Goal: Task Accomplishment & Management: Manage account settings

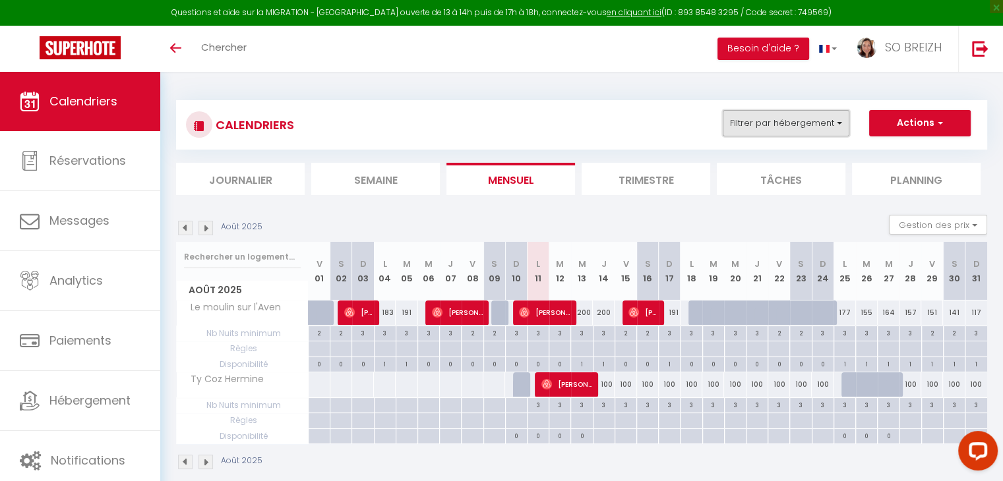
click at [839, 125] on button "Filtrer par hébergement" at bounding box center [786, 123] width 127 height 26
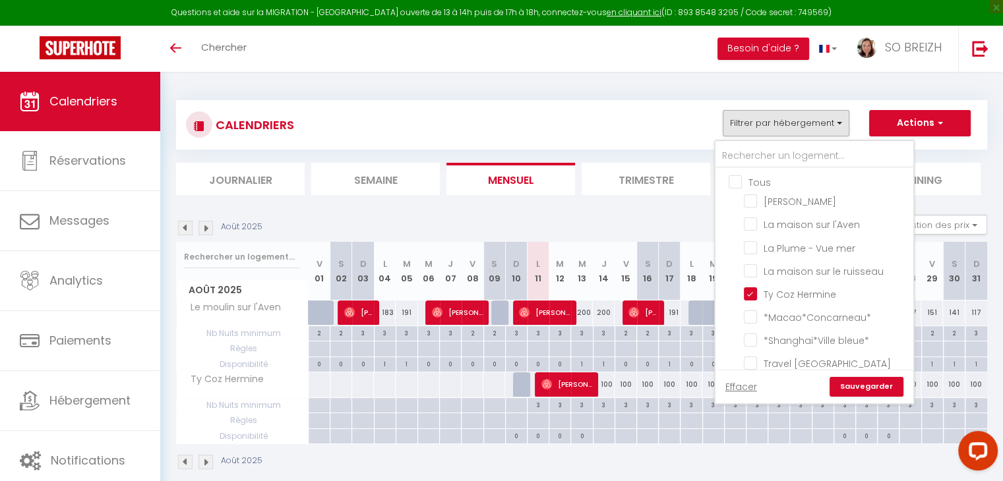
click at [733, 181] on input "Tous" at bounding box center [828, 181] width 198 height 13
checkbox input "true"
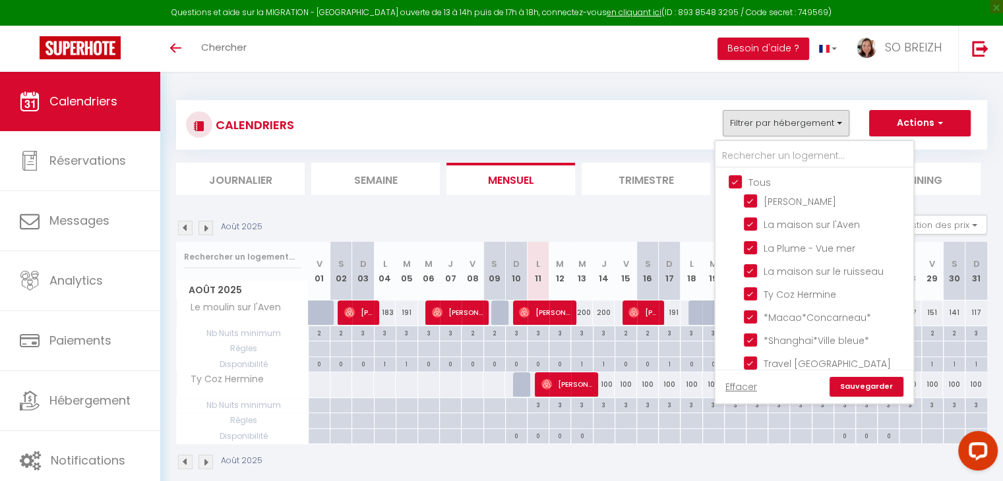
checkbox input "true"
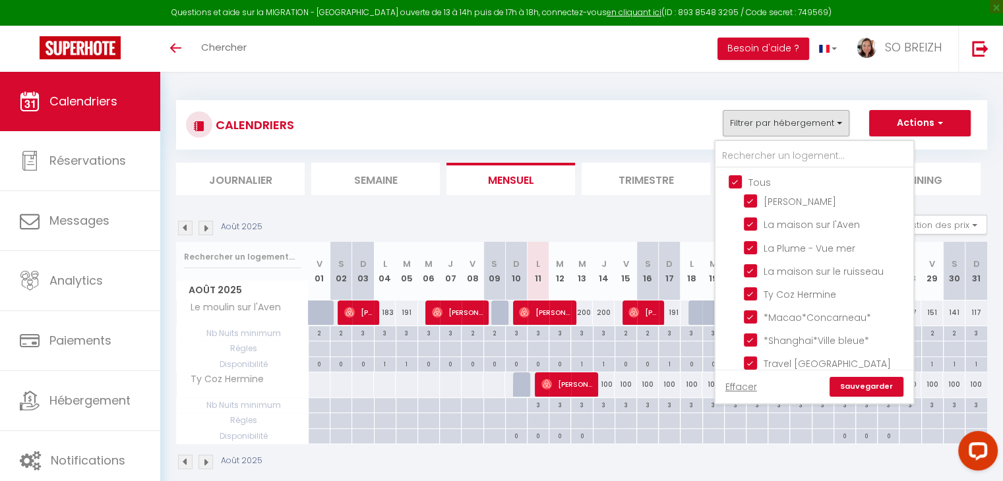
checkbox input "true"
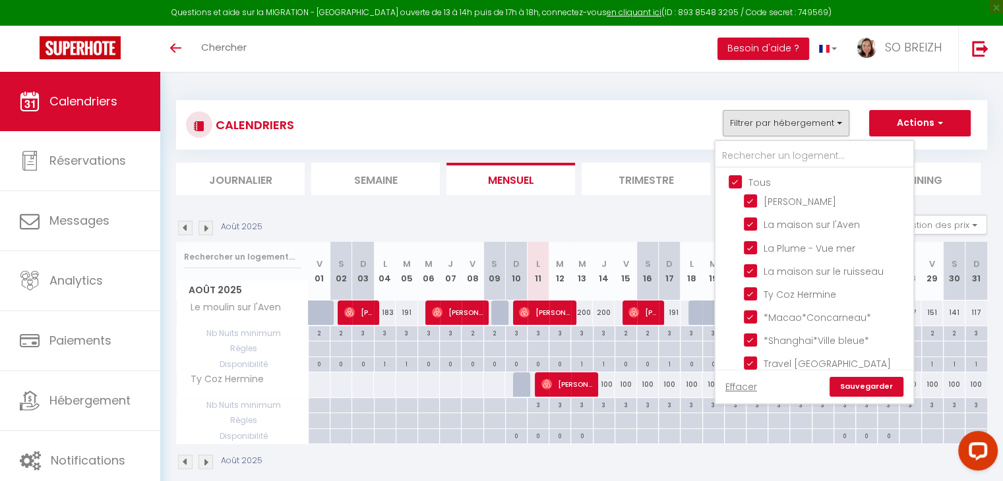
checkbox input "true"
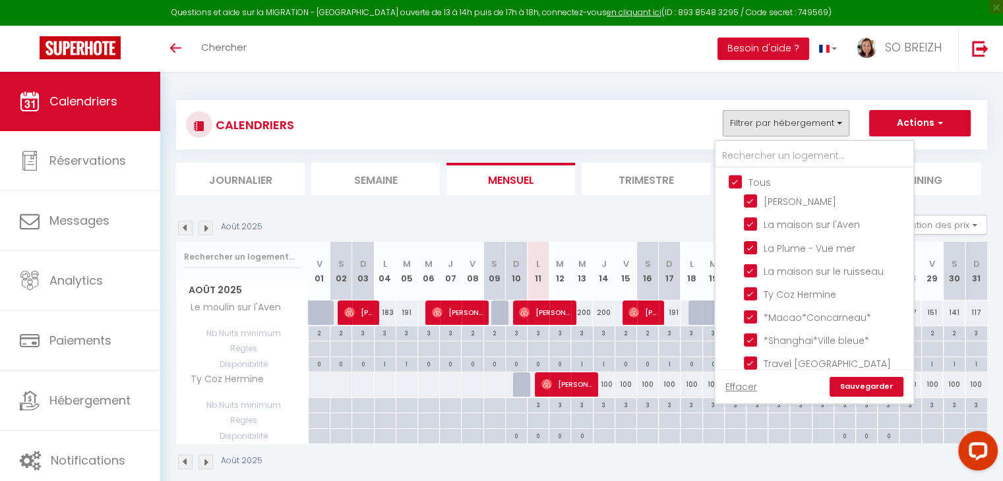
checkbox input "true"
click at [864, 386] on link "Sauvegarder" at bounding box center [866, 387] width 74 height 20
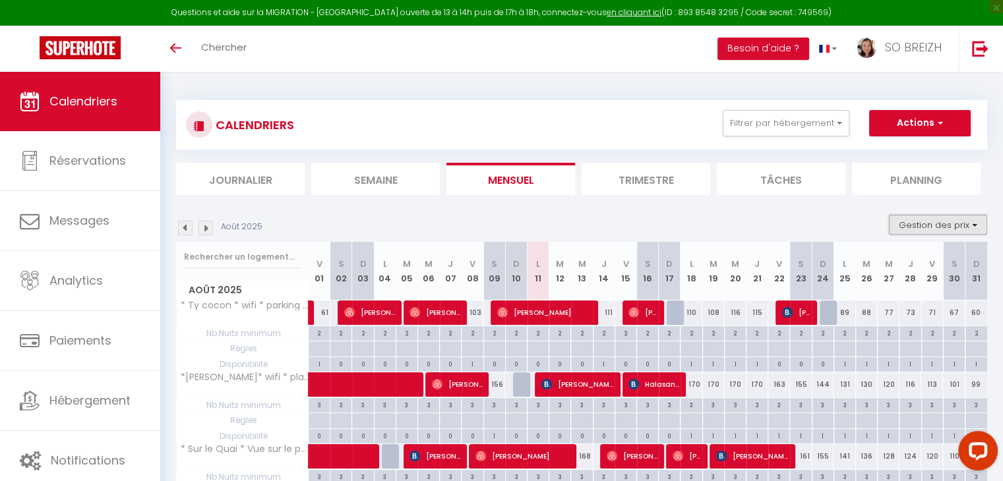
click at [955, 227] on button "Gestion des prix" at bounding box center [938, 225] width 98 height 20
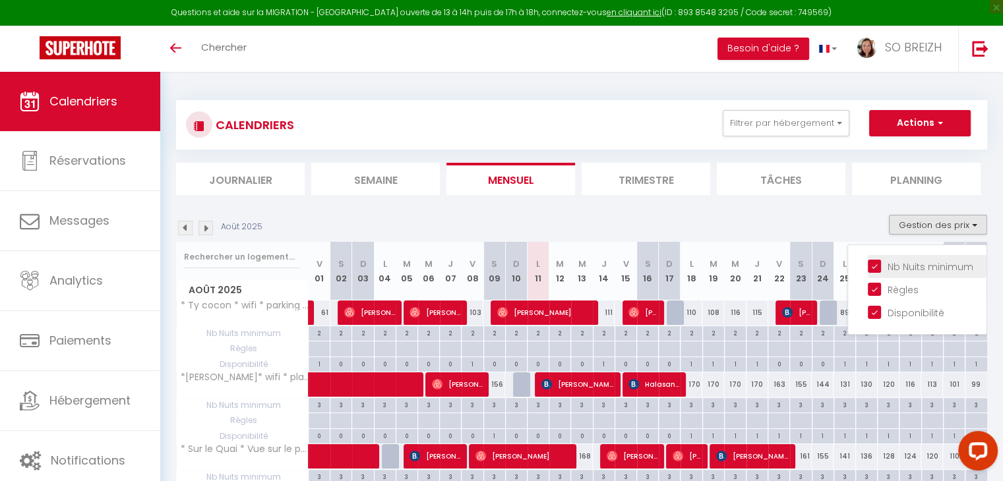
click at [878, 264] on input "Nb Nuits minimum" at bounding box center [927, 265] width 119 height 13
checkbox input "false"
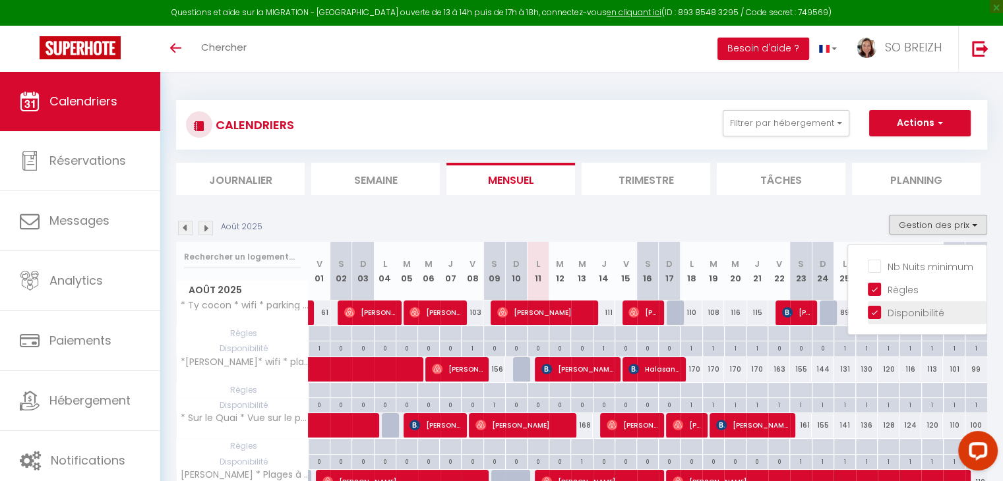
drag, startPoint x: 878, startPoint y: 288, endPoint x: 876, endPoint y: 307, distance: 18.6
click at [877, 289] on input "Règles" at bounding box center [927, 288] width 119 height 13
checkbox input "false"
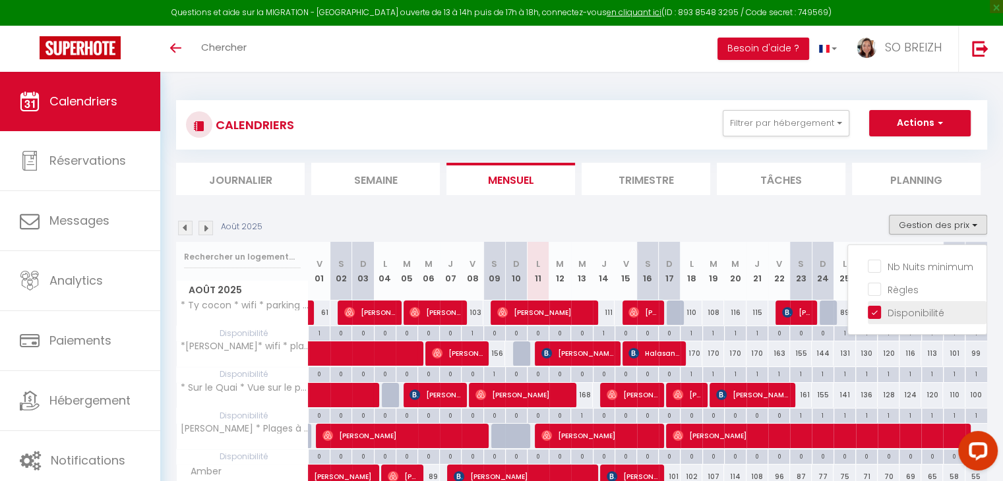
click at [876, 307] on input "Disponibilité" at bounding box center [927, 311] width 119 height 13
checkbox input "false"
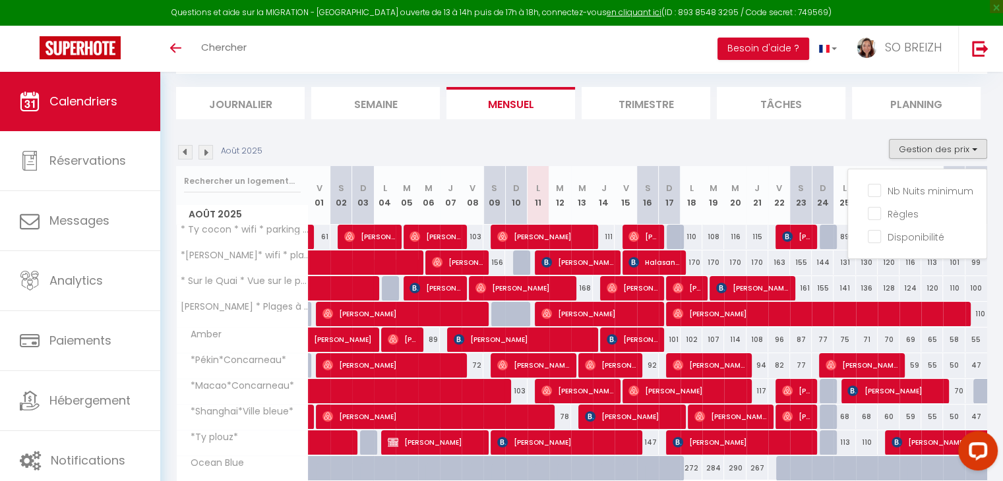
scroll to position [161, 0]
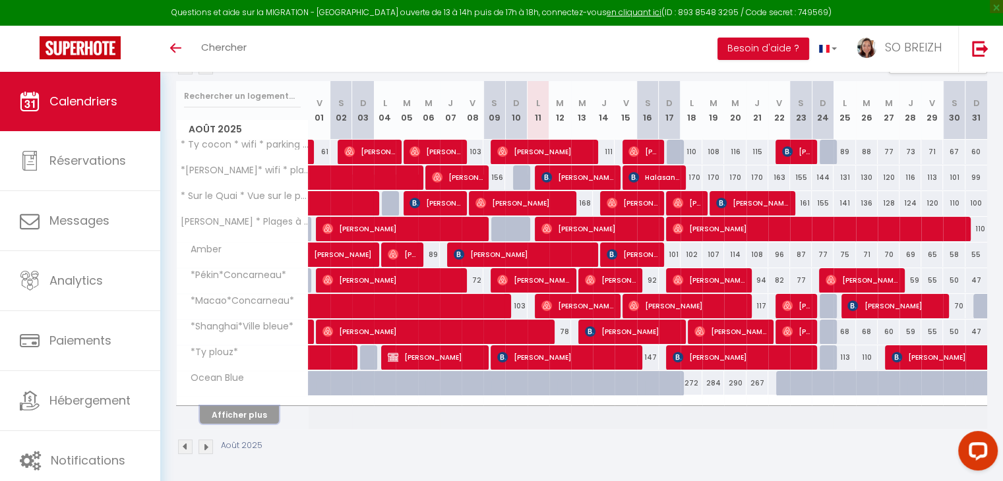
click at [258, 415] on button "Afficher plus" at bounding box center [239, 415] width 79 height 18
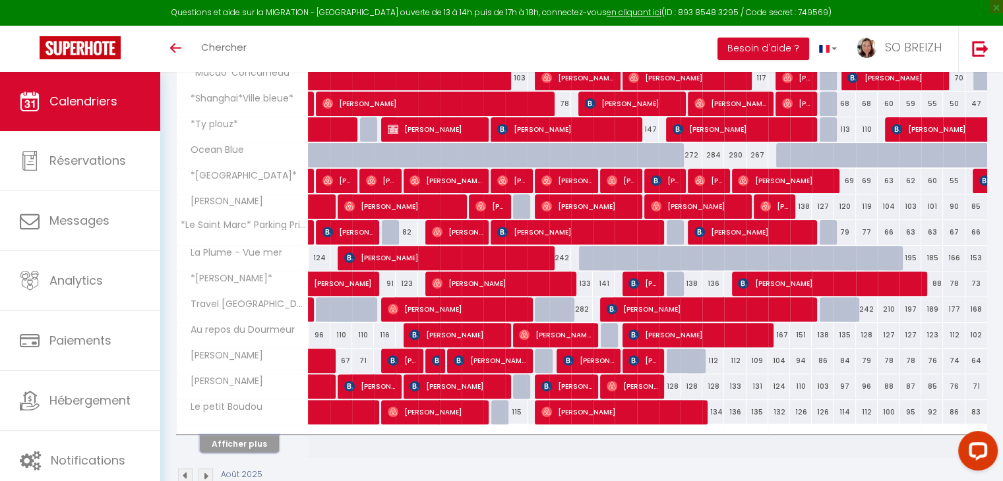
scroll to position [417, 0]
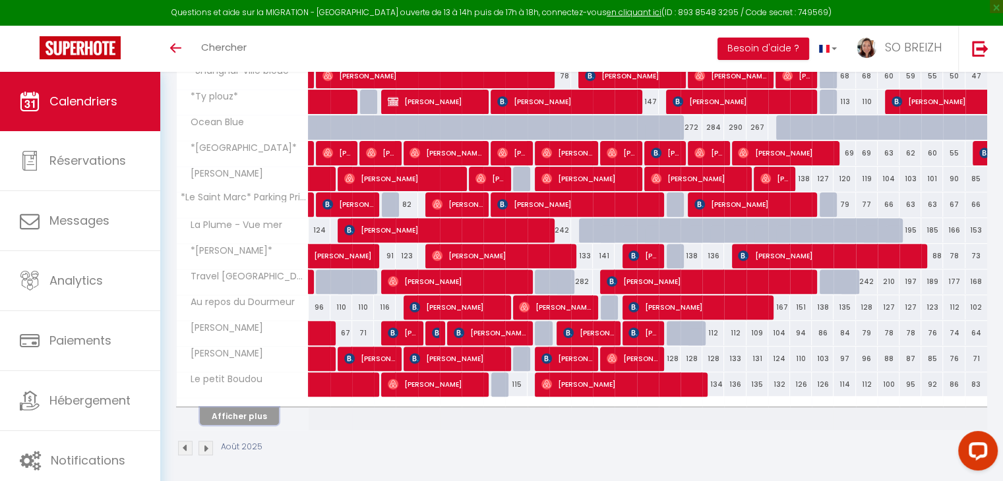
click at [248, 419] on button "Afficher plus" at bounding box center [239, 416] width 79 height 18
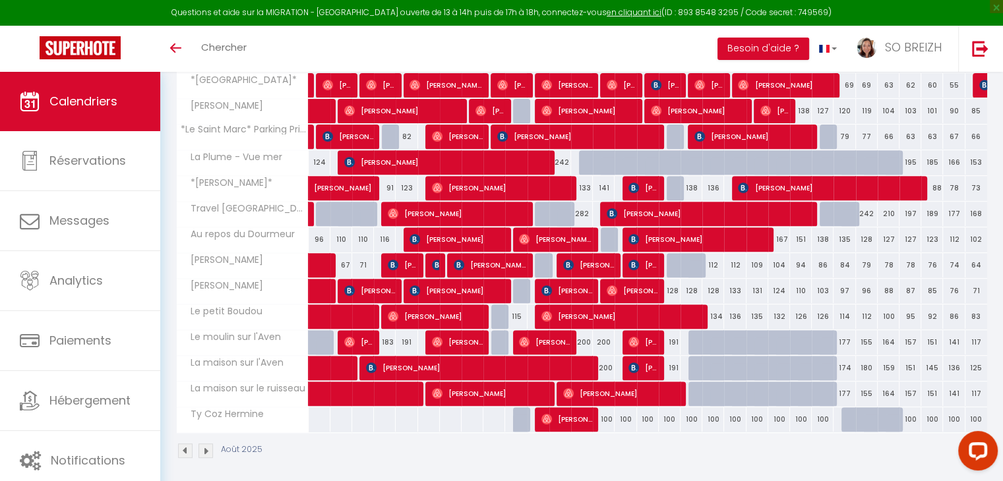
scroll to position [487, 0]
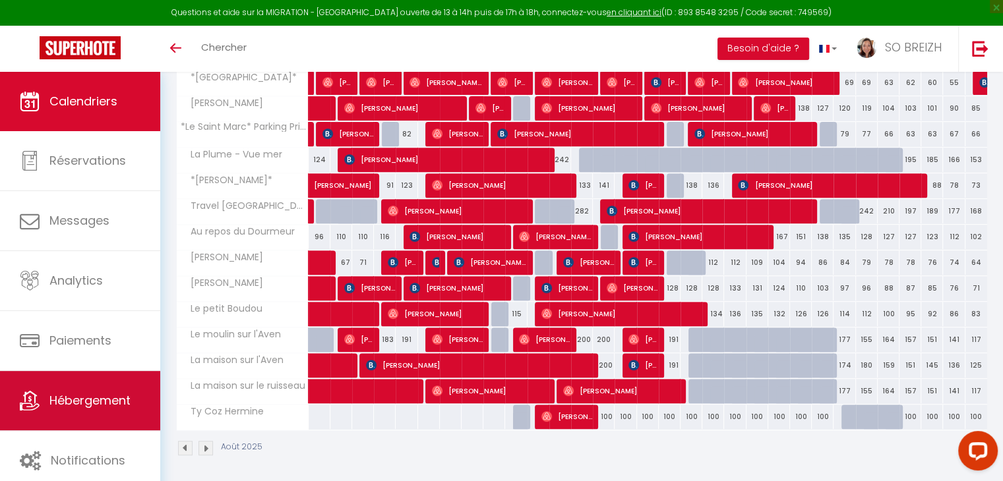
click at [71, 415] on link "Hébergement" at bounding box center [80, 400] width 160 height 59
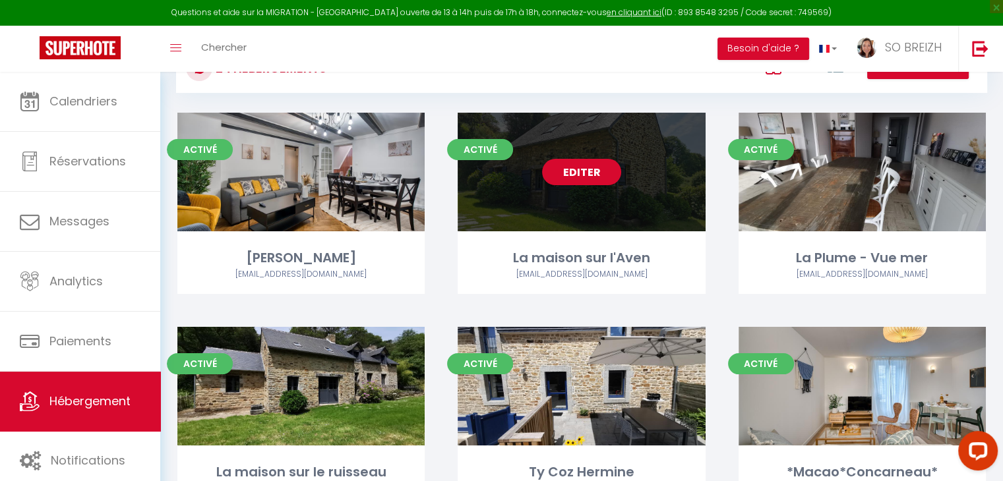
scroll to position [132, 0]
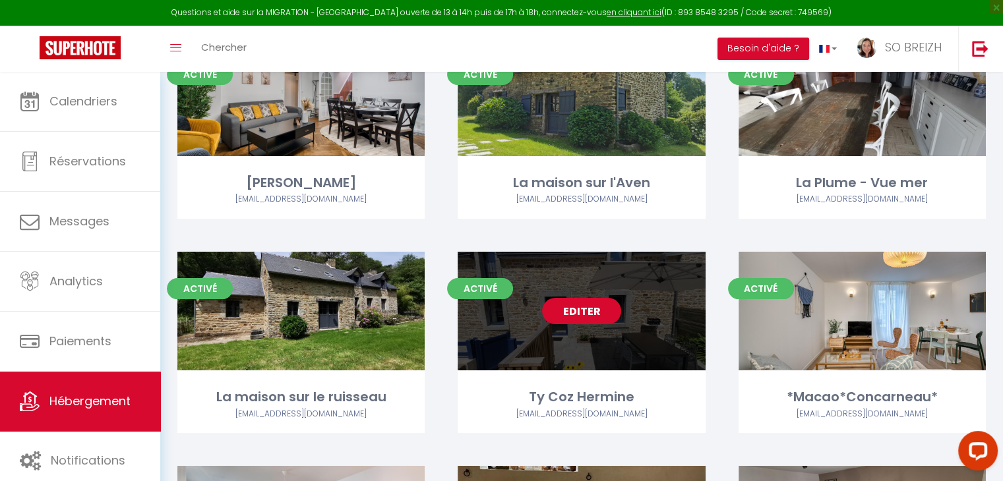
click at [582, 316] on link "Editer" at bounding box center [581, 311] width 79 height 26
select select "3"
select select "2"
select select "1"
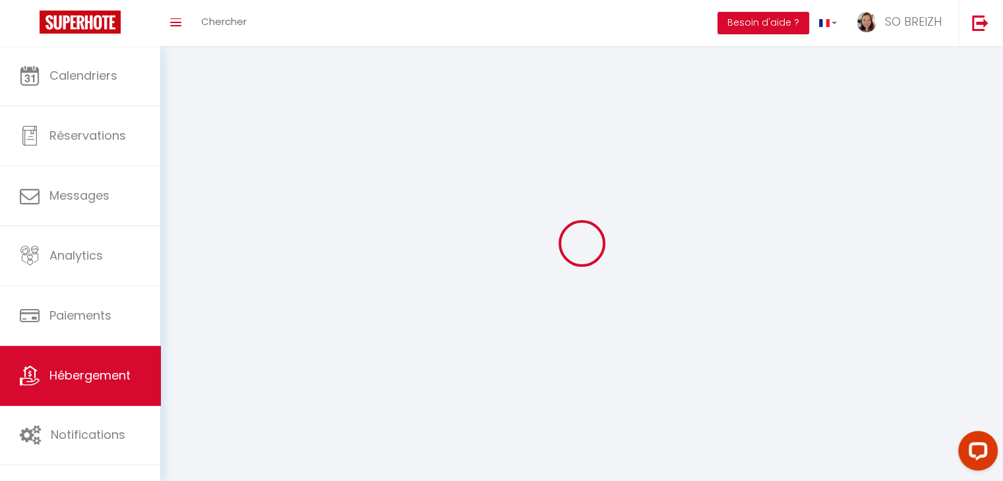
select select
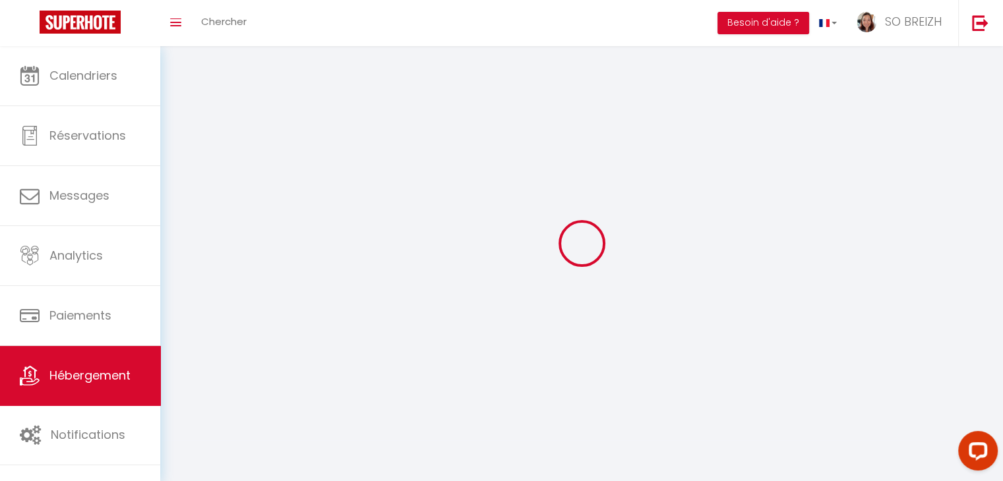
checkbox input "false"
select select
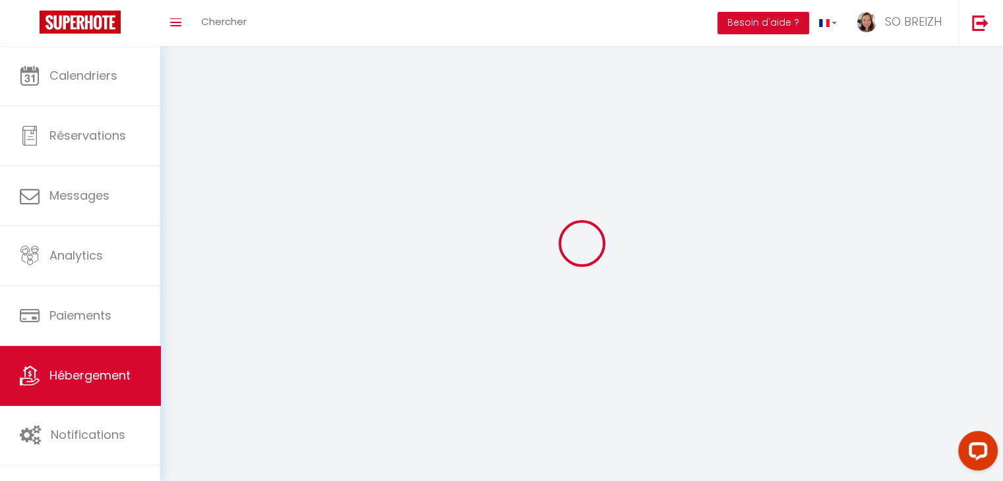
select select
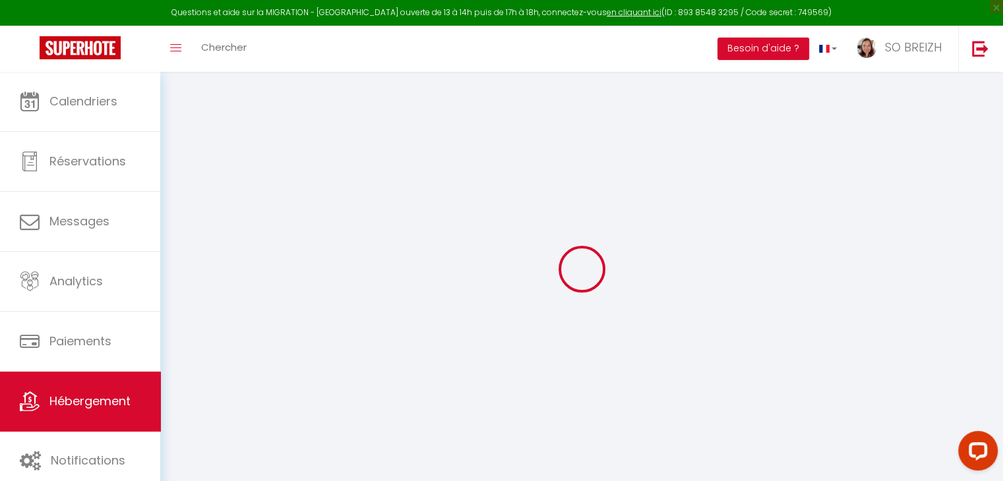
checkbox input "true"
select select
checkbox input "true"
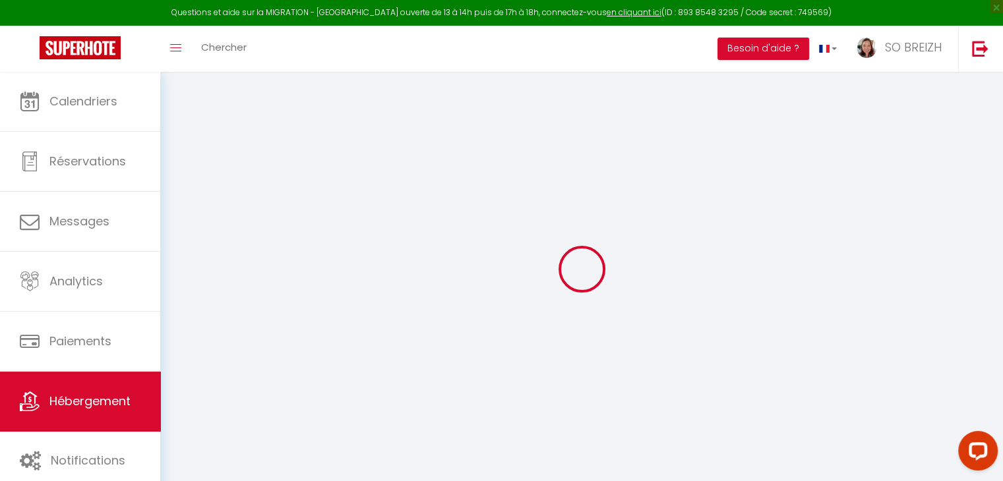
checkbox input "true"
checkbox input "false"
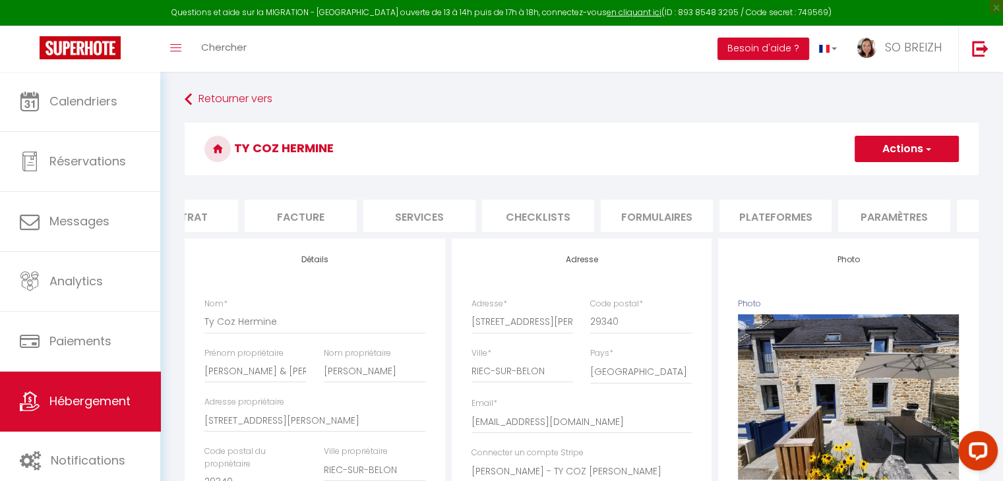
scroll to position [0, 209]
click at [866, 220] on li "Paramètres" at bounding box center [862, 216] width 112 height 32
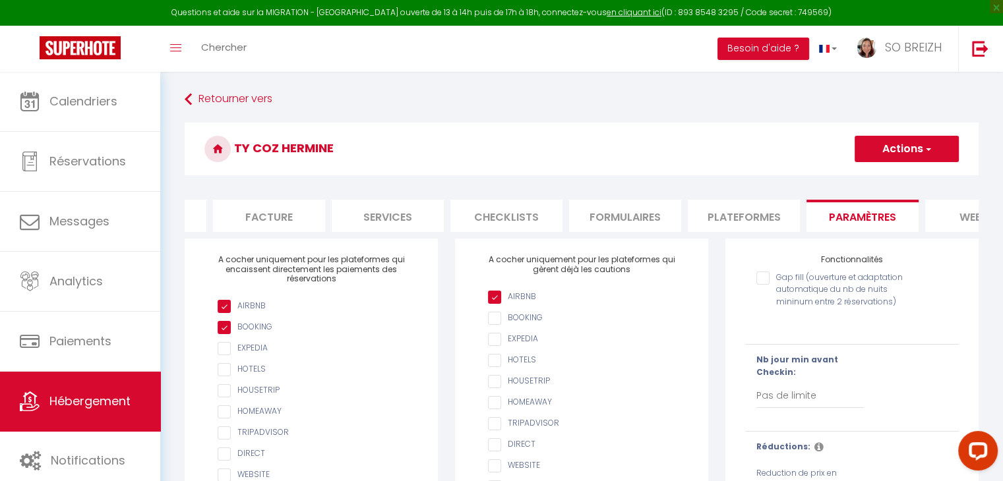
click at [404, 221] on li "Services" at bounding box center [388, 216] width 112 height 32
select select
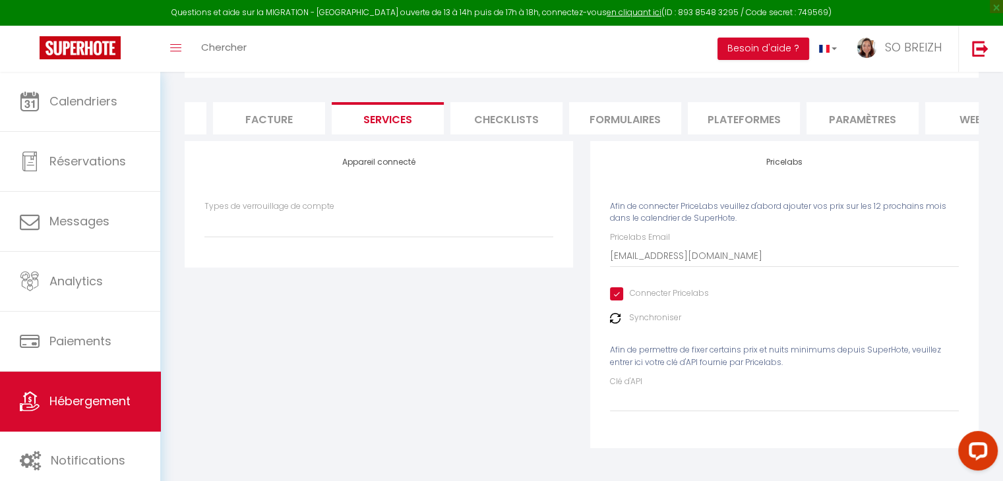
scroll to position [107, 0]
click at [613, 316] on img at bounding box center [615, 318] width 11 height 11
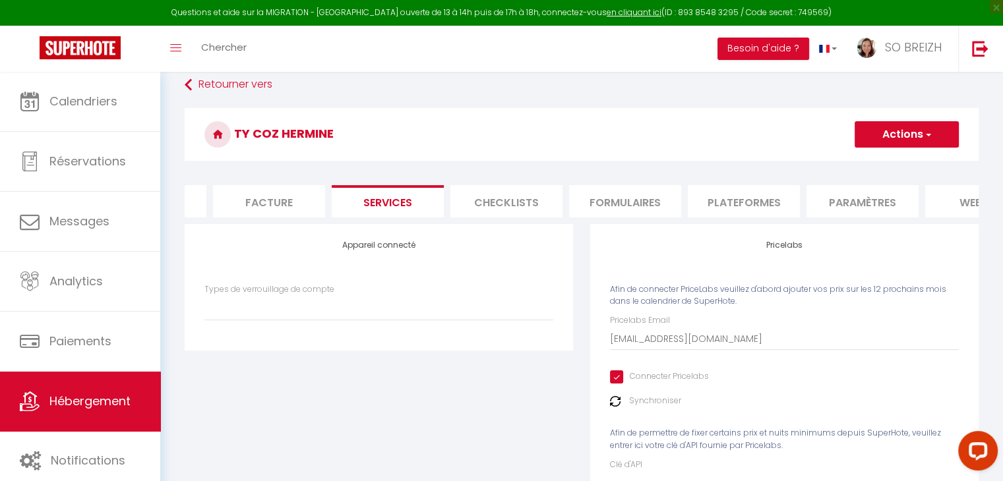
scroll to position [0, 0]
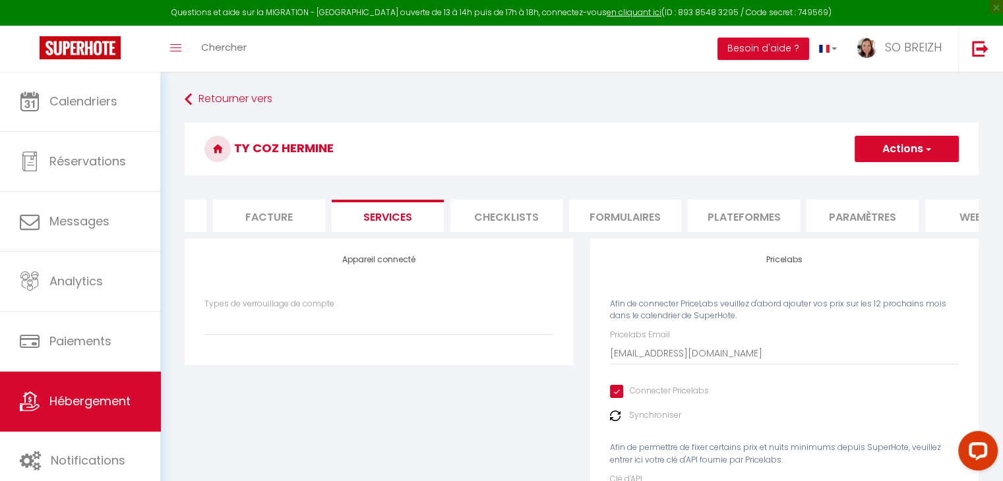
click at [928, 148] on span "button" at bounding box center [927, 148] width 9 height 13
click at [894, 178] on link "Enregistrer" at bounding box center [906, 177] width 104 height 17
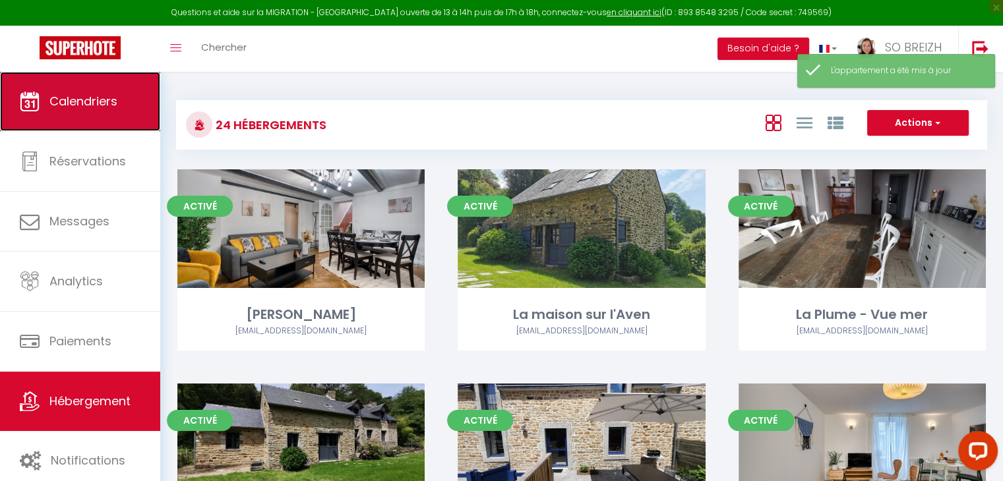
click at [119, 106] on link "Calendriers" at bounding box center [80, 101] width 160 height 59
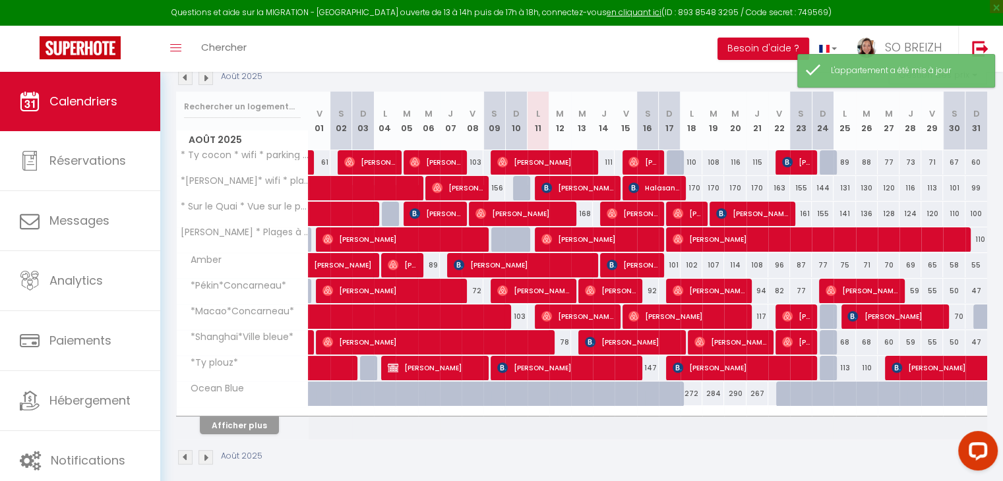
scroll to position [161, 0]
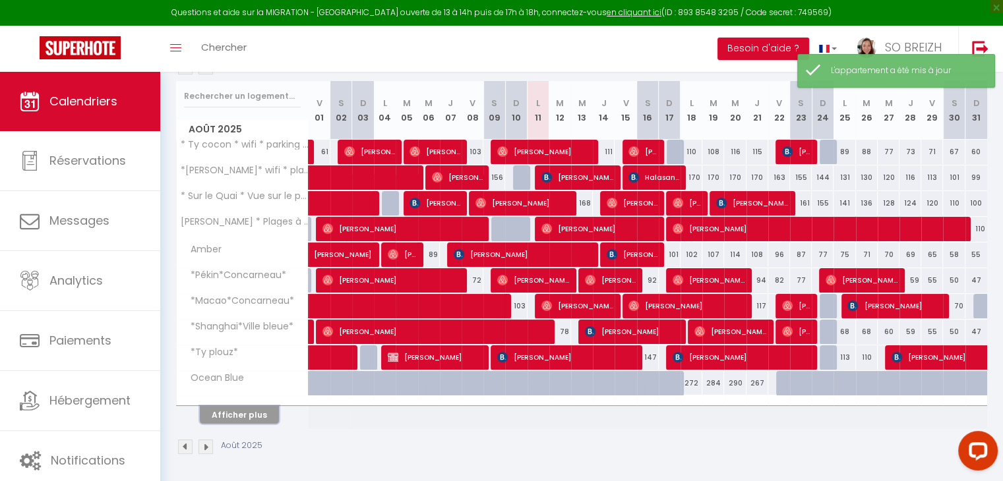
click at [247, 414] on button "Afficher plus" at bounding box center [239, 415] width 79 height 18
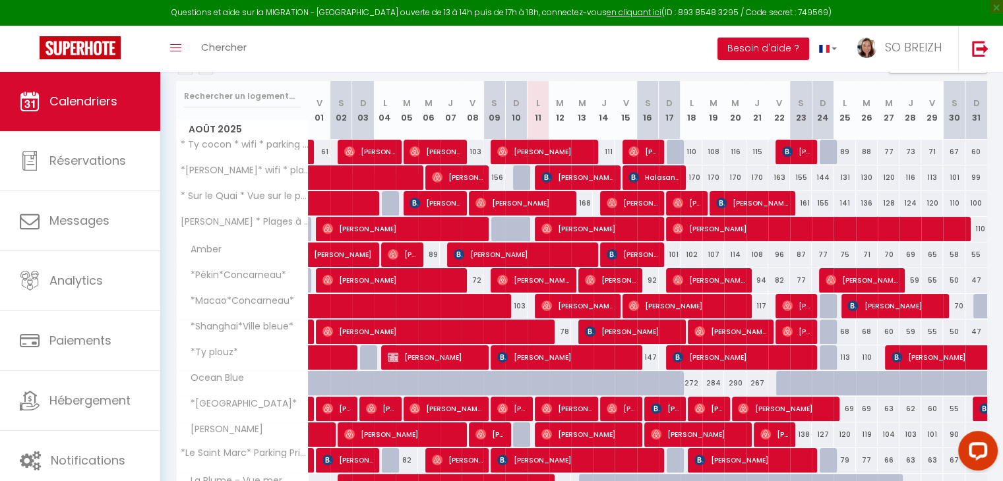
scroll to position [417, 0]
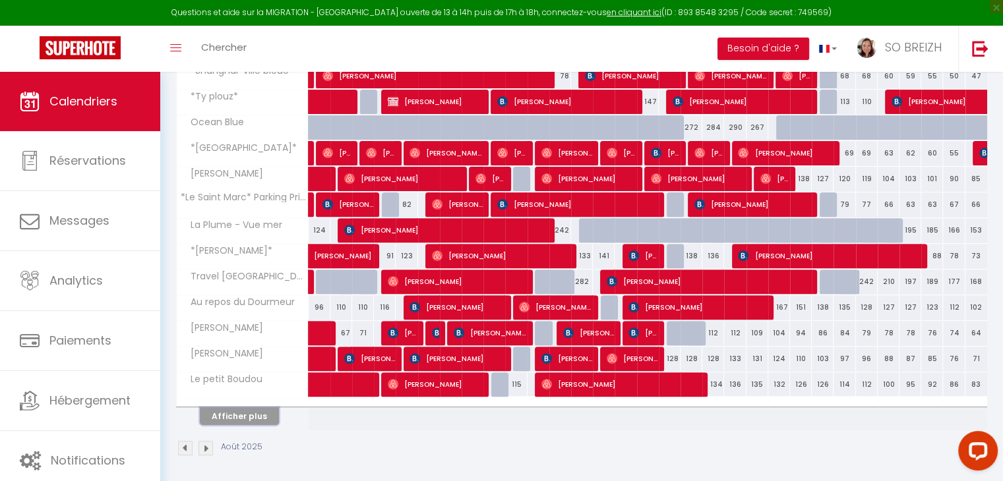
click at [245, 417] on button "Afficher plus" at bounding box center [239, 416] width 79 height 18
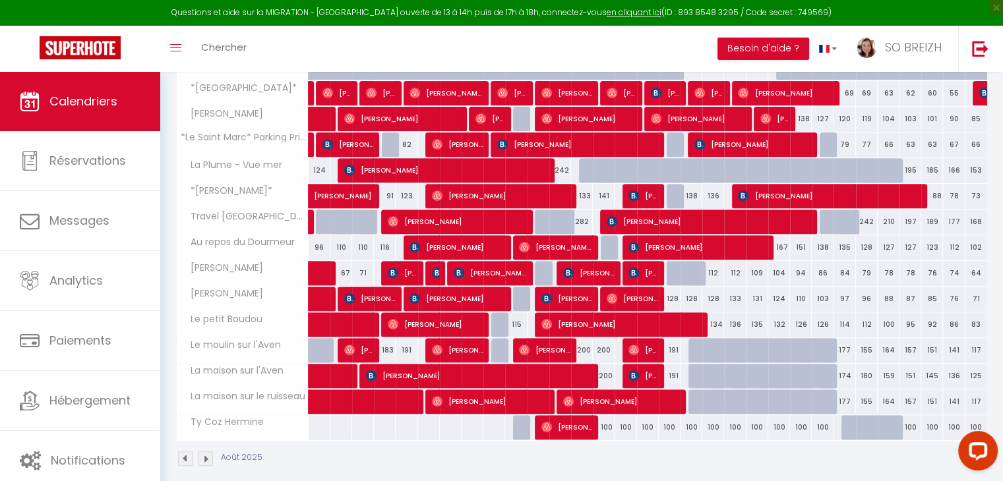
scroll to position [487, 0]
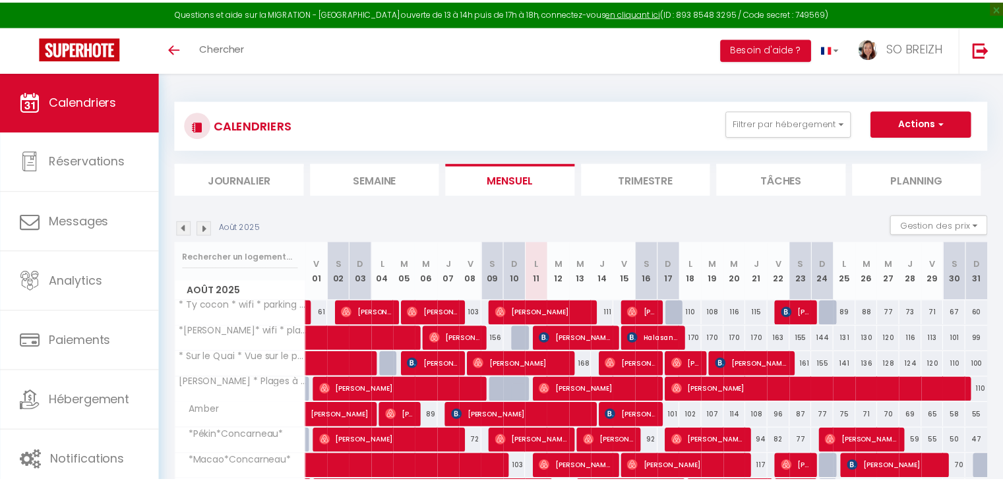
scroll to position [161, 0]
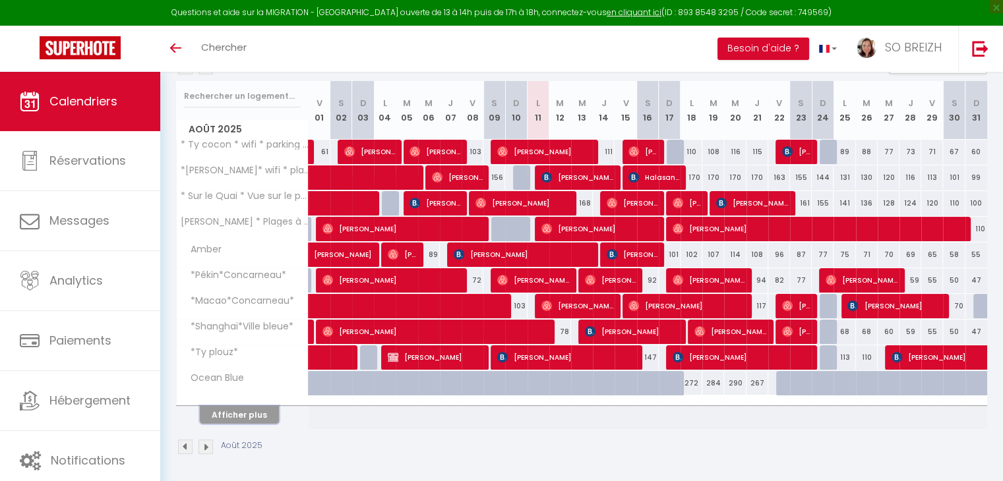
click at [233, 417] on button "Afficher plus" at bounding box center [239, 415] width 79 height 18
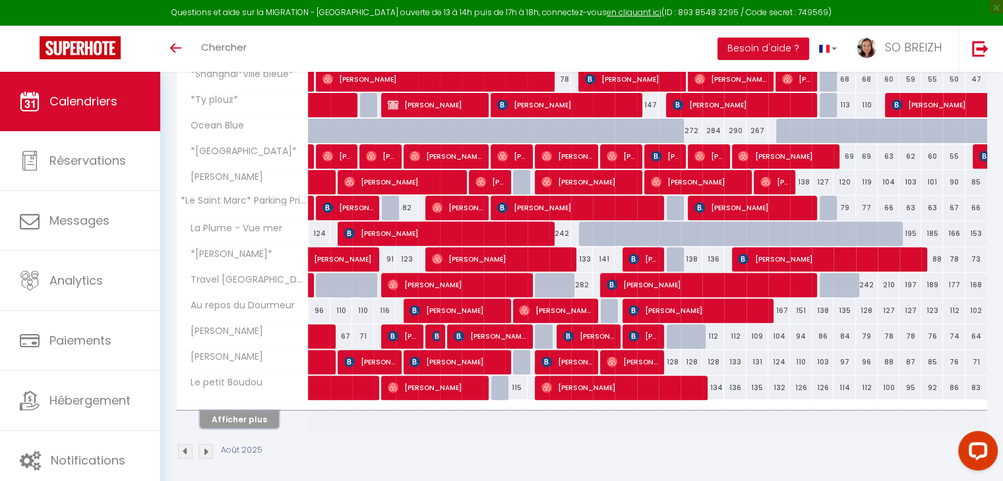
scroll to position [417, 0]
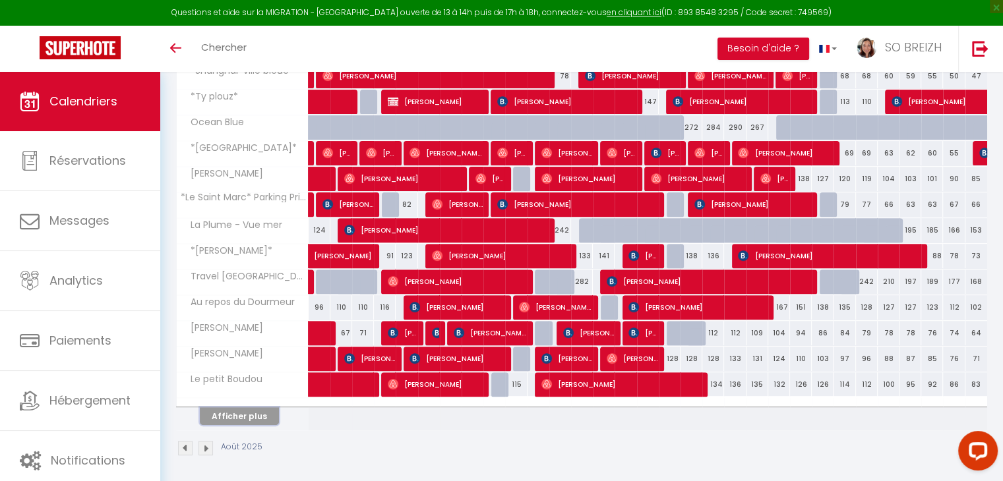
click at [258, 408] on button "Afficher plus" at bounding box center [239, 416] width 79 height 18
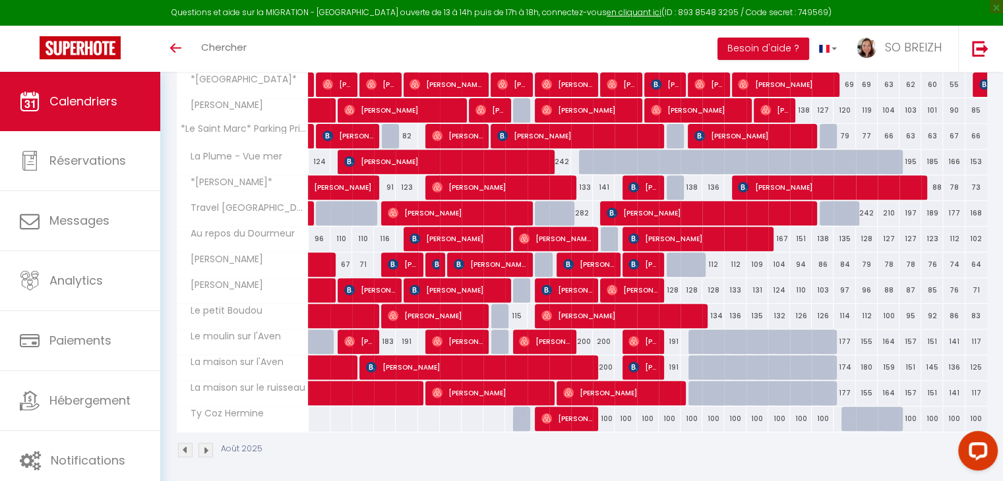
scroll to position [487, 0]
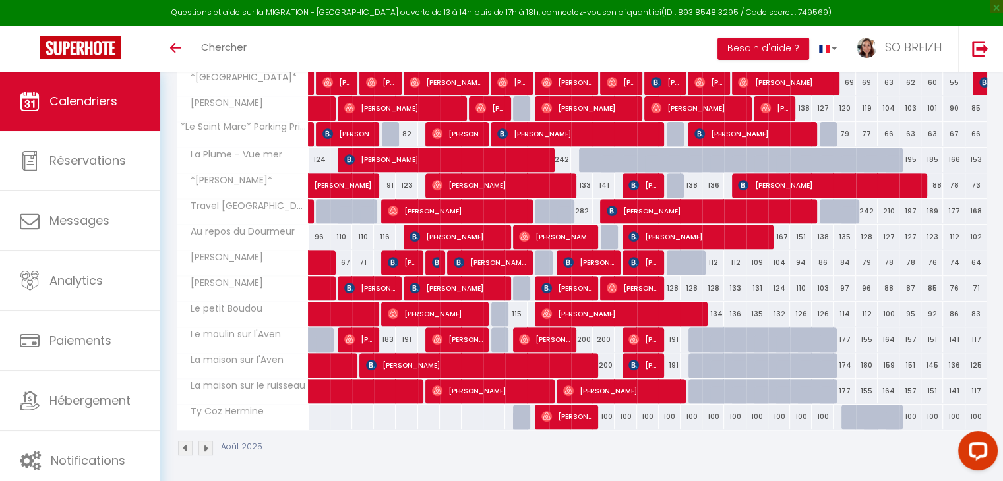
click at [605, 412] on div "100" at bounding box center [604, 417] width 22 height 24
type input "100"
type input "Jeu 14 Août 2025"
type input "Ven 15 Août 2025"
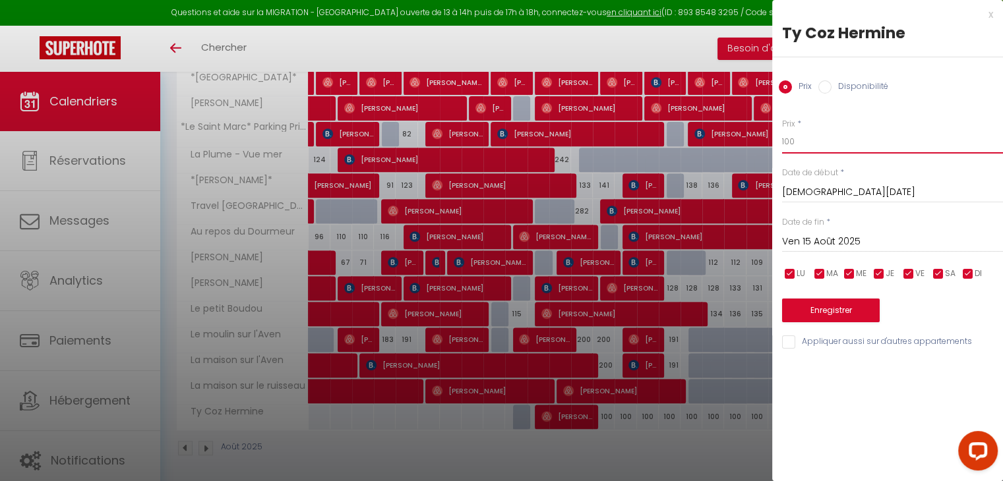
drag, startPoint x: 800, startPoint y: 143, endPoint x: 786, endPoint y: 144, distance: 13.9
click at [786, 144] on input "100" at bounding box center [892, 142] width 221 height 24
type input "150"
click at [858, 243] on input "Ven 15 Août 2025" at bounding box center [892, 241] width 221 height 17
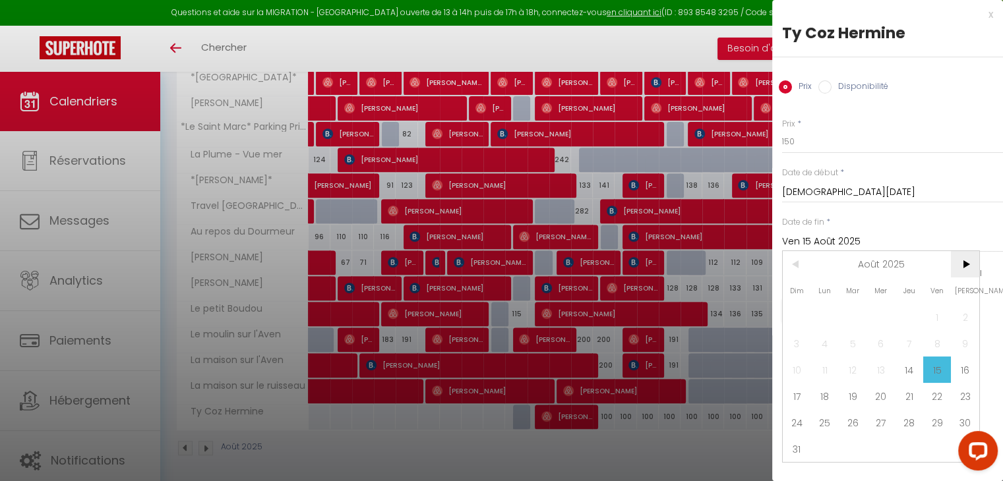
click at [963, 260] on span ">" at bounding box center [965, 264] width 28 height 26
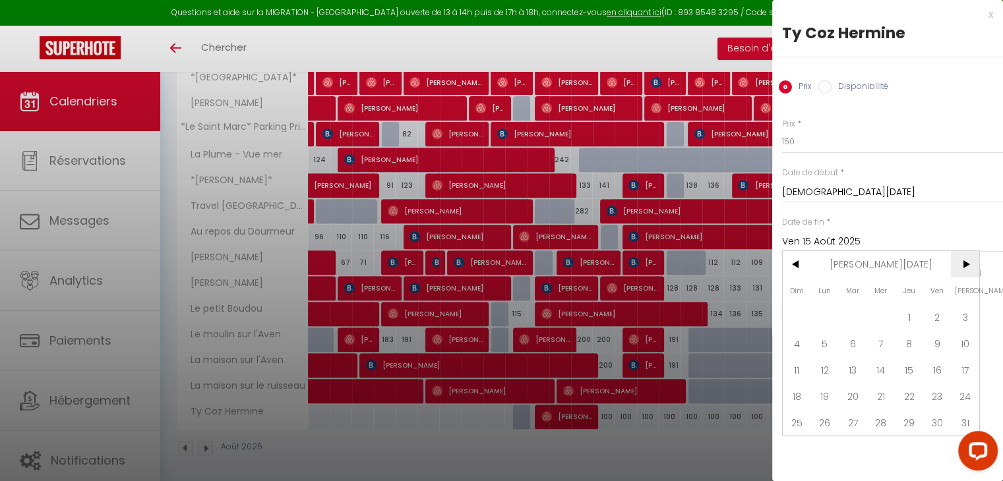
click at [963, 260] on span ">" at bounding box center [965, 264] width 28 height 26
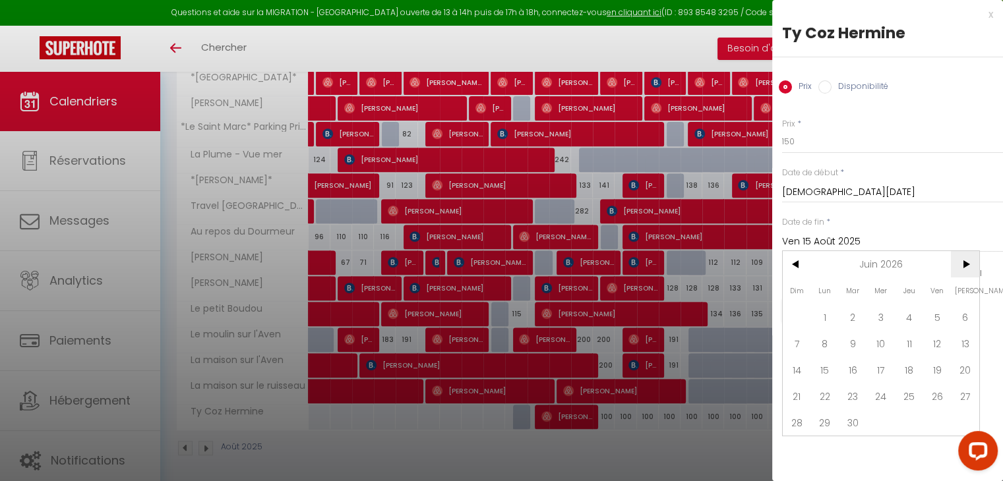
click at [963, 260] on span ">" at bounding box center [965, 264] width 28 height 26
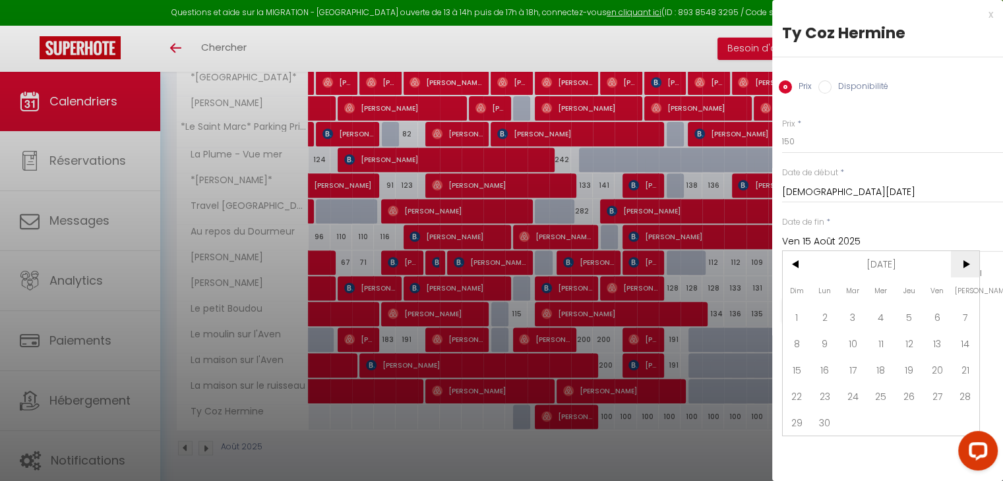
click at [963, 260] on span ">" at bounding box center [965, 264] width 28 height 26
click at [796, 263] on span "<" at bounding box center [797, 264] width 28 height 26
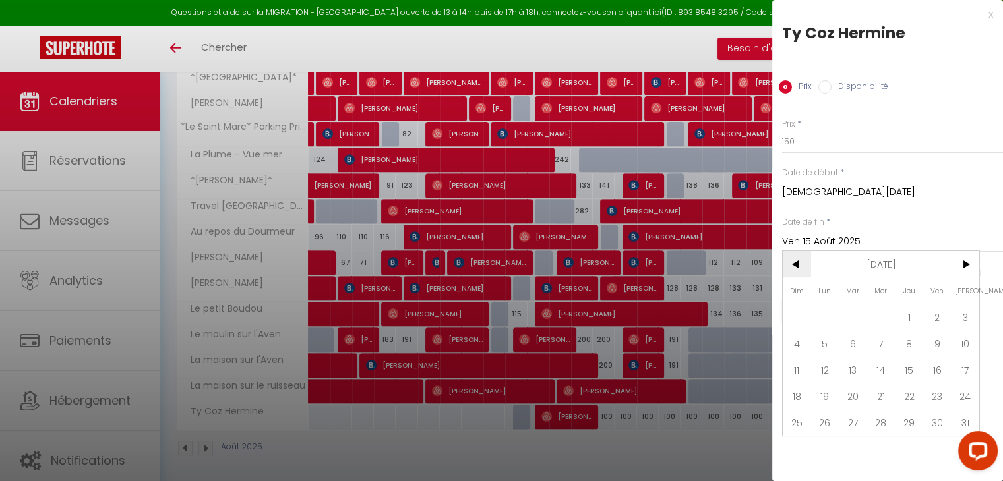
click at [796, 263] on span "<" at bounding box center [797, 264] width 28 height 26
click at [965, 263] on span ">" at bounding box center [965, 264] width 28 height 26
click at [859, 314] on span "1" at bounding box center [853, 317] width 28 height 26
type input "Mar 01 Septembre 2026"
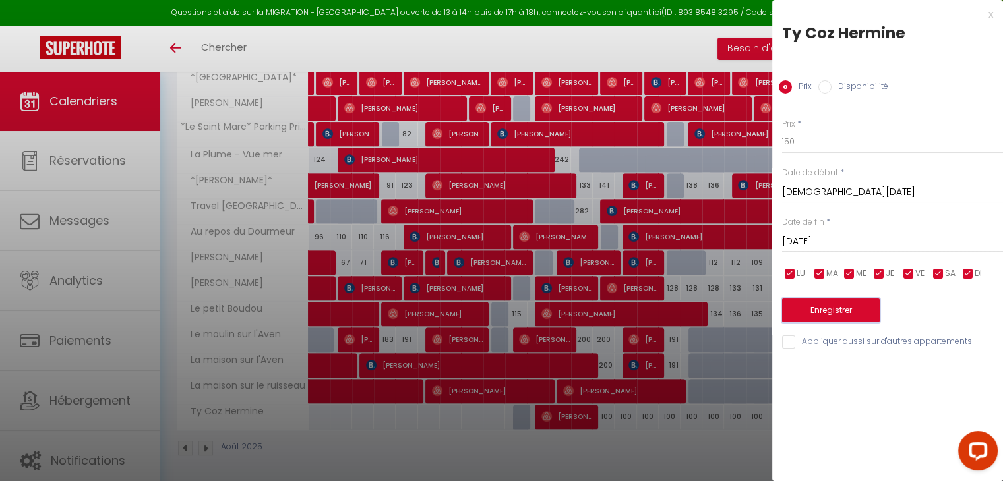
click at [842, 314] on button "Enregistrer" at bounding box center [831, 311] width 98 height 24
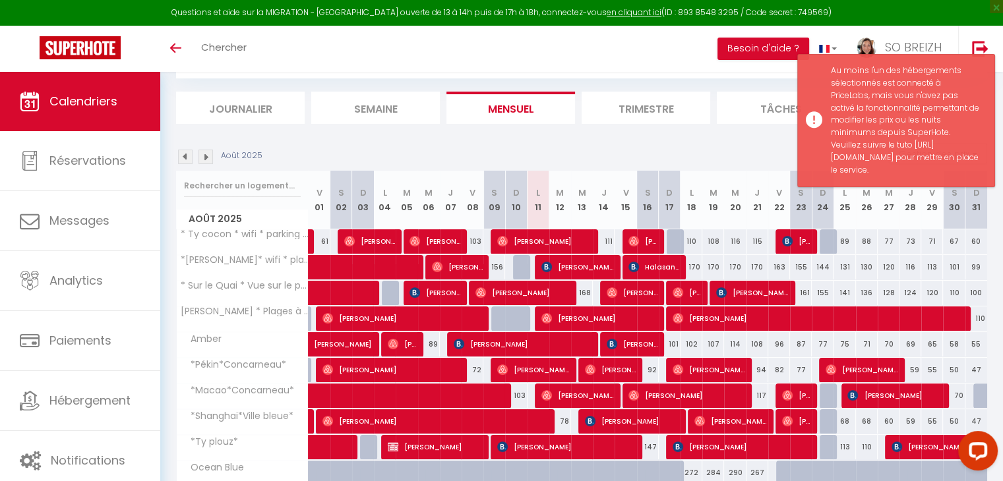
scroll to position [161, 0]
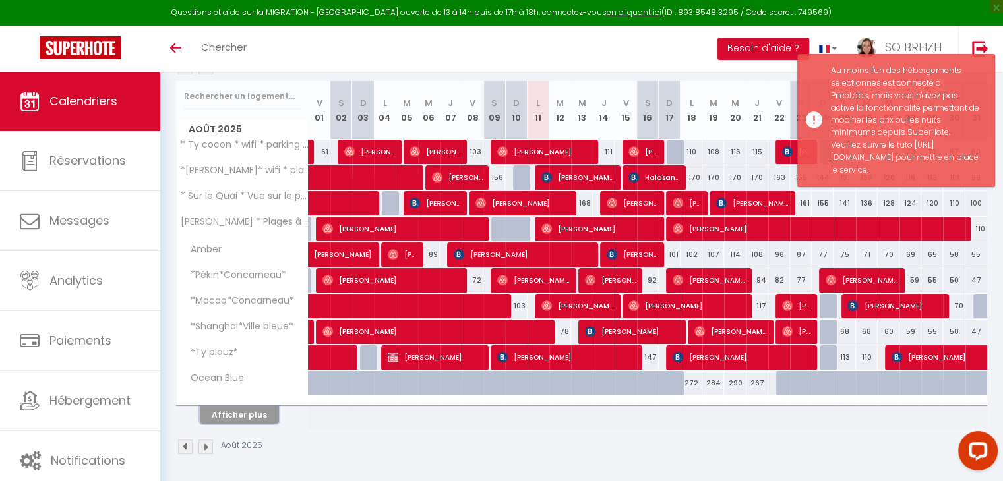
click at [229, 419] on button "Afficher plus" at bounding box center [239, 415] width 79 height 18
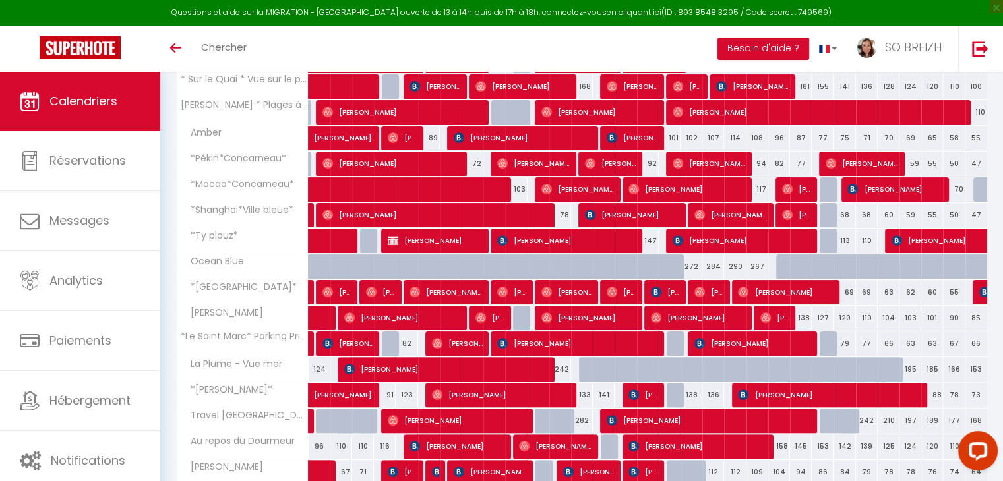
scroll to position [417, 0]
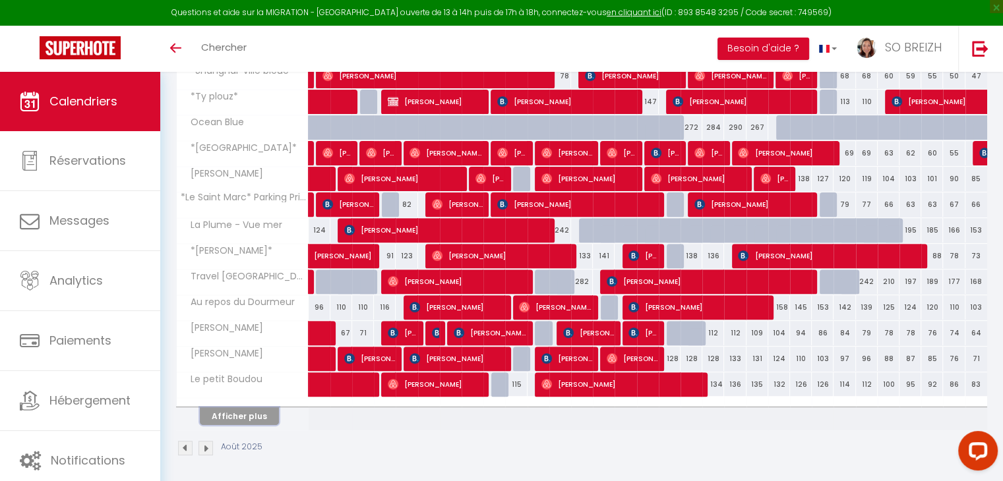
click at [234, 419] on button "Afficher plus" at bounding box center [239, 416] width 79 height 18
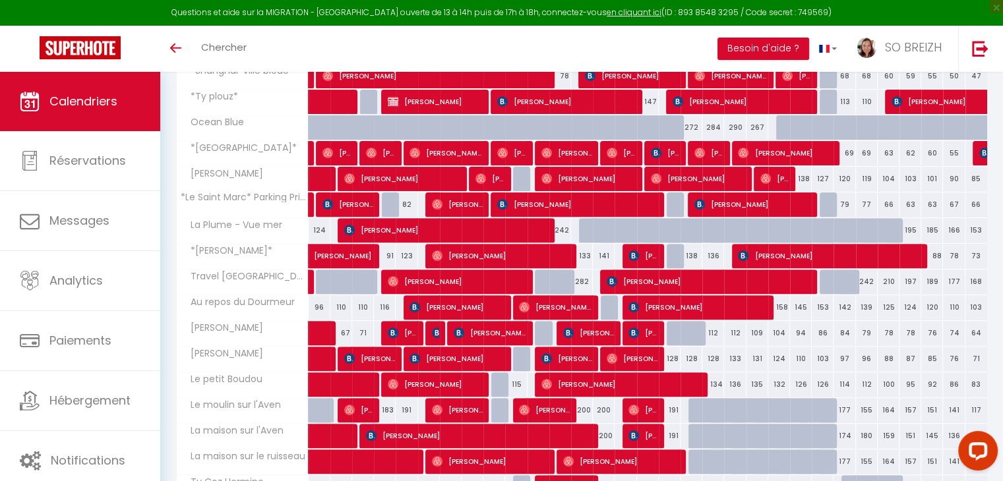
scroll to position [487, 0]
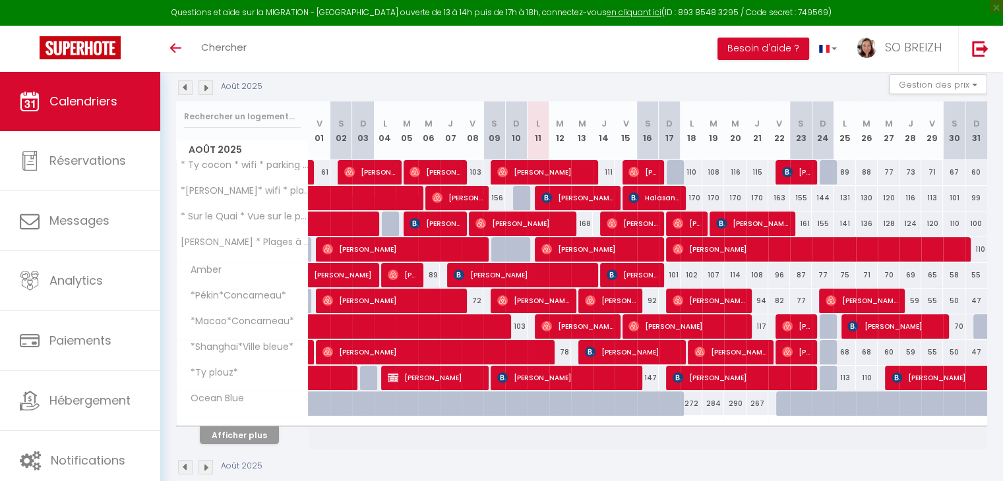
scroll to position [161, 0]
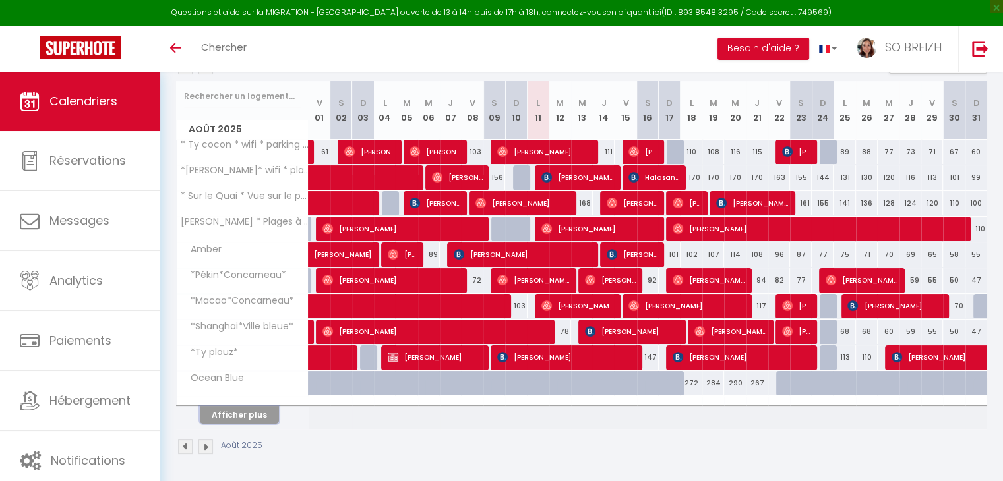
click at [240, 415] on button "Afficher plus" at bounding box center [239, 415] width 79 height 18
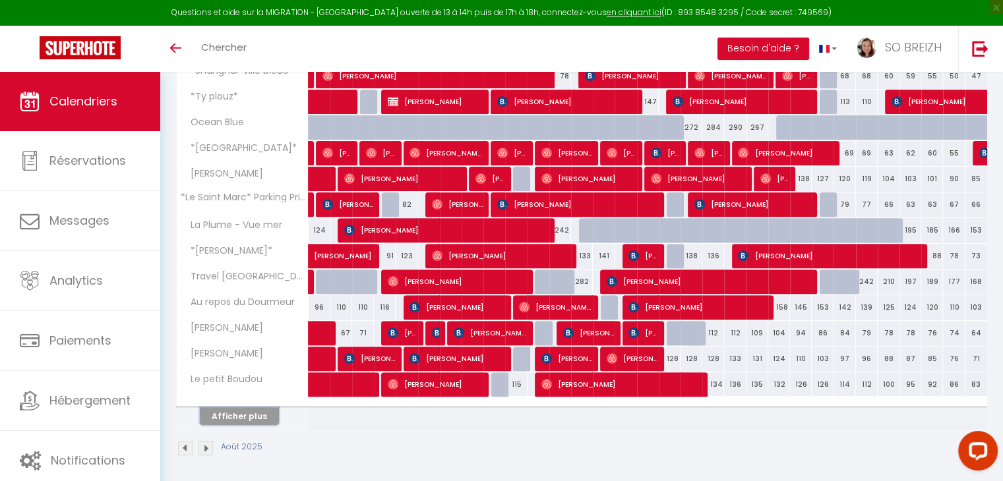
scroll to position [0, 0]
drag, startPoint x: 251, startPoint y: 414, endPoint x: 528, endPoint y: 316, distance: 294.2
click at [251, 414] on button "Afficher plus" at bounding box center [239, 416] width 79 height 18
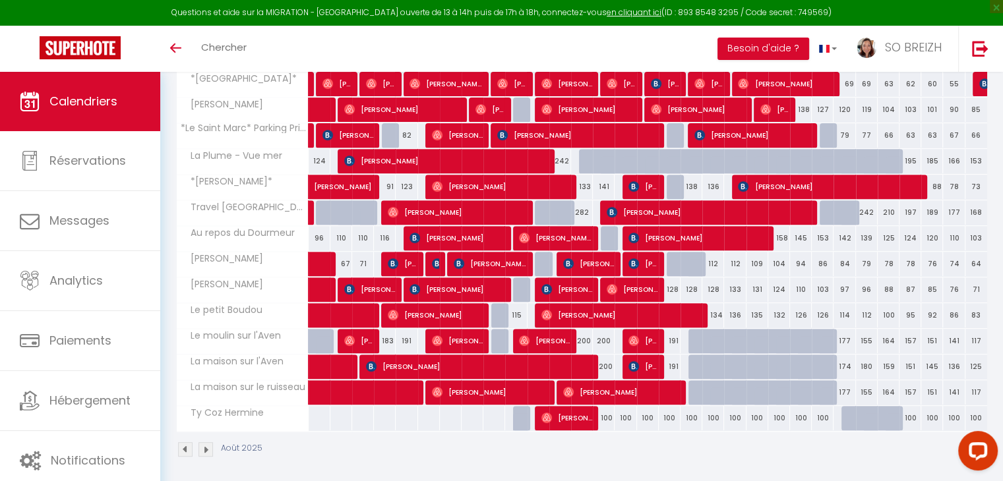
scroll to position [487, 0]
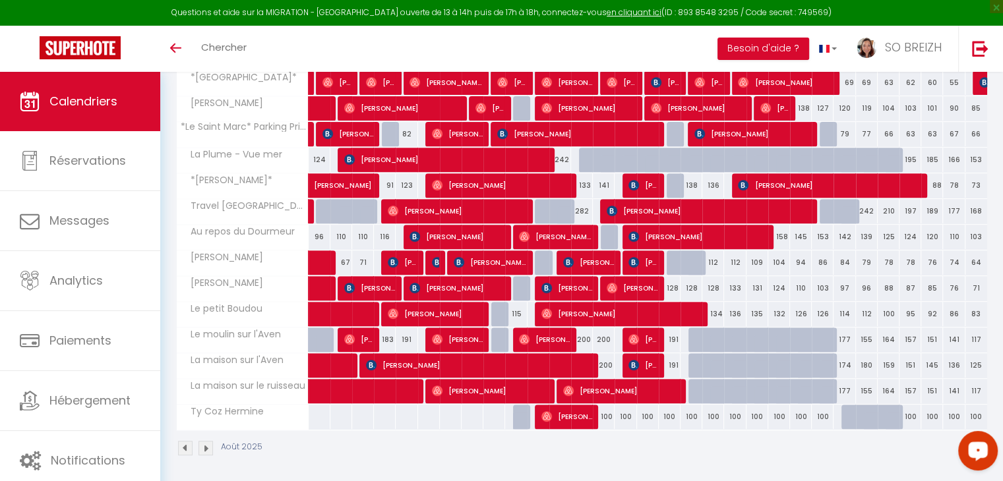
click at [976, 450] on icon "Open LiveChat chat widget" at bounding box center [978, 450] width 13 height 9
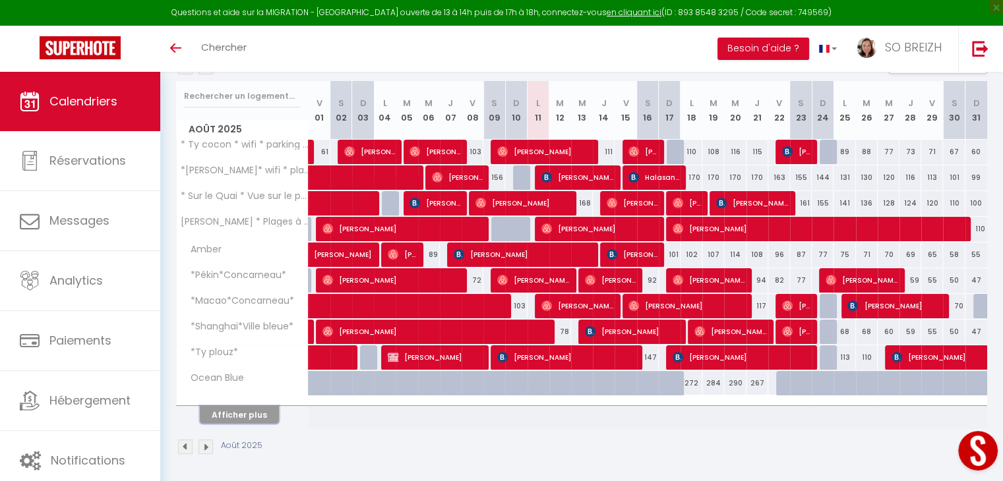
click at [256, 413] on button "Afficher plus" at bounding box center [239, 415] width 79 height 18
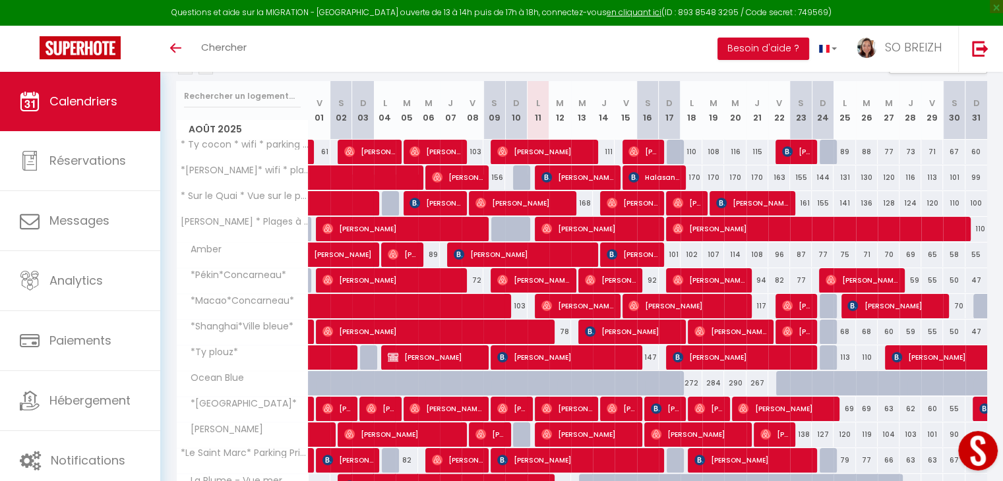
select select
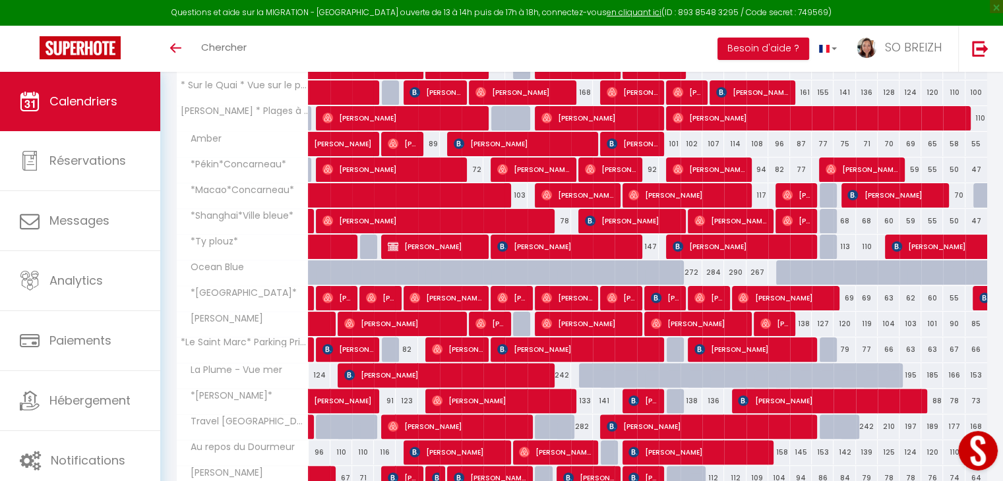
scroll to position [285, 0]
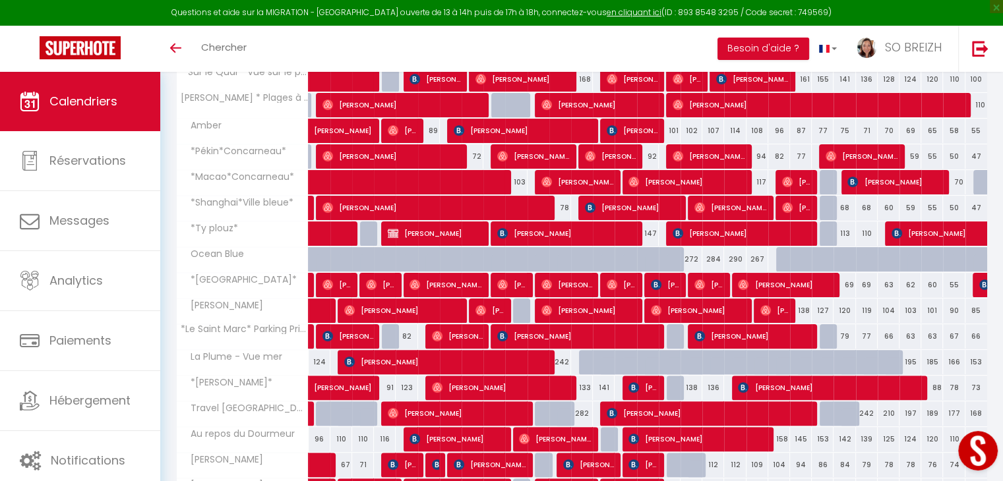
click at [690, 260] on div "272" at bounding box center [691, 259] width 22 height 24
type input "272"
select select "1"
type input "Lun 18 Août 2025"
type input "Mar 19 Août 2025"
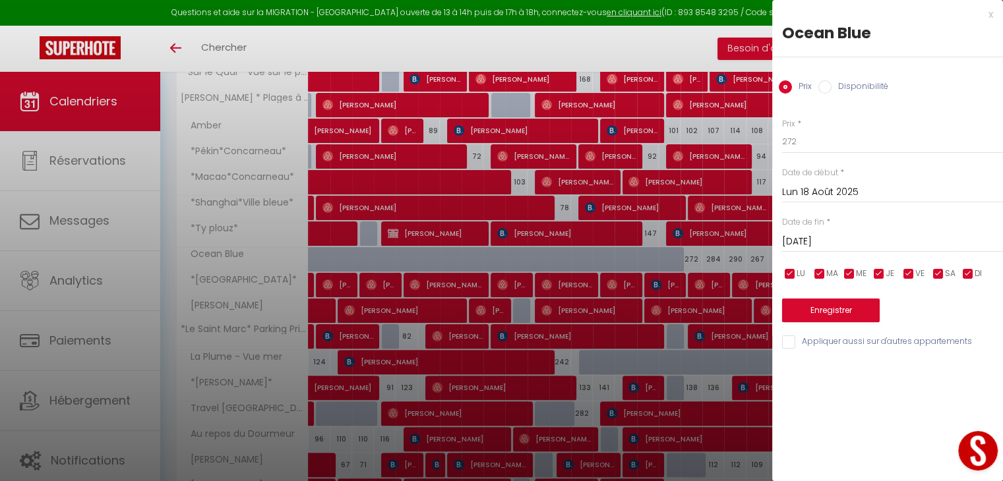
click at [822, 86] on input "Disponibilité" at bounding box center [824, 86] width 13 height 13
radio input "true"
radio input "false"
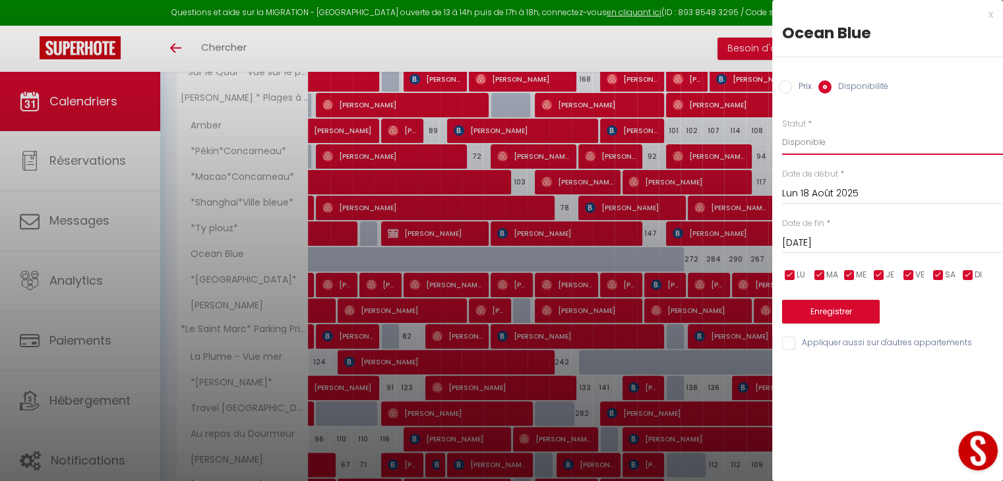
click at [818, 140] on select "Disponible Indisponible" at bounding box center [892, 142] width 221 height 25
select select "0"
click at [782, 130] on select "Disponible Indisponible" at bounding box center [892, 142] width 221 height 25
click at [833, 241] on input "Mar 19 Août 2025" at bounding box center [892, 243] width 221 height 17
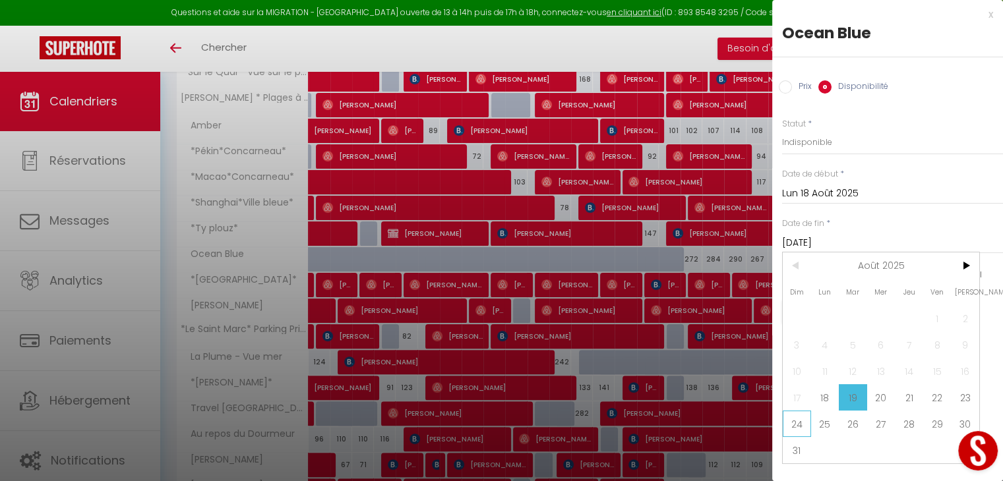
click at [803, 418] on span "24" at bounding box center [797, 424] width 28 height 26
type input "Dim 24 Août 2025"
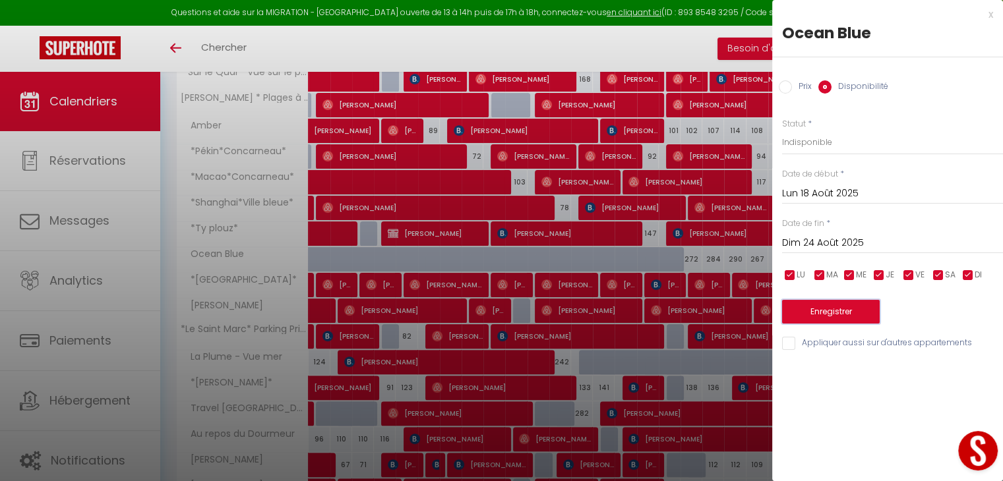
click at [837, 308] on button "Enregistrer" at bounding box center [831, 312] width 98 height 24
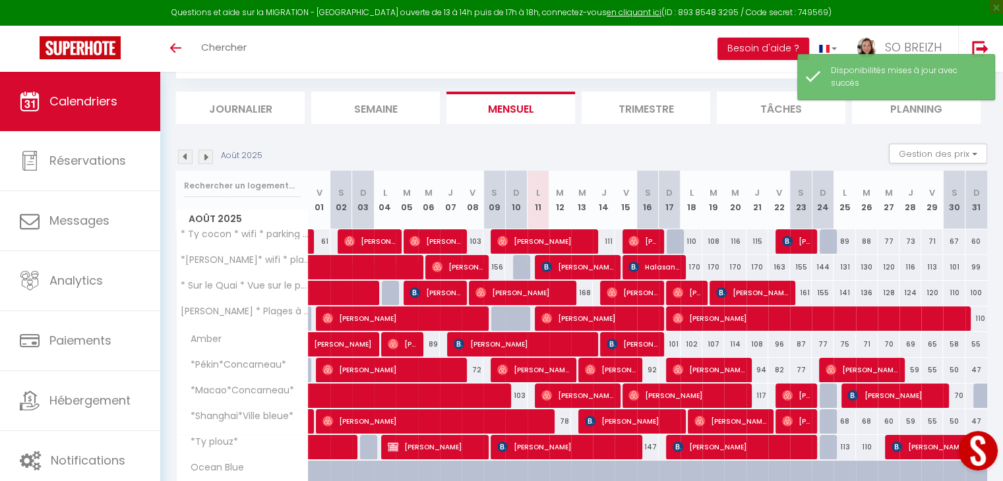
scroll to position [161, 0]
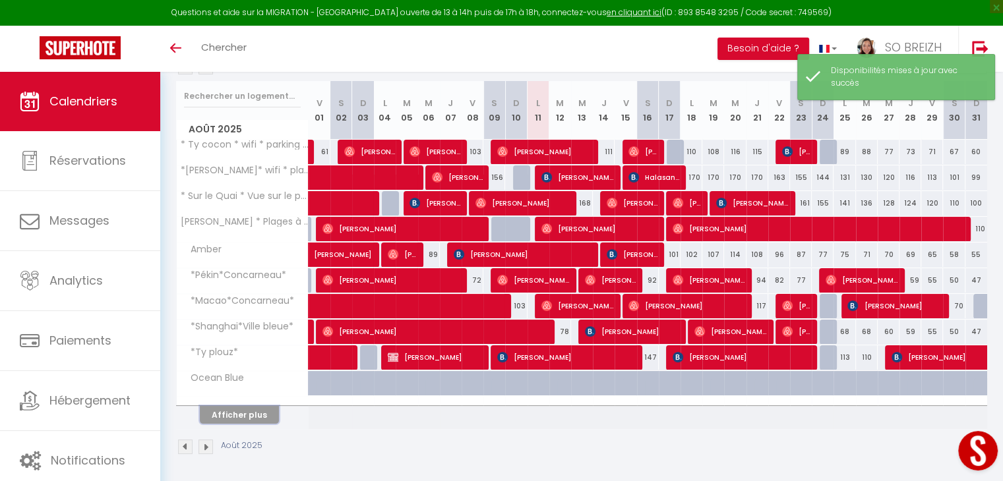
click at [238, 409] on button "Afficher plus" at bounding box center [239, 415] width 79 height 18
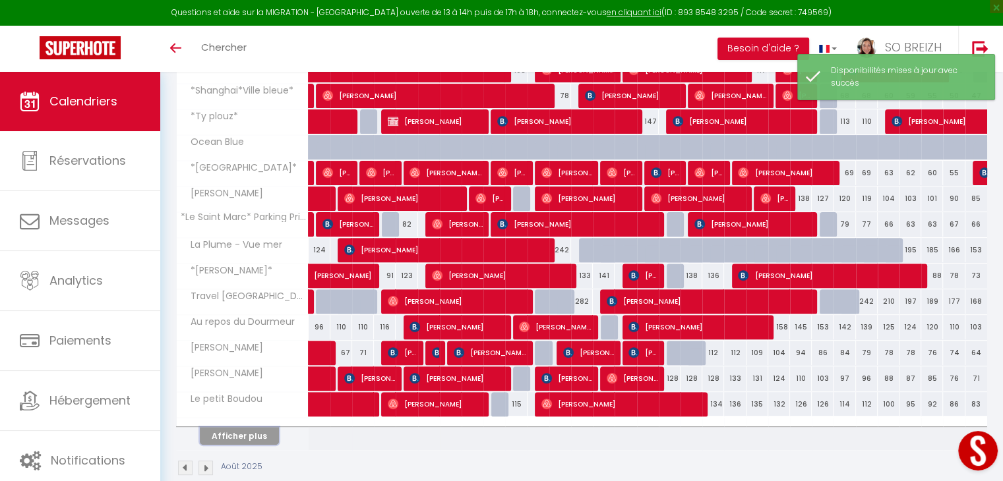
scroll to position [417, 0]
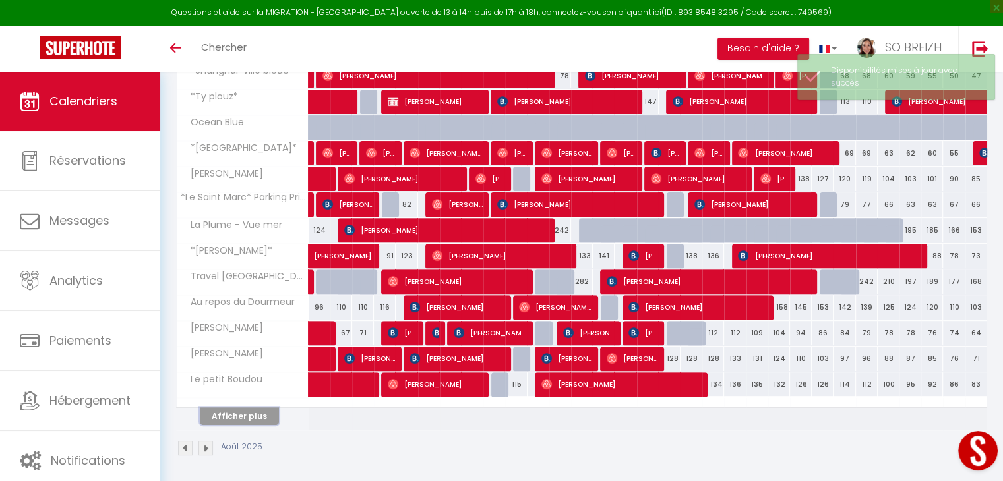
click at [253, 419] on button "Afficher plus" at bounding box center [239, 416] width 79 height 18
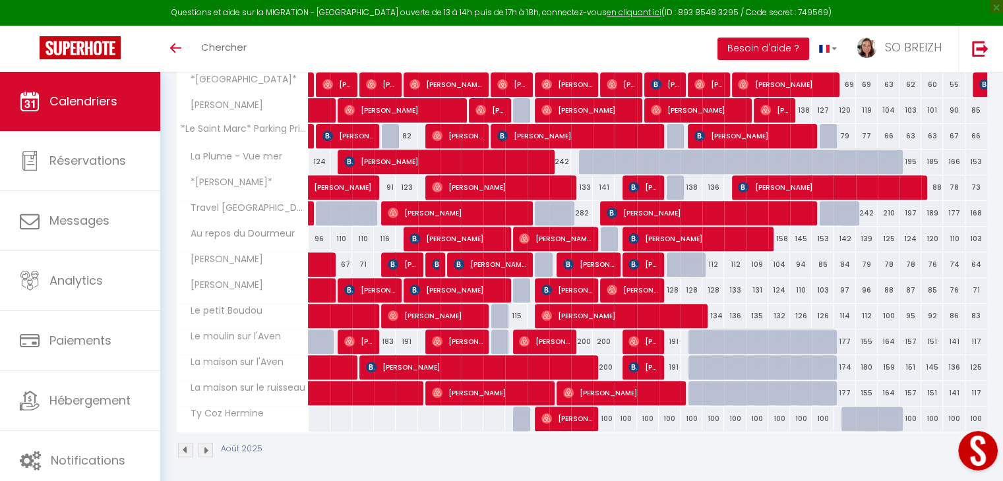
scroll to position [487, 0]
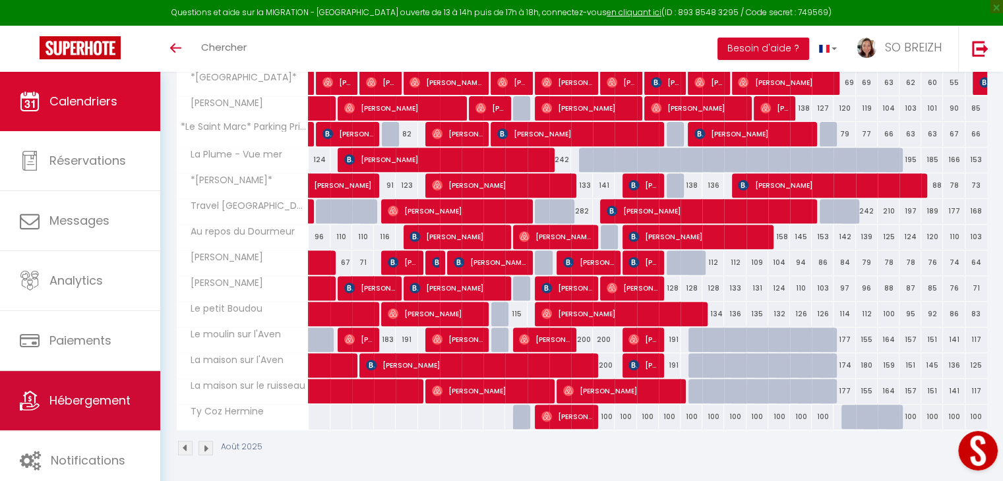
click at [87, 404] on span "Hébergement" at bounding box center [89, 400] width 81 height 16
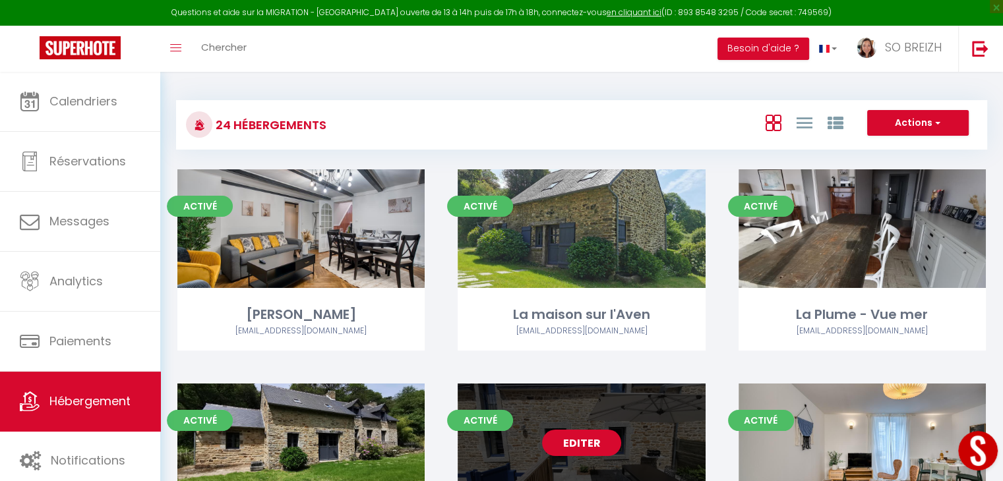
click at [580, 439] on link "Editer" at bounding box center [581, 443] width 79 height 26
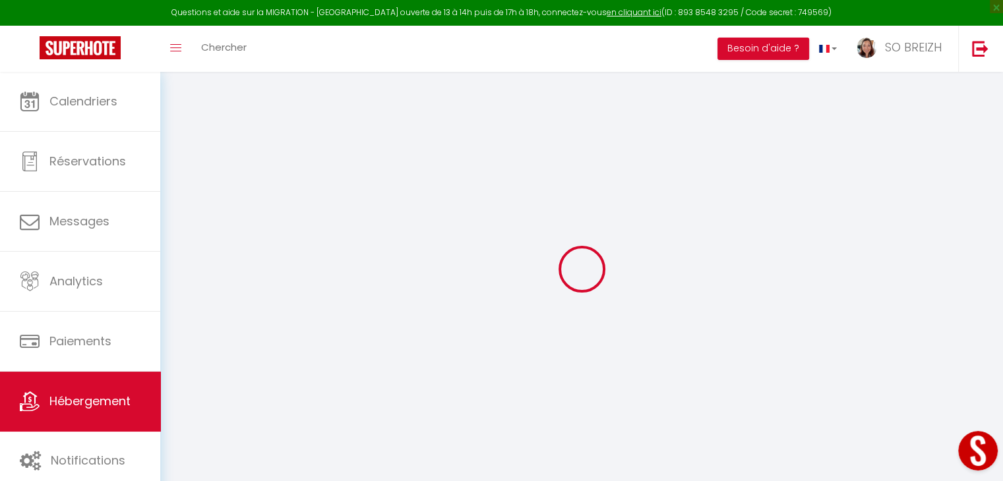
select select
type input "[EMAIL_ADDRESS][DOMAIN_NAME]"
checkbox input "true"
select select
checkbox input "true"
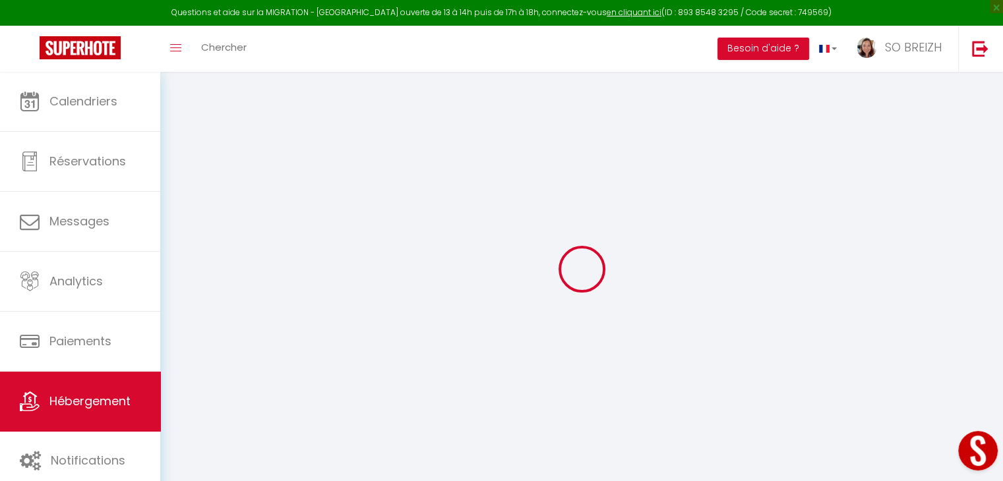
checkbox input "true"
checkbox input "false"
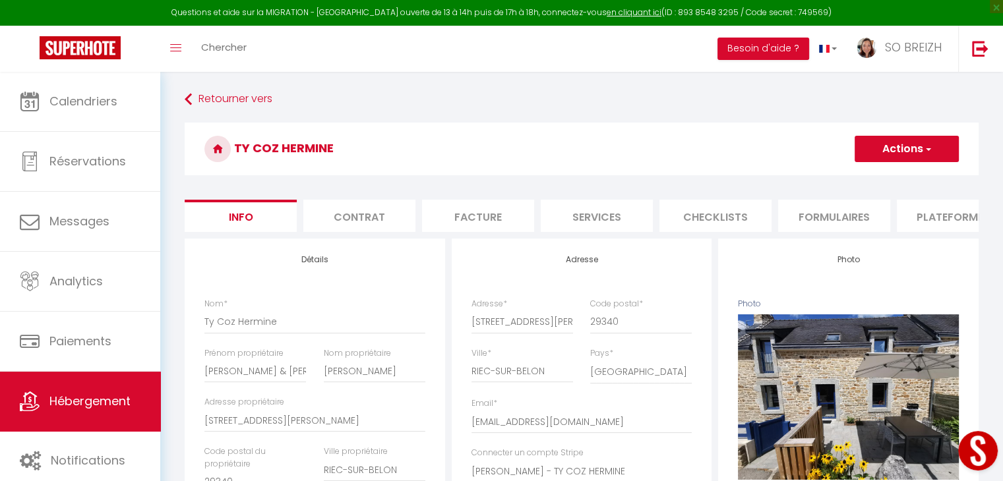
click at [606, 216] on li "Services" at bounding box center [597, 216] width 112 height 32
select select
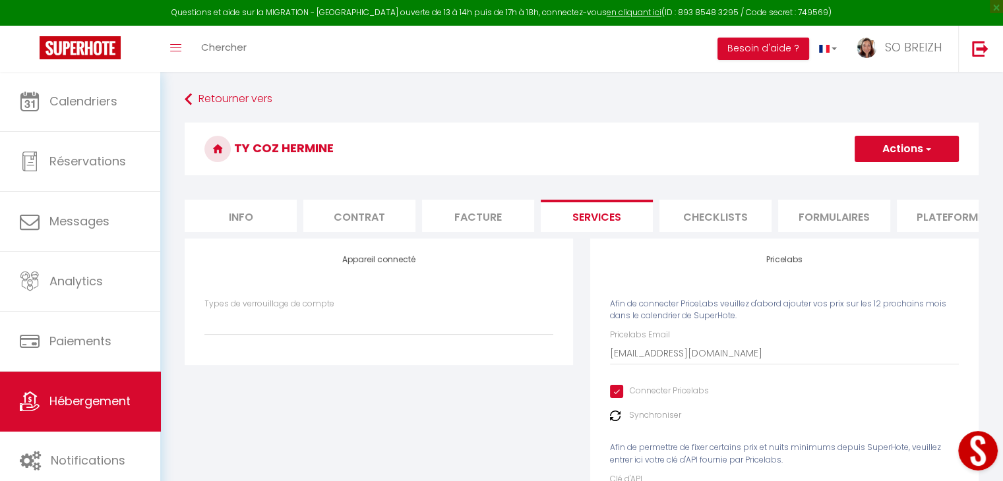
scroll to position [107, 0]
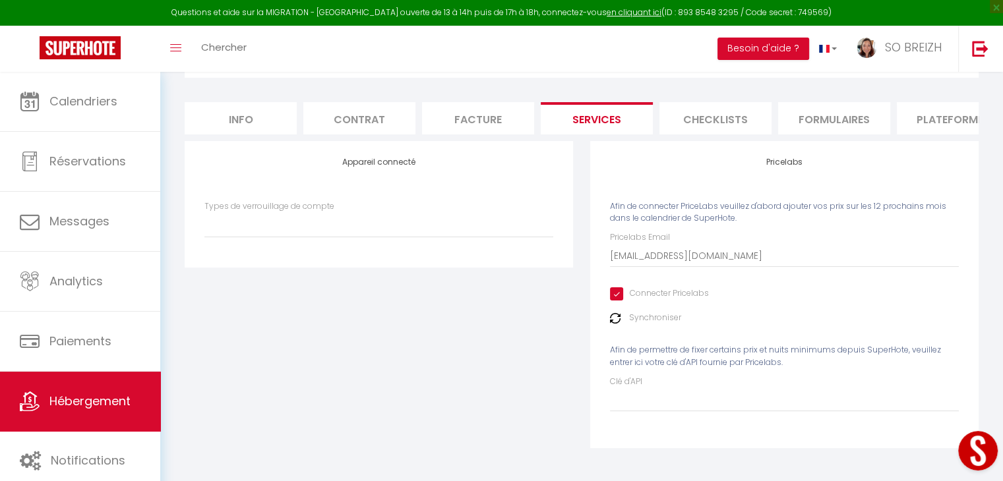
click at [613, 318] on img at bounding box center [615, 318] width 11 height 11
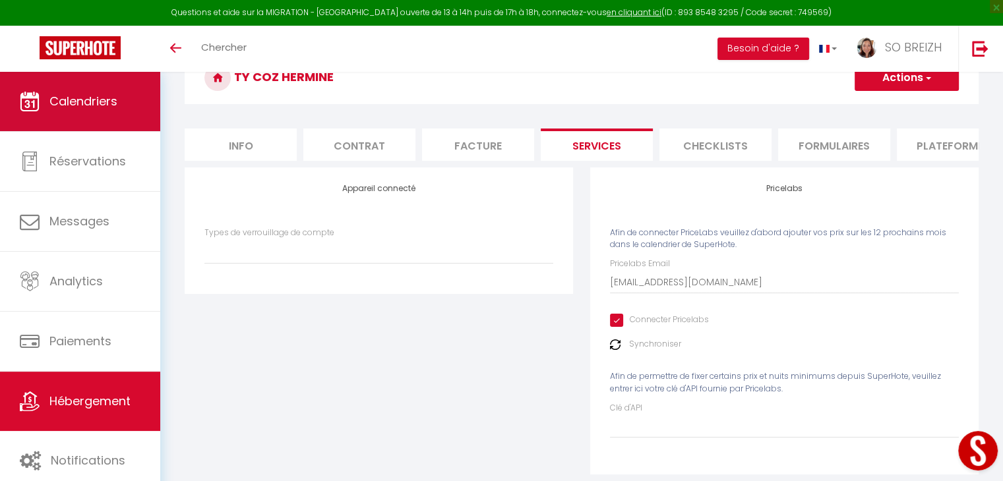
click at [91, 104] on span "Calendriers" at bounding box center [83, 101] width 68 height 16
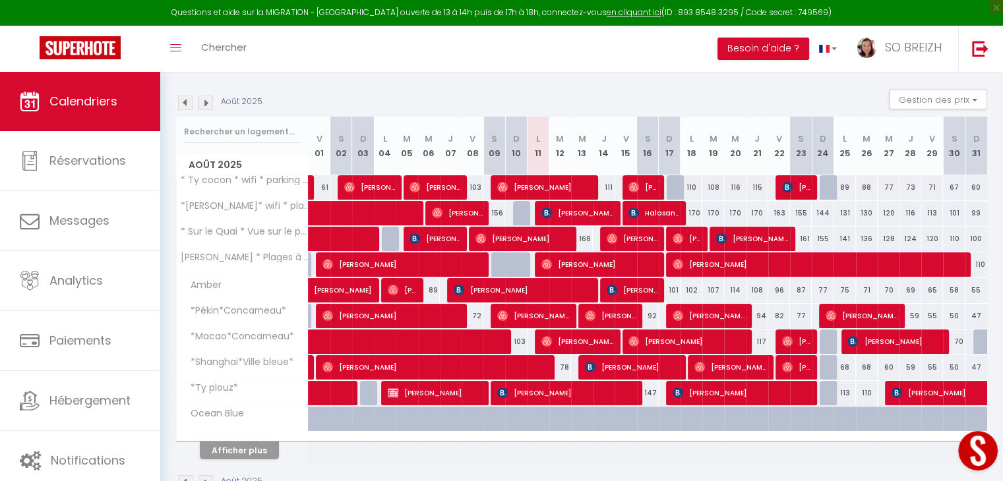
scroll to position [161, 0]
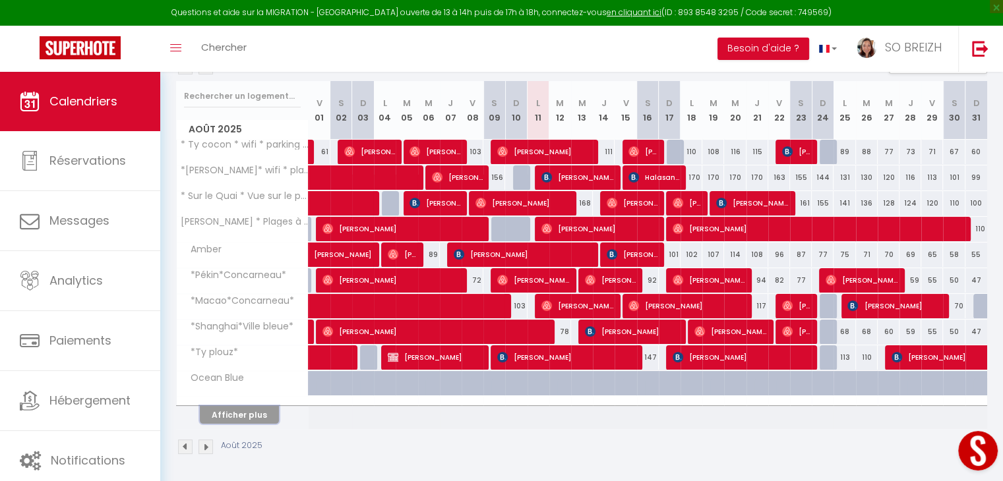
click at [269, 411] on button "Afficher plus" at bounding box center [239, 415] width 79 height 18
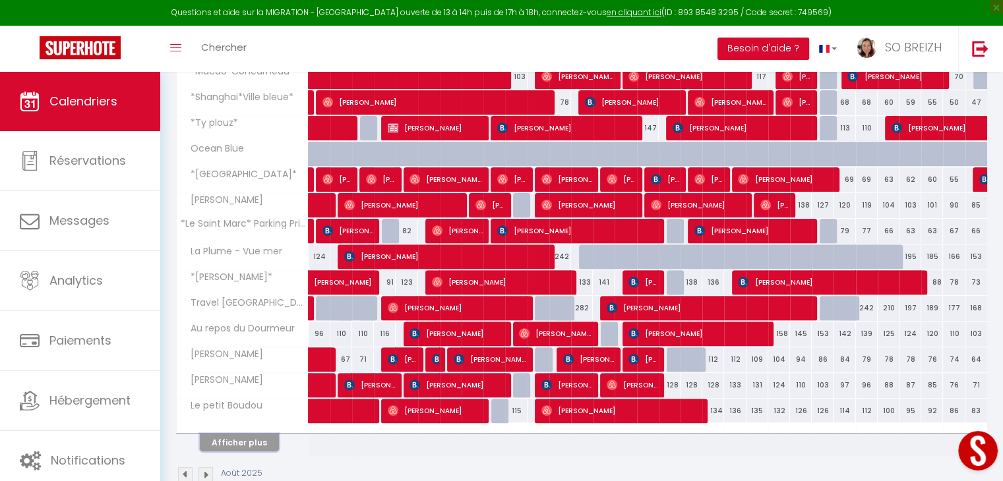
scroll to position [417, 0]
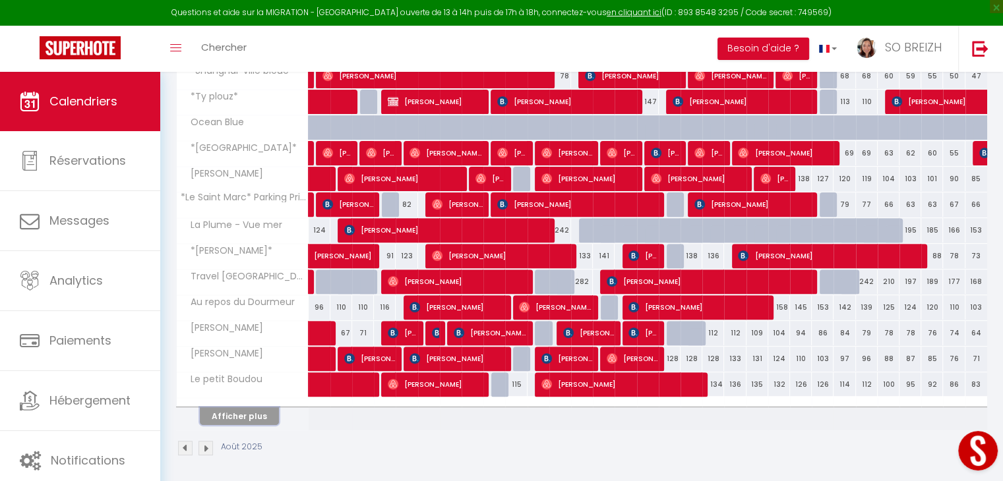
click at [265, 413] on button "Afficher plus" at bounding box center [239, 416] width 79 height 18
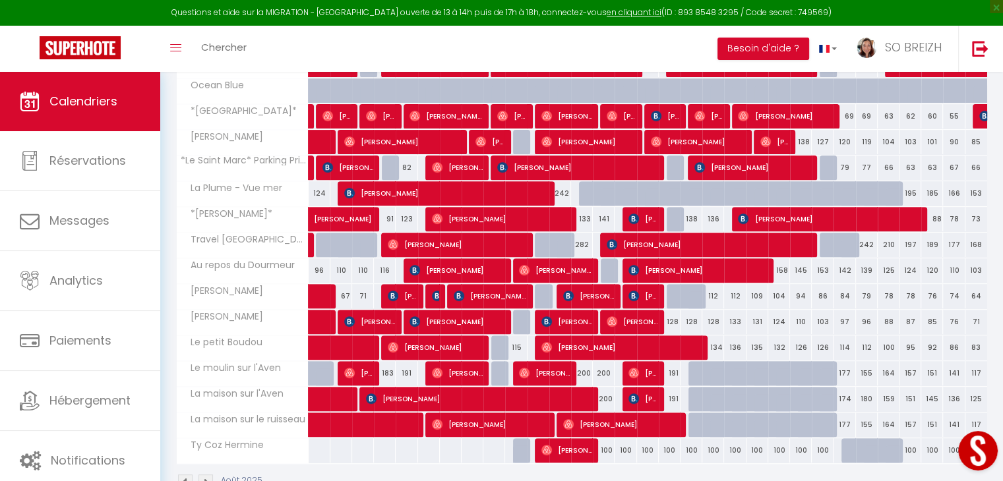
scroll to position [487, 0]
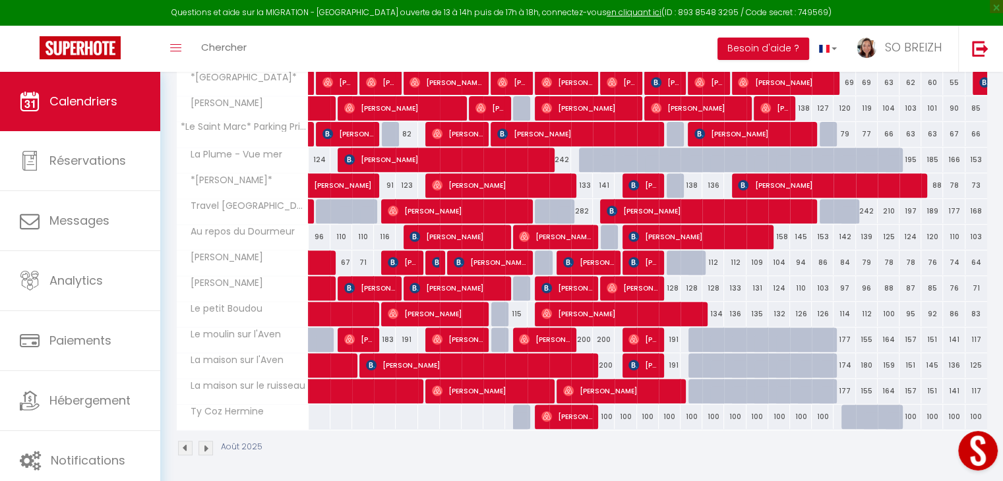
click at [974, 459] on button "Open LiveChat chat widget" at bounding box center [978, 451] width 40 height 40
click at [973, 460] on button "Open LiveChat chat widget" at bounding box center [978, 451] width 40 height 40
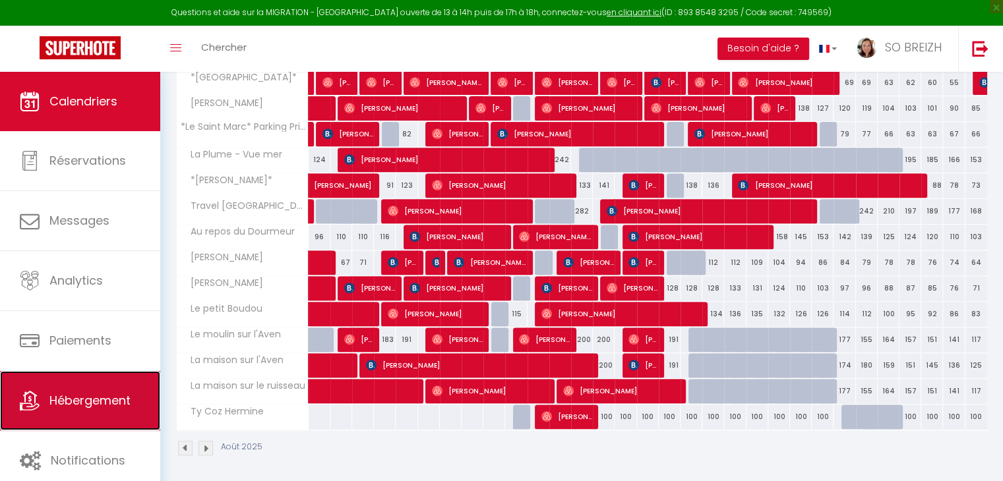
click at [68, 407] on span "Hébergement" at bounding box center [89, 400] width 81 height 16
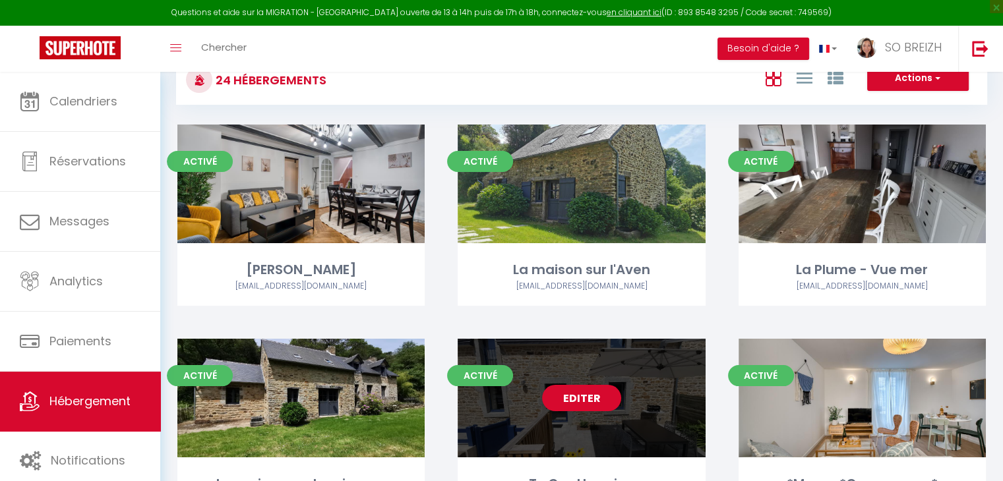
scroll to position [132, 0]
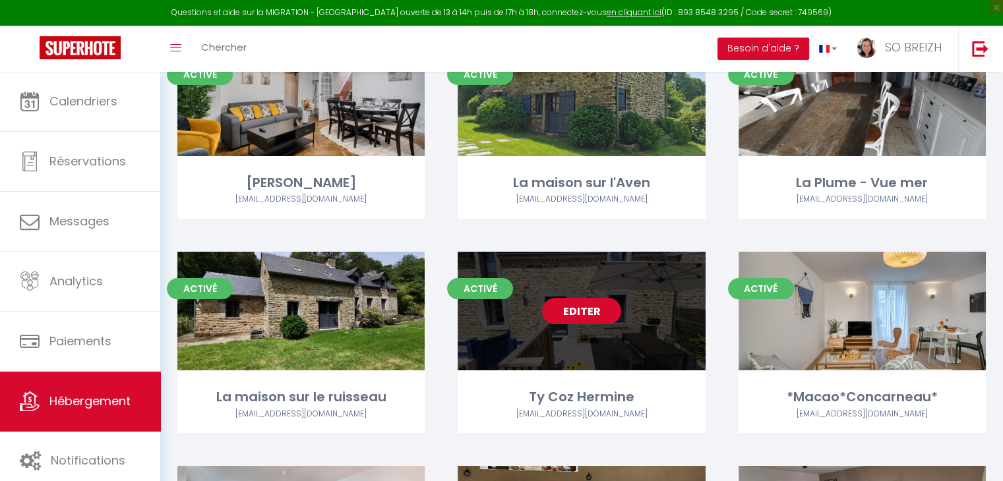
click at [580, 308] on link "Editer" at bounding box center [581, 311] width 79 height 26
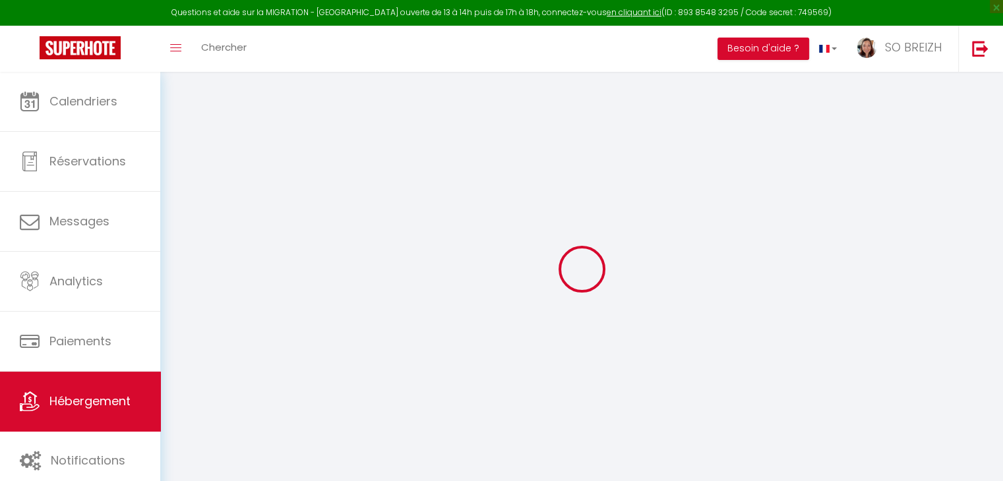
select select
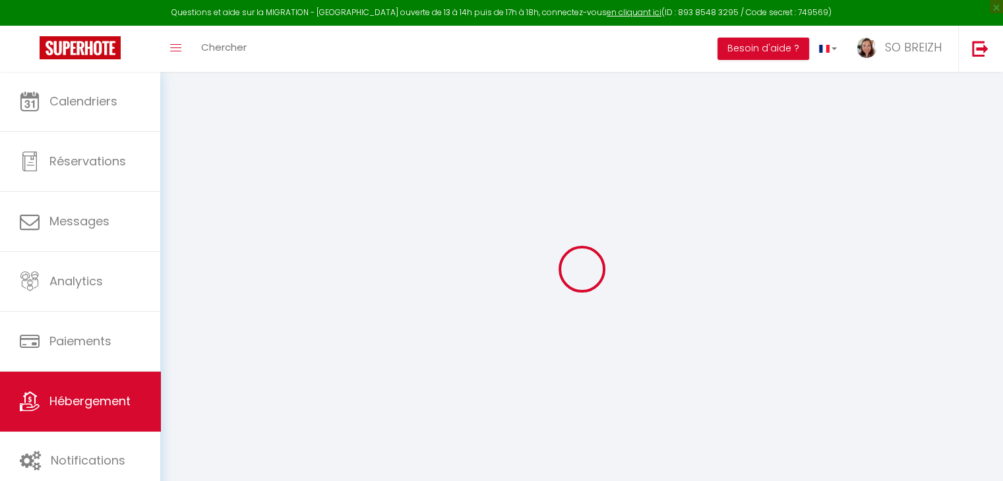
select select
checkbox input "false"
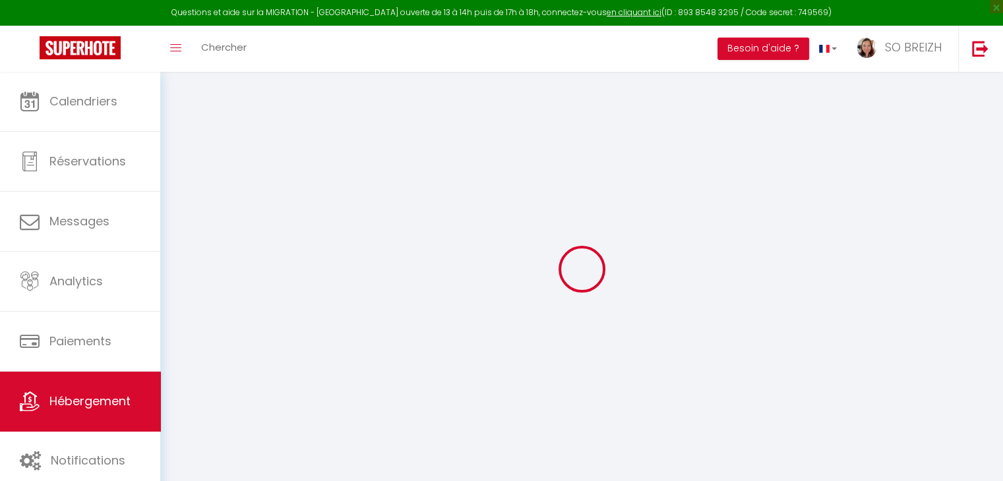
select select
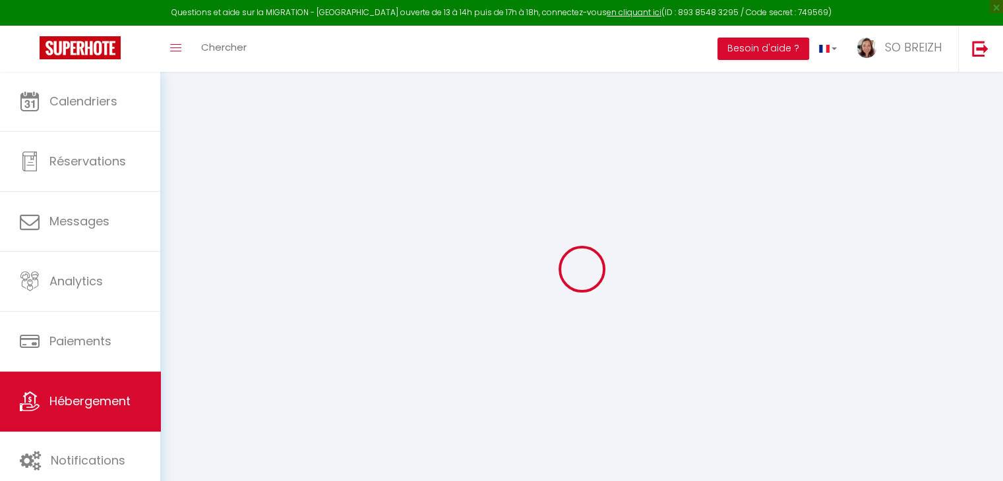
select select
checkbox input "false"
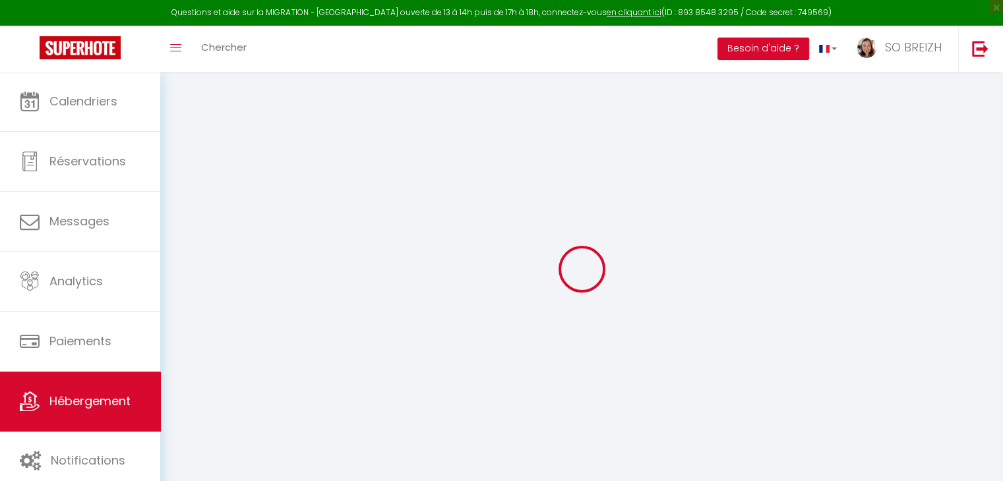
checkbox input "false"
select select
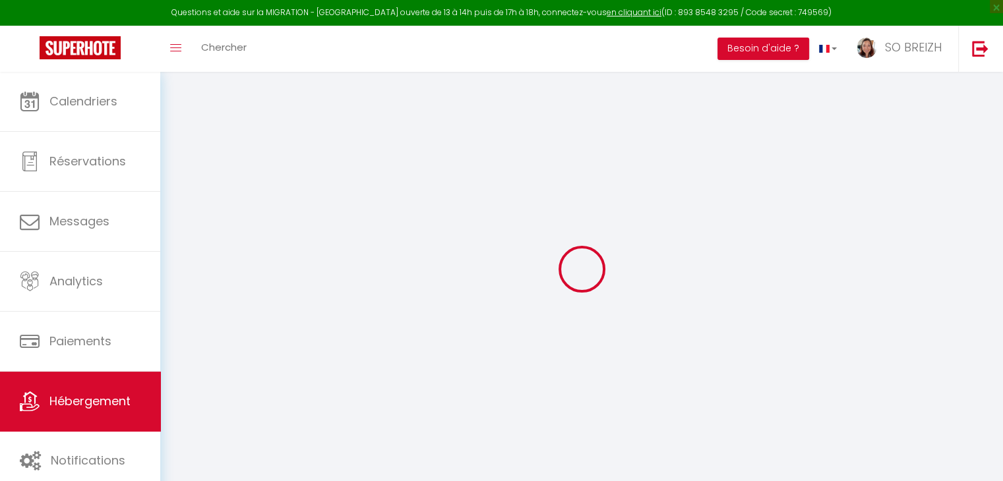
select select
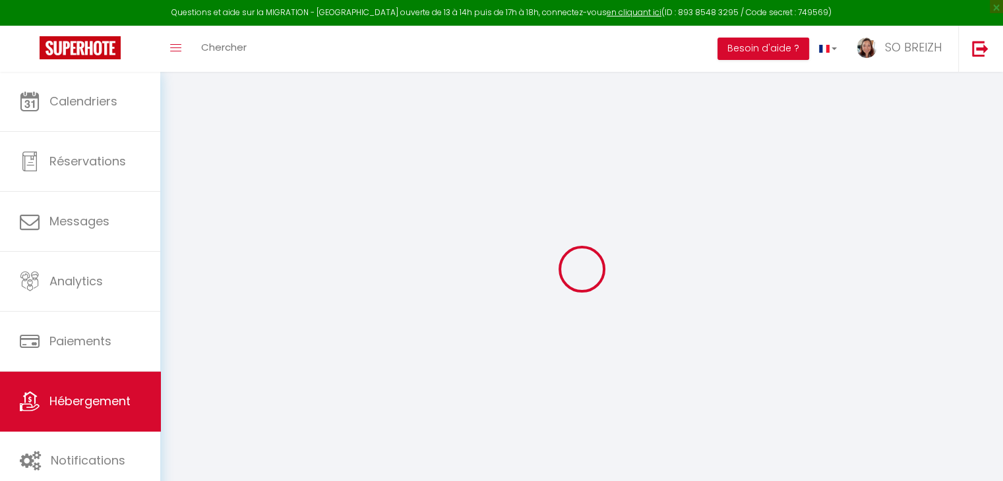
checkbox input "false"
select select
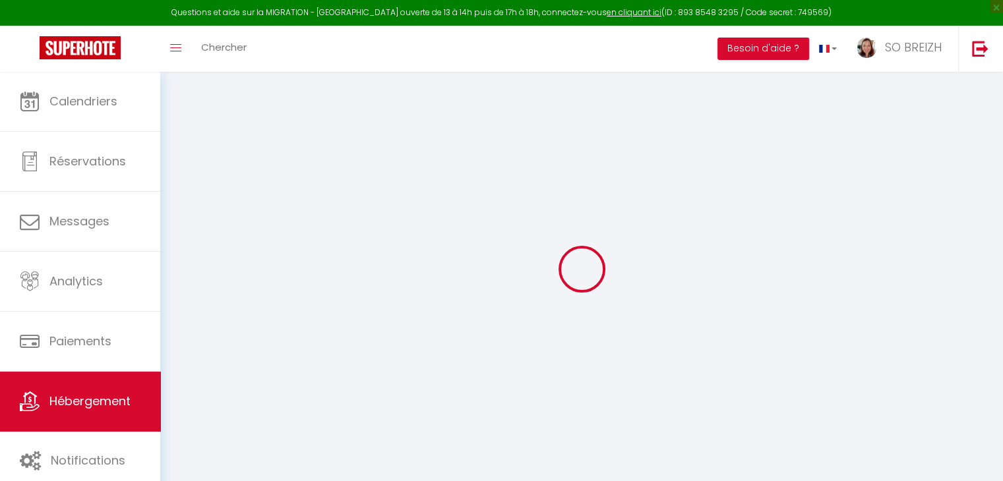
select select
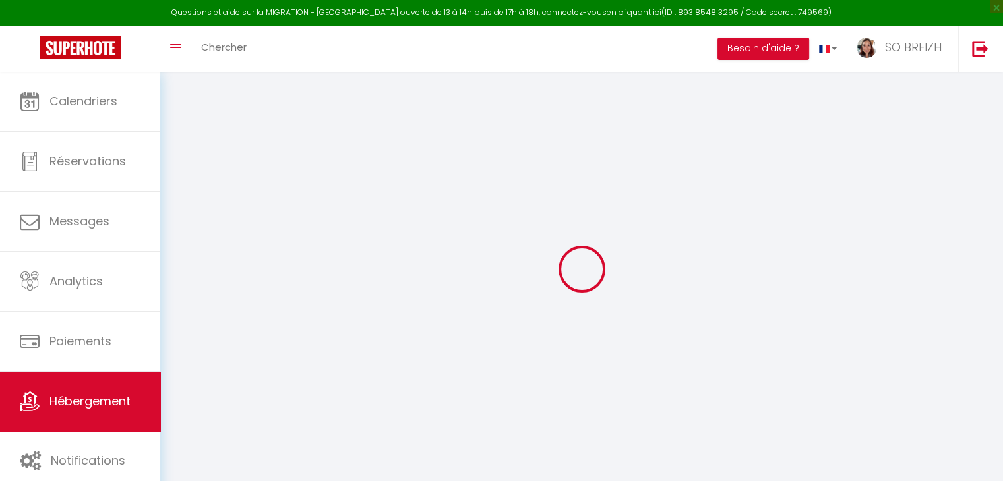
select select
checkbox input "false"
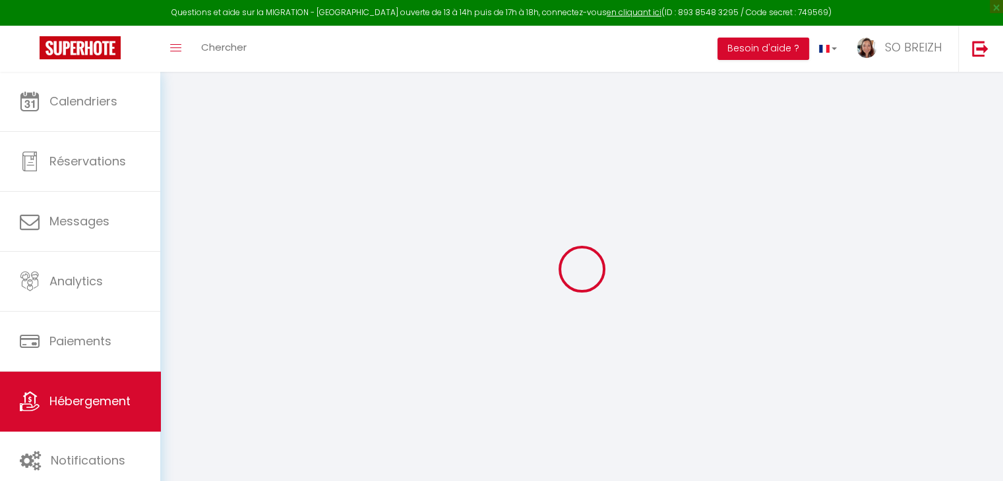
checkbox input "false"
select select
type input "Ty Coz Hermine"
type input "Jean-François & Nelly"
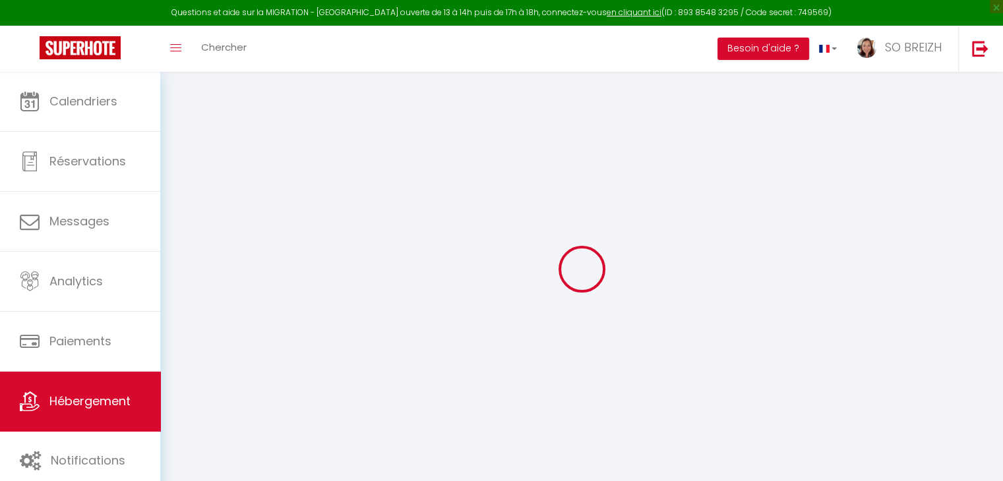
type input "TOUPIN"
type input "14 rue de Ty Nez"
type input "29340"
type input "RIEC-SUR-BELON"
select select "1"
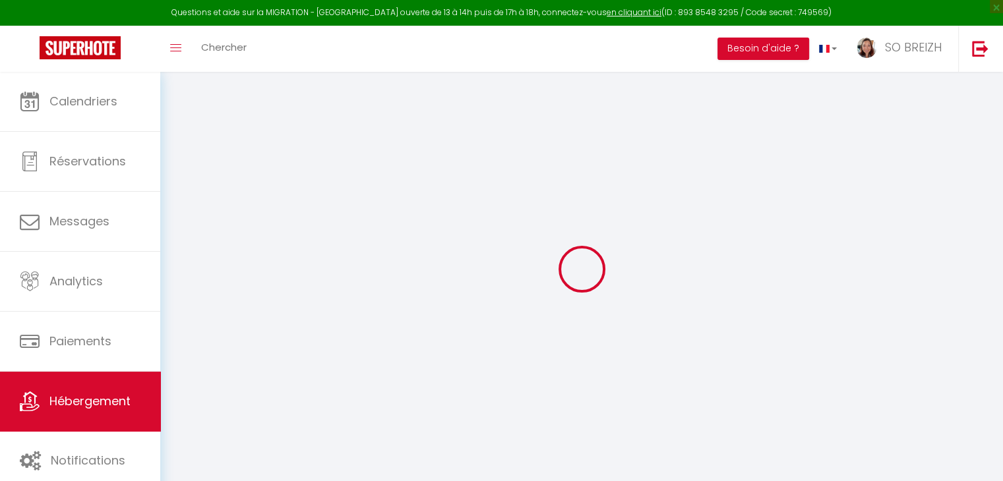
select select "2"
type input "100"
type input "85"
type input "4.4"
type input "200"
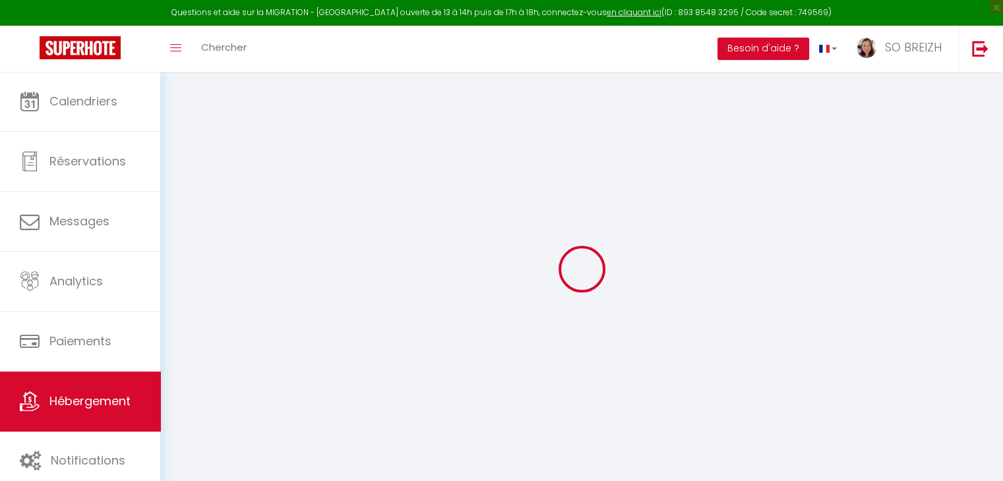
type input "500"
select select
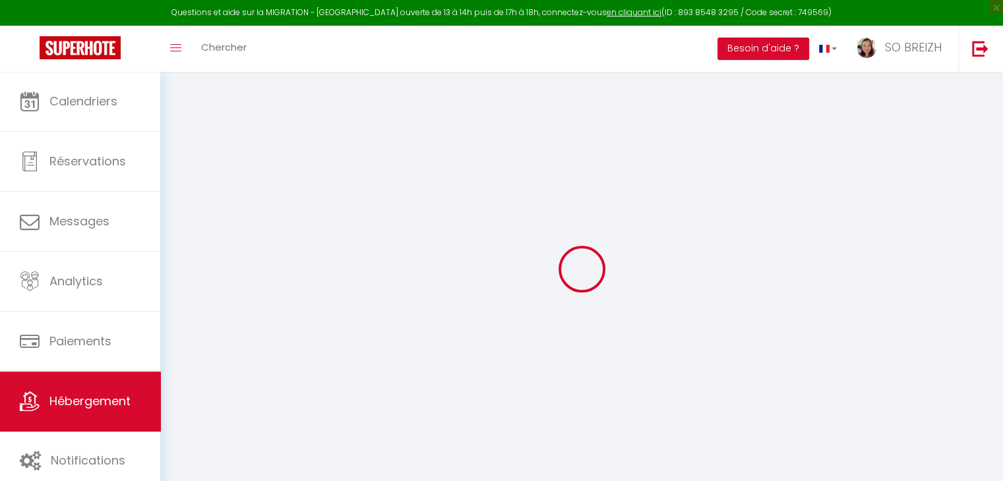
select select
type input "14 rue de Ty Nez"
type input "29340"
type input "RIEC-SUR-BELON"
type input "[EMAIL_ADDRESS][DOMAIN_NAME]"
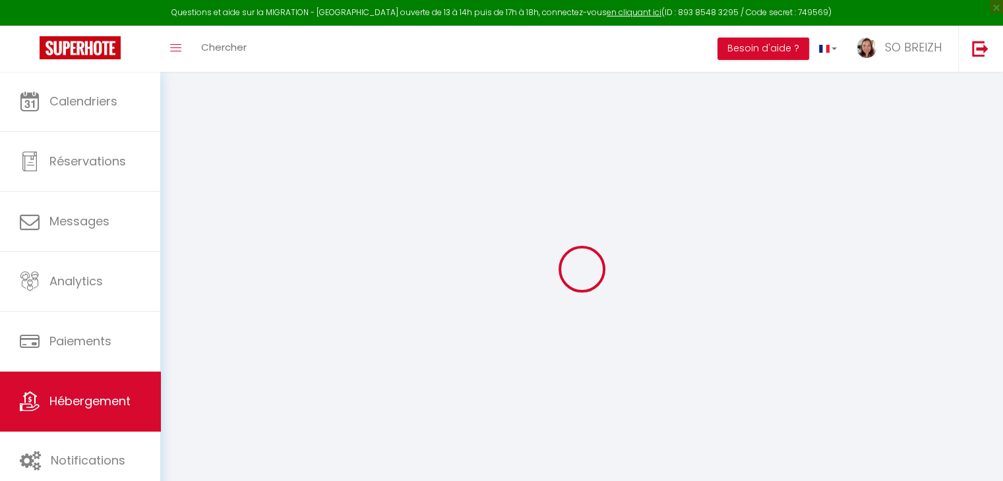
select select "15684"
checkbox input "true"
checkbox input "false"
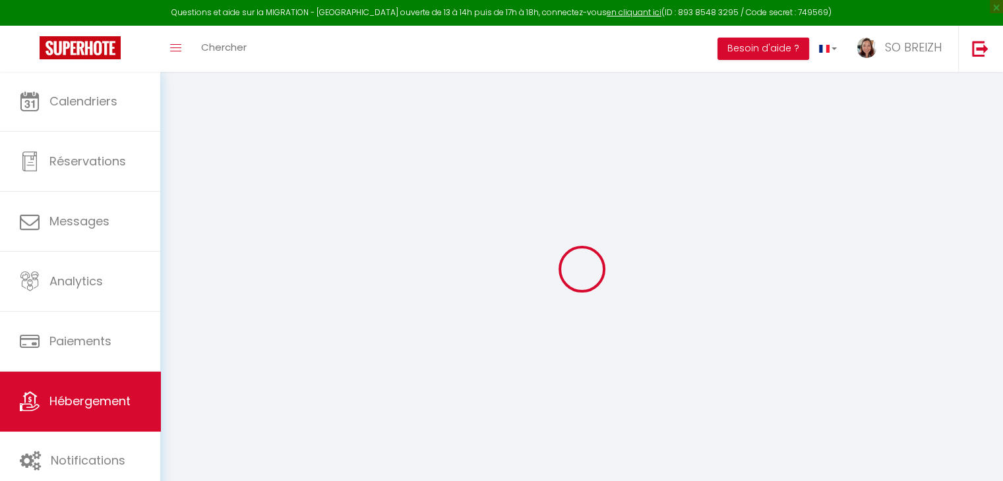
radio input "true"
type input "25"
type input "85"
type input "0"
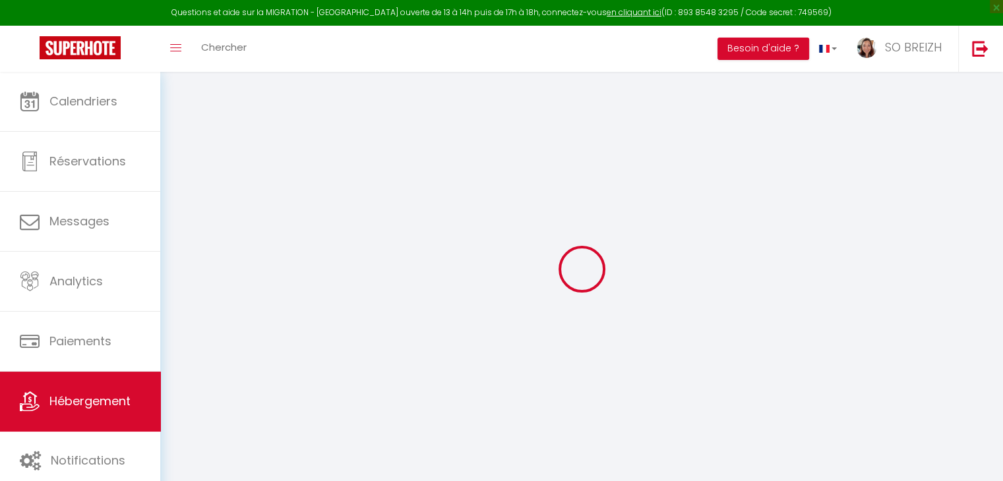
type input "0"
select select
checkbox input "true"
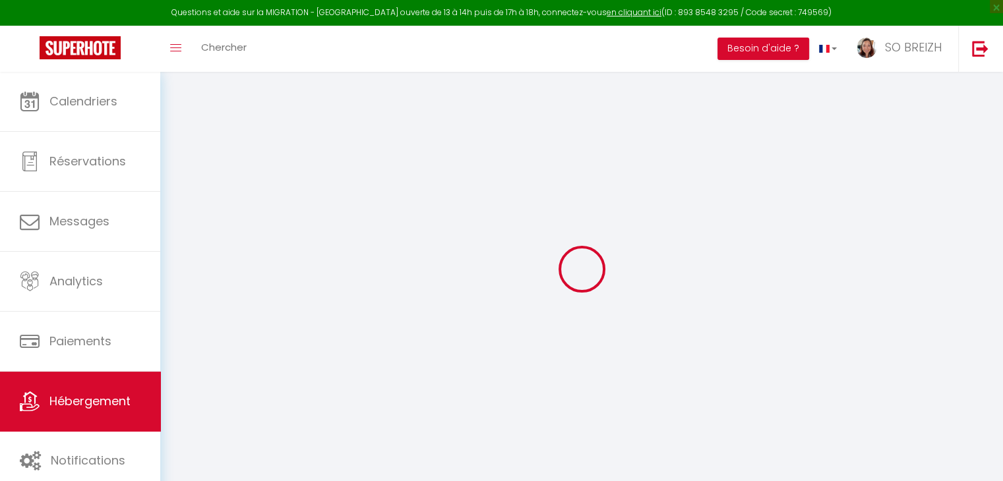
checkbox input "false"
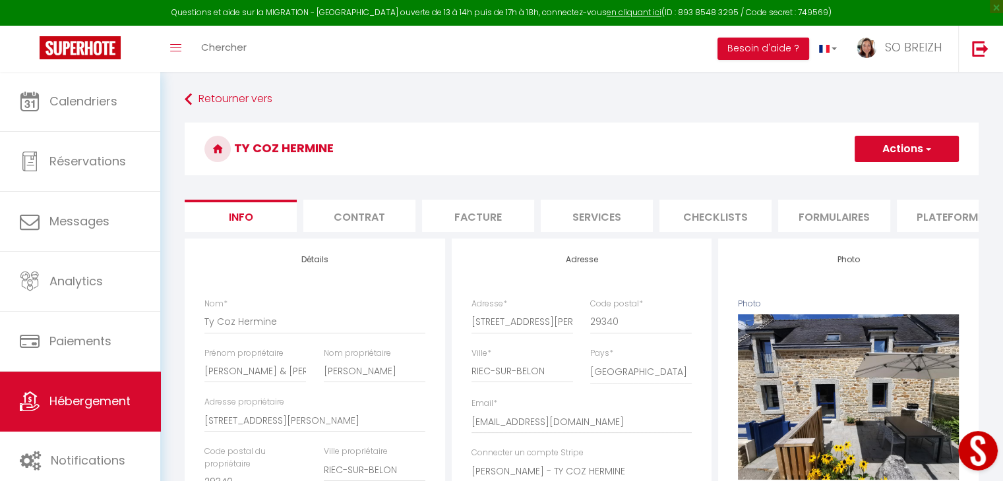
click at [591, 226] on li "Services" at bounding box center [597, 216] width 112 height 32
select select
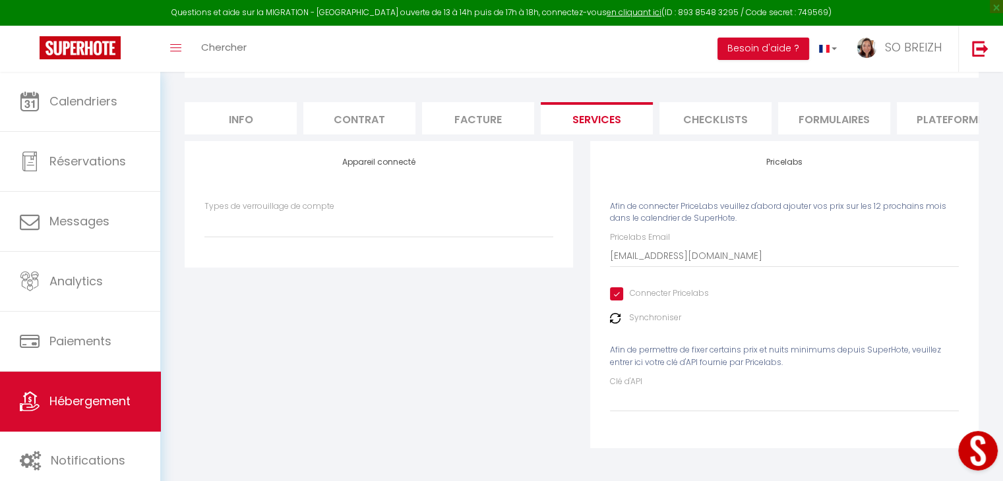
click at [611, 299] on input "Connecter Pricelabs" at bounding box center [659, 293] width 99 height 13
checkbox input "false"
select select
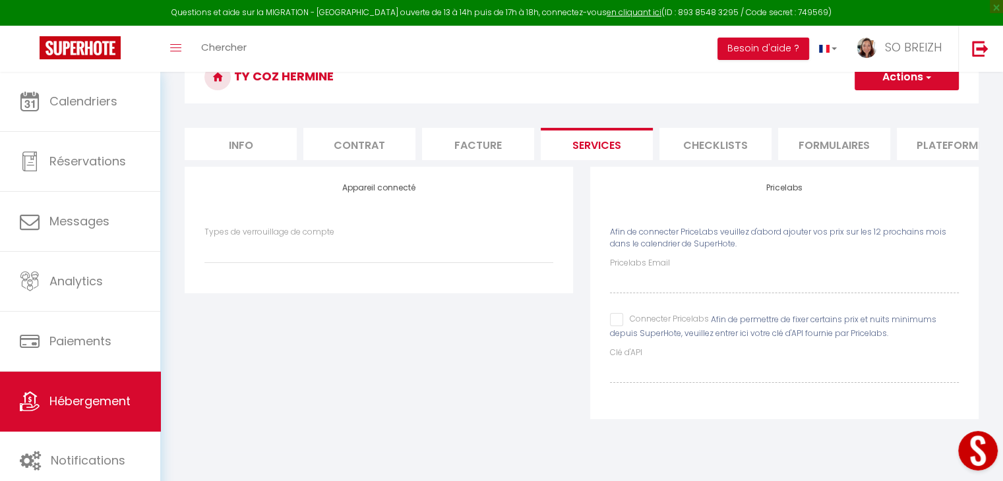
scroll to position [71, 0]
click at [613, 326] on input "Connecter Pricelabs" at bounding box center [659, 320] width 99 height 13
checkbox input "true"
select select
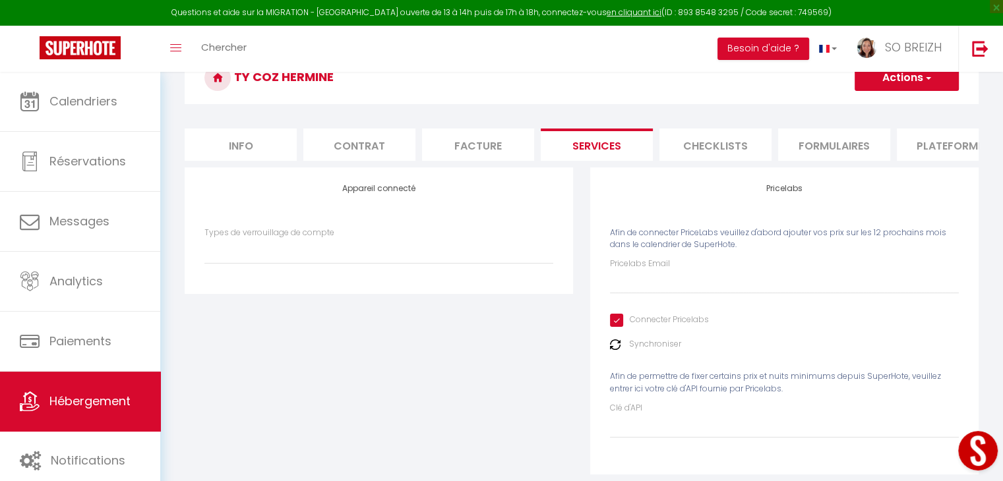
scroll to position [107, 0]
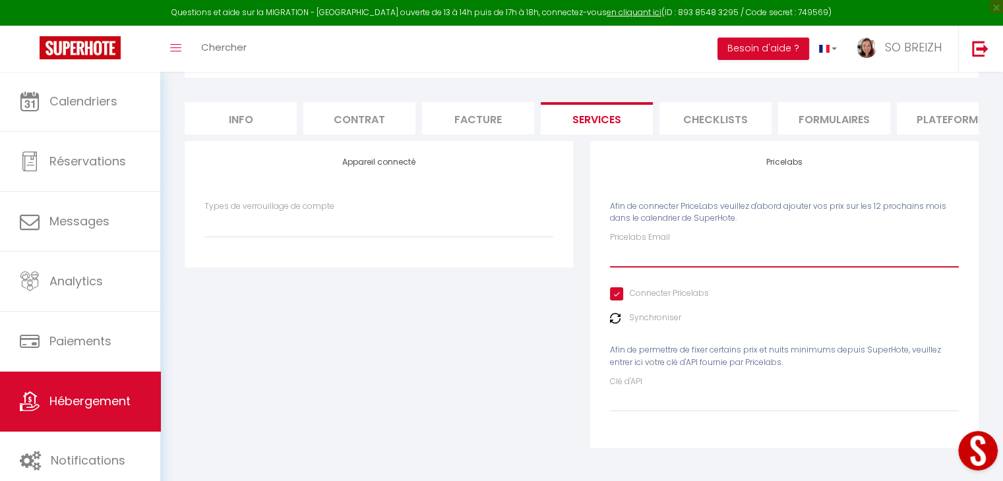
click at [636, 259] on input "Pricelabs Email" at bounding box center [784, 256] width 349 height 24
type input "c"
select select
type input "co"
select select
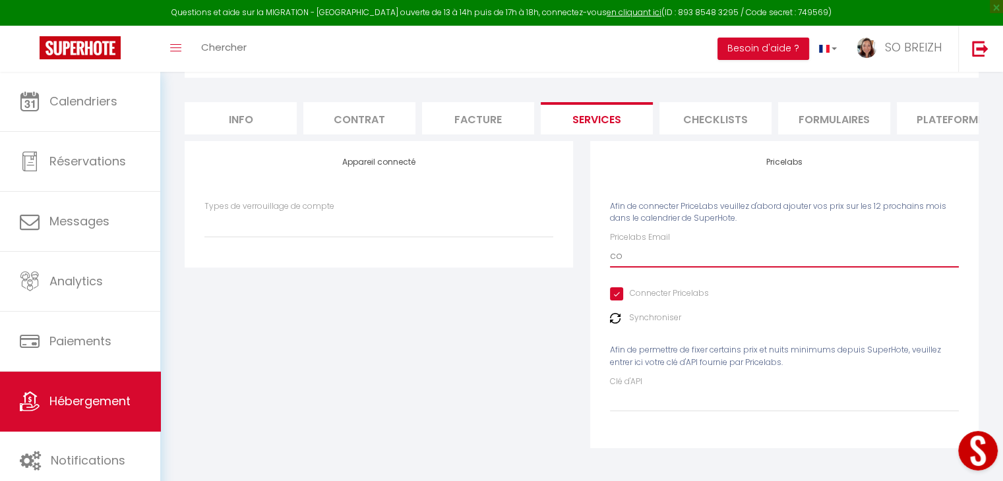
type input "con"
select select
type input "cont"
select select
type input "conta"
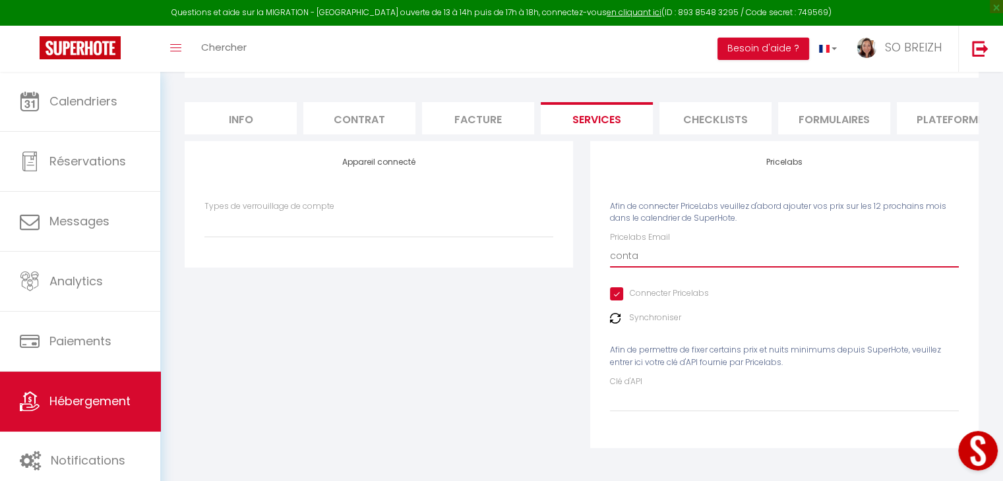
select select
type input "contac"
select select
type input "contact"
select select
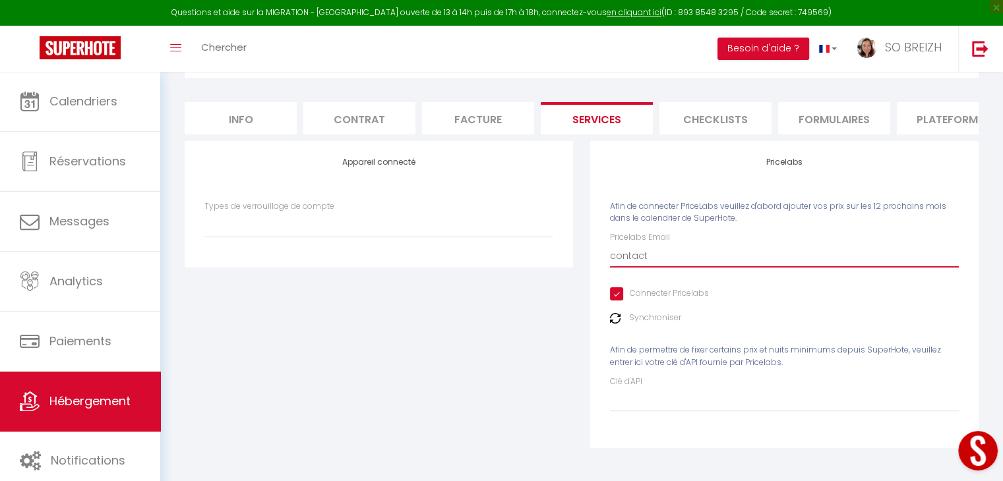
type input "contact@"
select select
type input "contact@s"
select select
type input "contact@so"
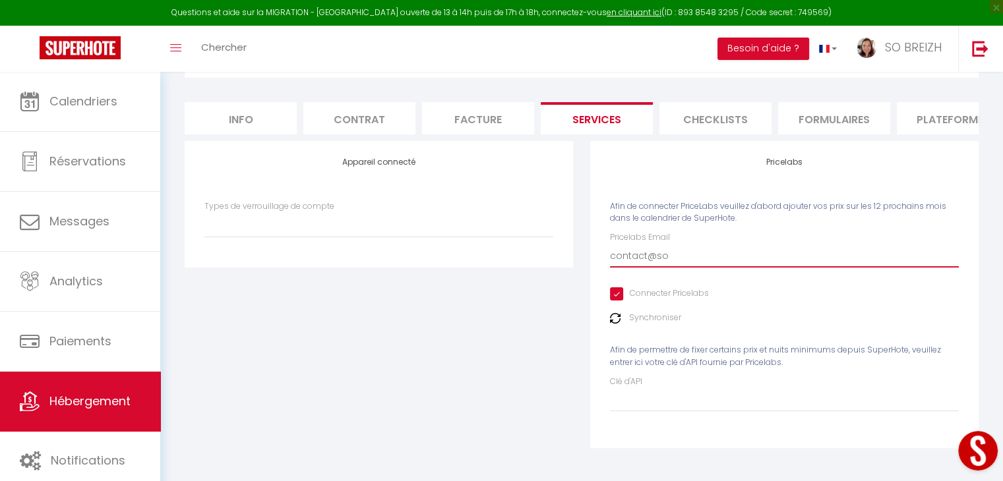
select select
type input "contact@sob"
select select
type input "contact@sobr"
select select
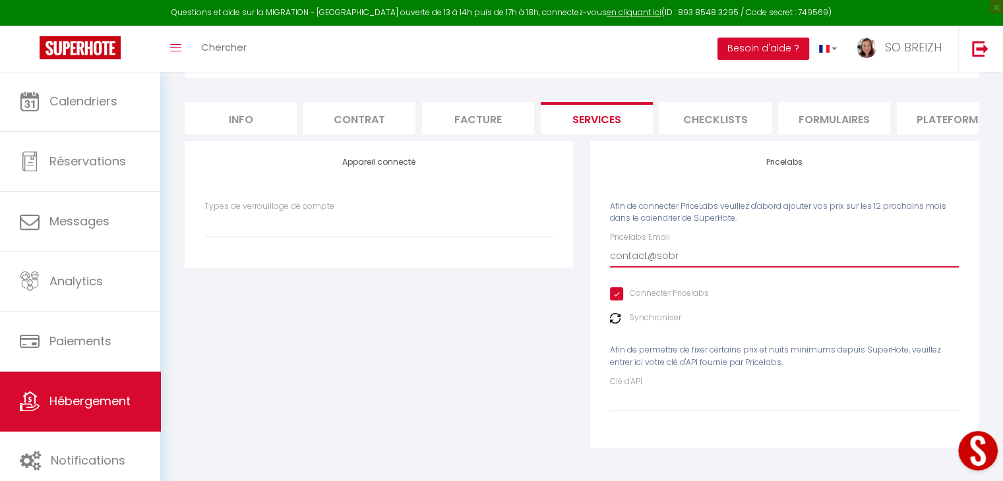
type input "contact@sobre"
select select
type input "contact@sobrei"
select select
type input "contact@sobreiz"
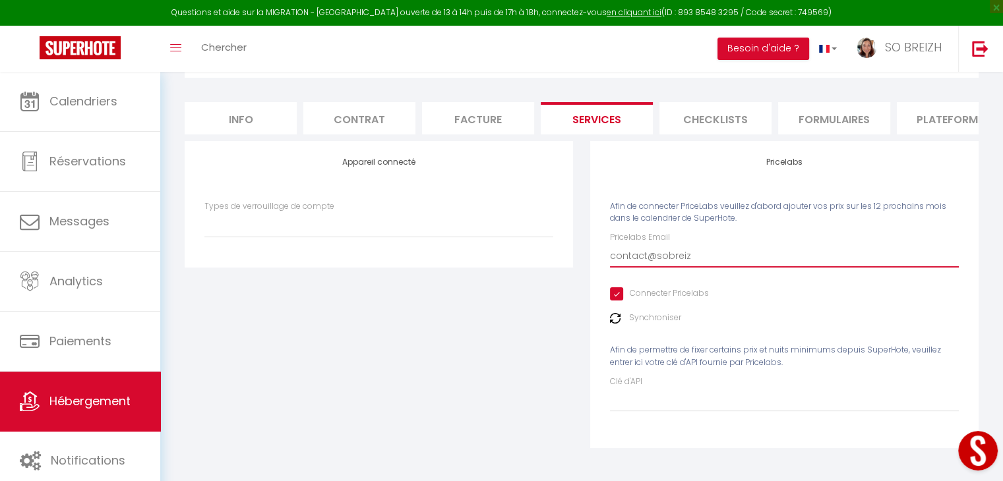
select select
type input "contact@sobreizh"
select select
type input "contact@sobreizh-"
select select
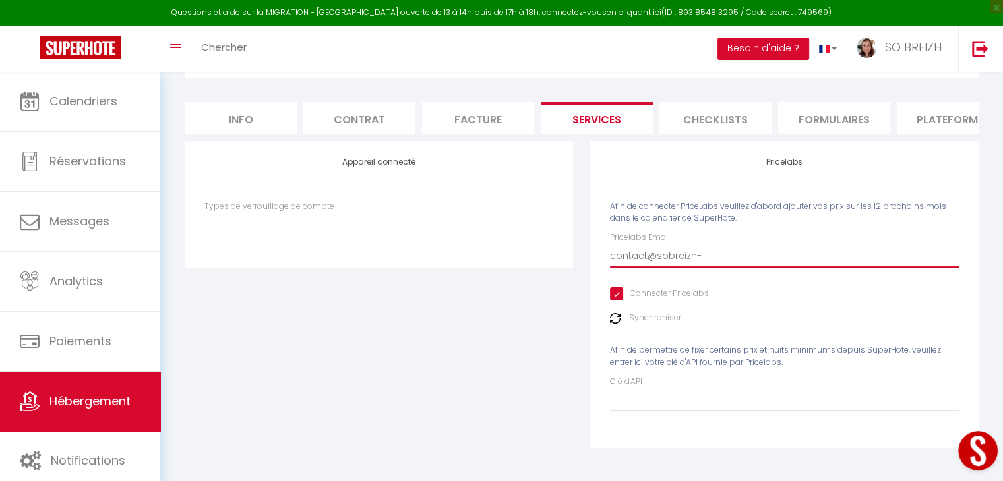
type input "contact@sobreizh-c"
select select
type input "contact@sobreizh-co"
select select
type input "contact@sobreizh-con"
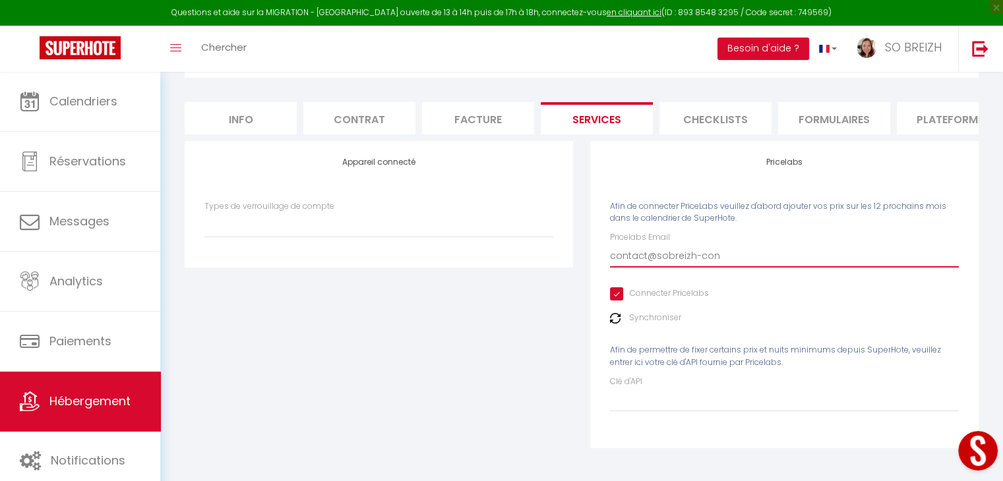
select select
type input "contact@sobreizh-conc"
select select
type input "contact@sobreizh-conci"
select select
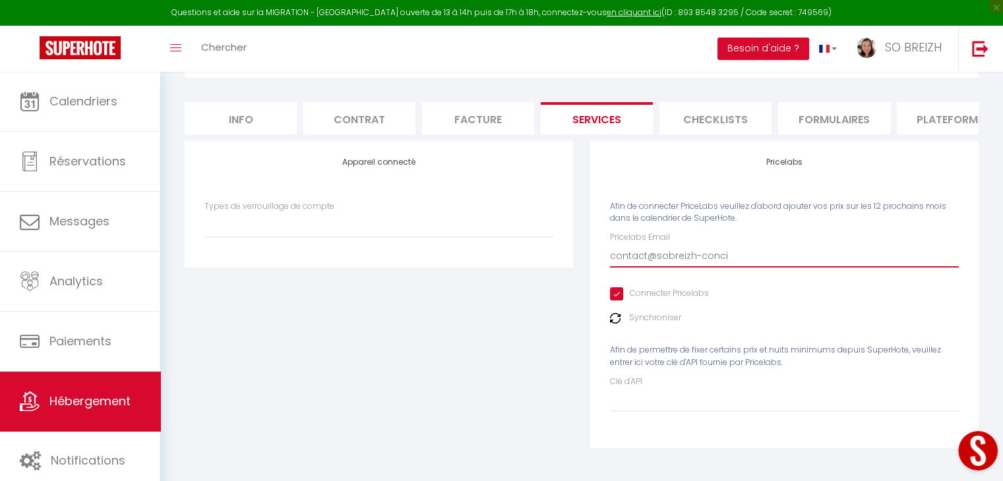
type input "contact@sobreizh-concie"
select select
type input "contact@sobreizh-concier"
select select
type input "contact@sobreizh-concierg"
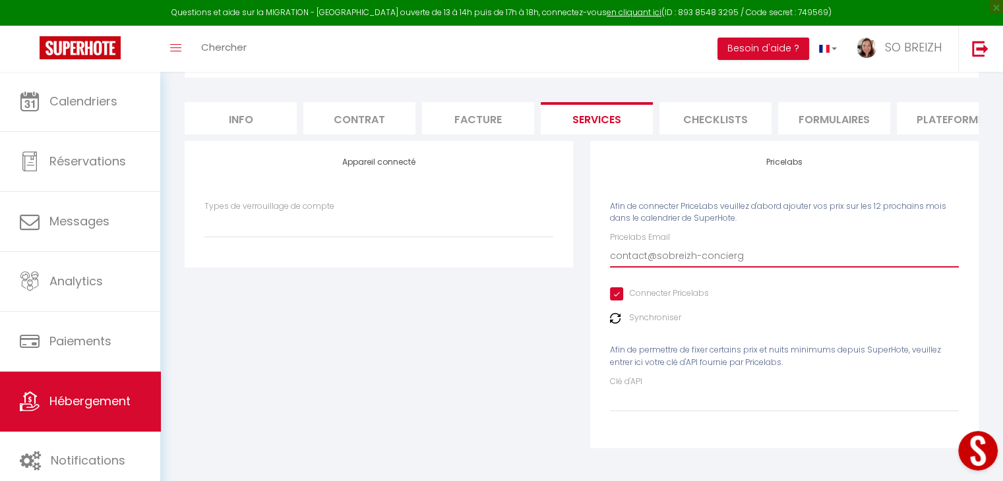
select select
type input "contact@sobreizh-concierge"
select select
type input "contact@sobreizh-concierger"
select select
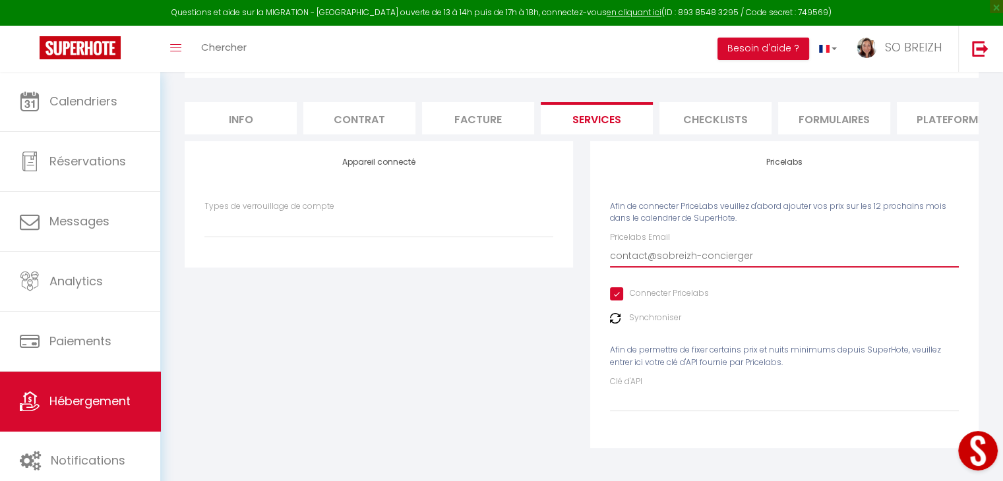
type input "contact@sobreizh-conciergeri"
select select
type input "contact@sobreizh-conciergerie"
select select
type input "contact@sobreizh-conciergerie."
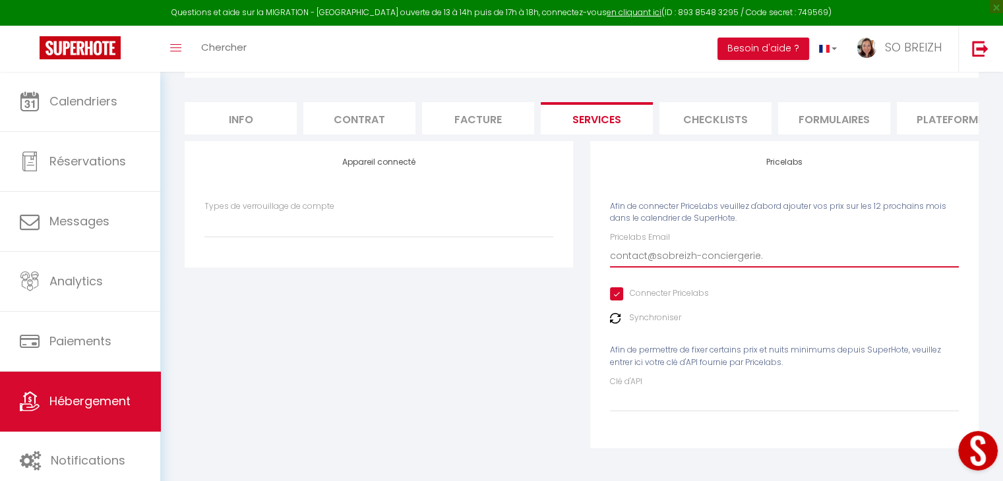
select select
type input "contact@sobreizh-conciergerie.f"
select select
type input "[EMAIL_ADDRESS][DOMAIN_NAME]"
select select
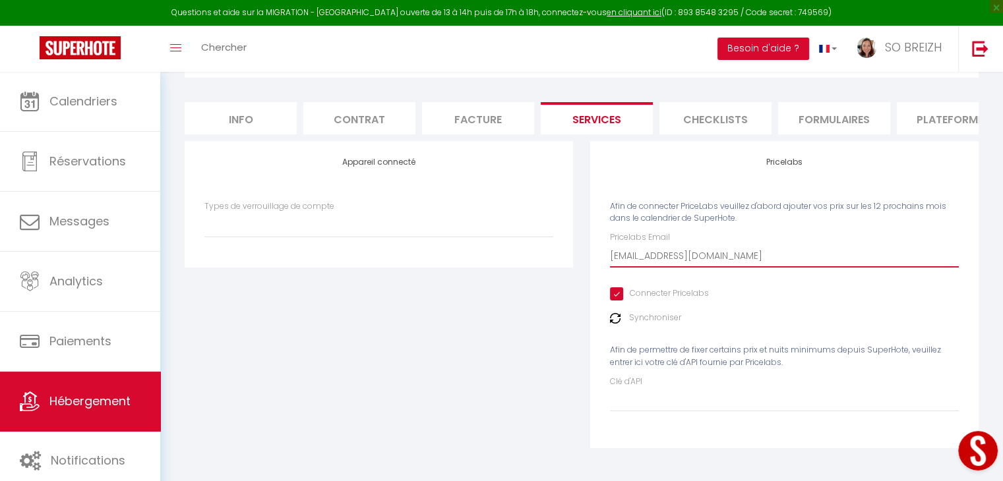
type input "[EMAIL_ADDRESS][DOMAIN_NAME]"
click at [871, 293] on div "Pricelabs Email contact@sobreizh-conciergerie.fr Connecter Pricelabs Synchronis…" at bounding box center [784, 321] width 349 height 180
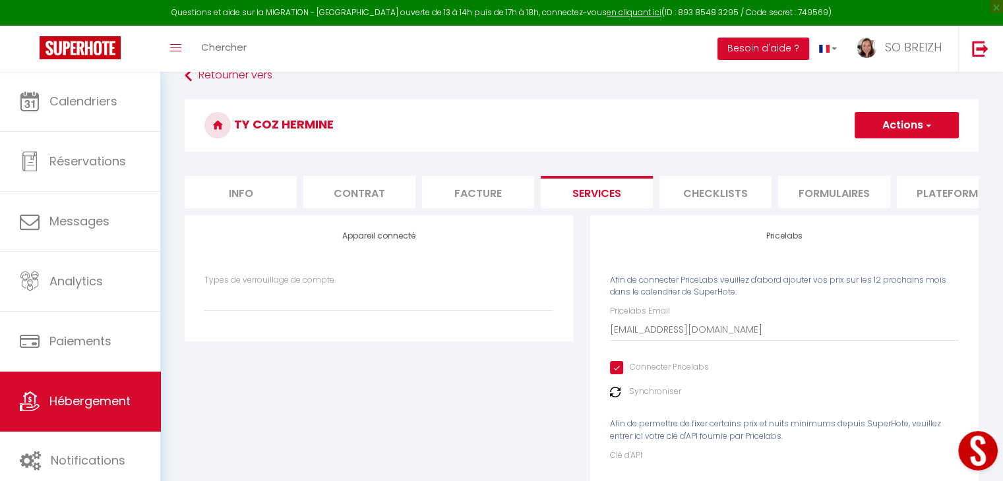
scroll to position [0, 0]
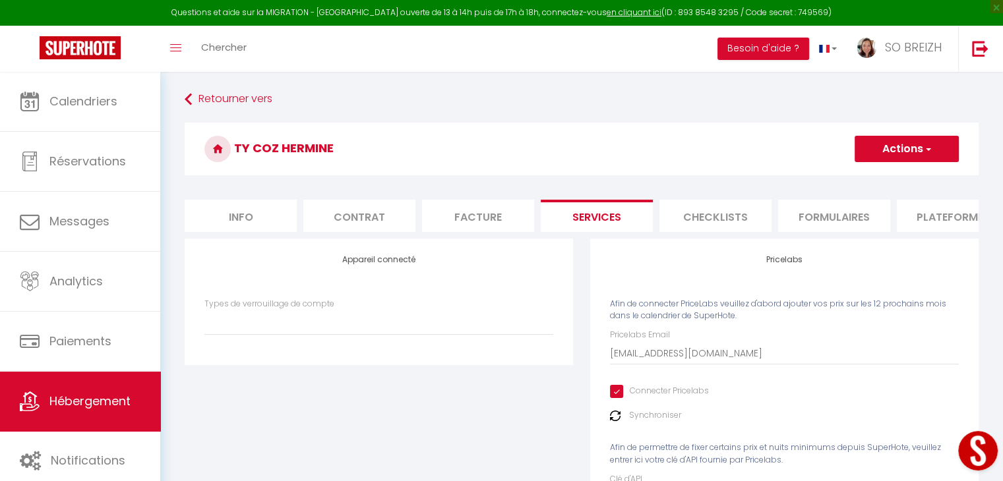
click at [927, 148] on span "button" at bounding box center [927, 148] width 9 height 13
click at [887, 177] on link "Enregistrer" at bounding box center [906, 177] width 104 height 17
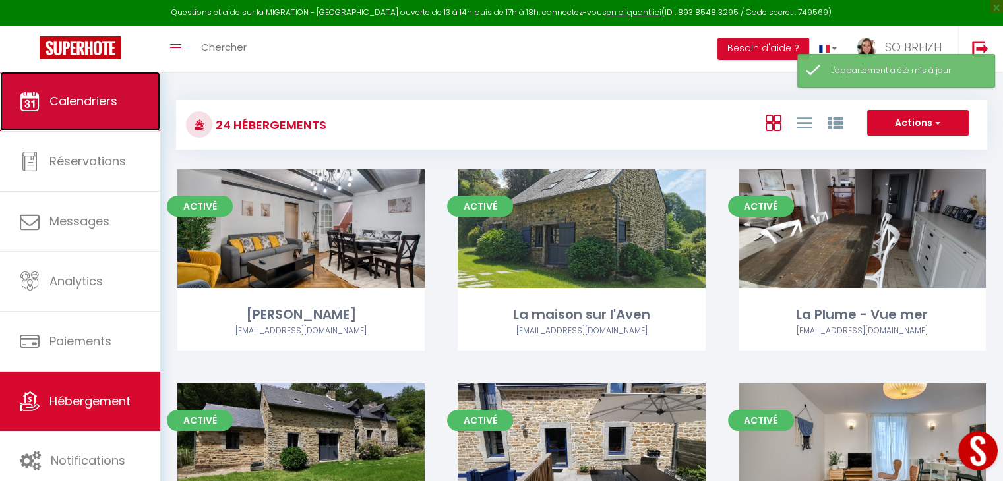
click at [77, 115] on link "Calendriers" at bounding box center [80, 101] width 160 height 59
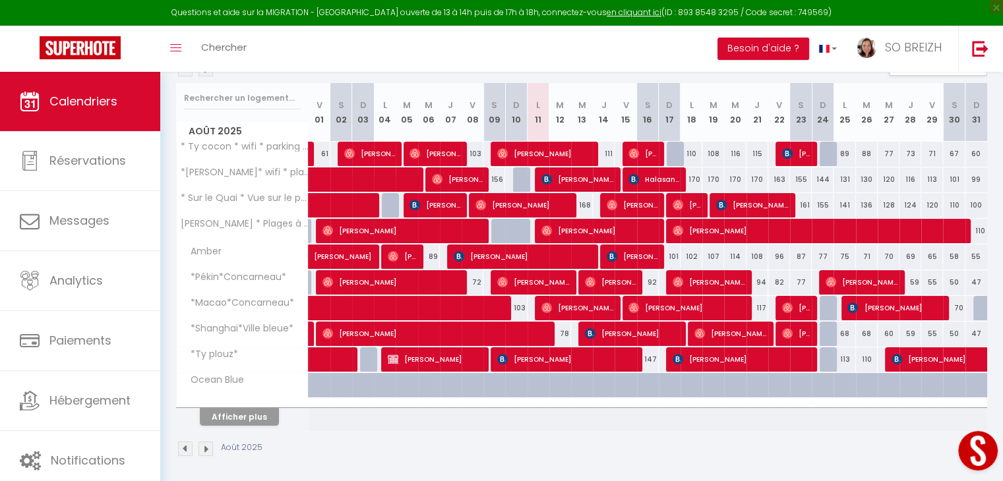
scroll to position [161, 0]
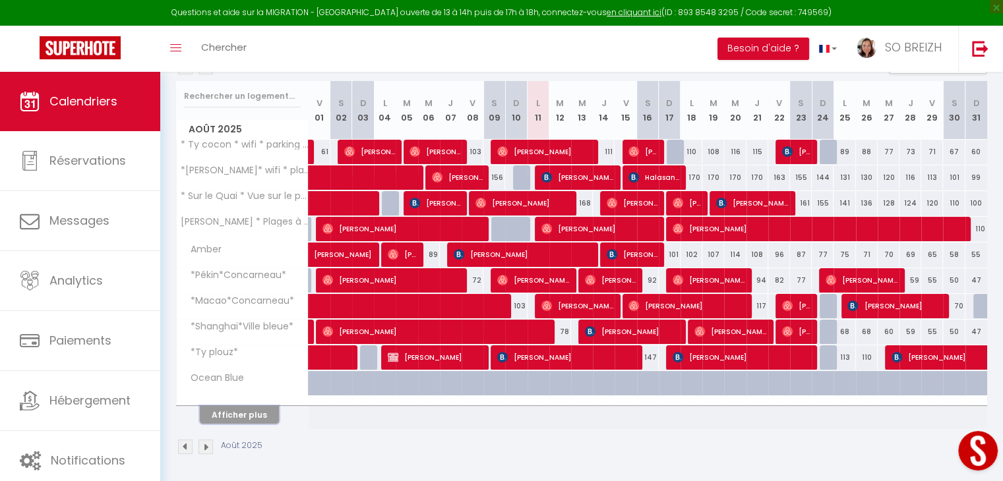
click at [242, 417] on button "Afficher plus" at bounding box center [239, 415] width 79 height 18
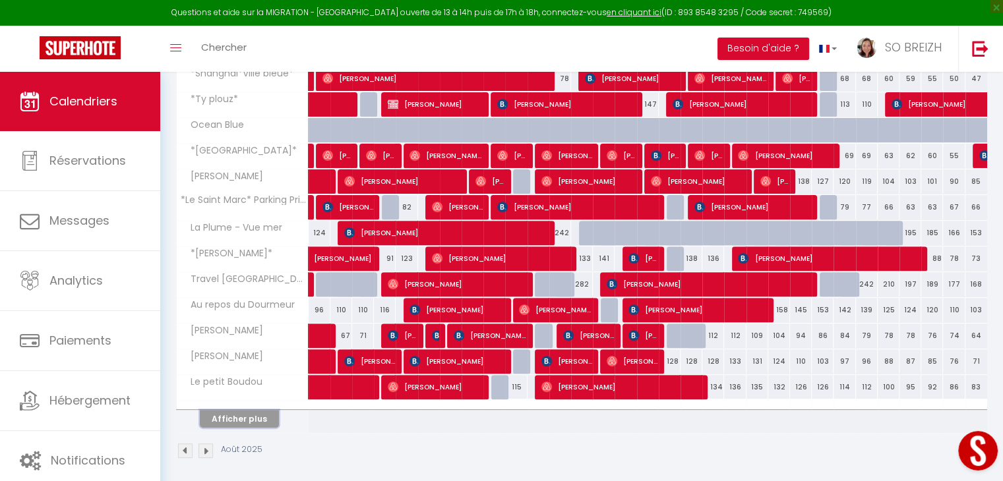
scroll to position [417, 0]
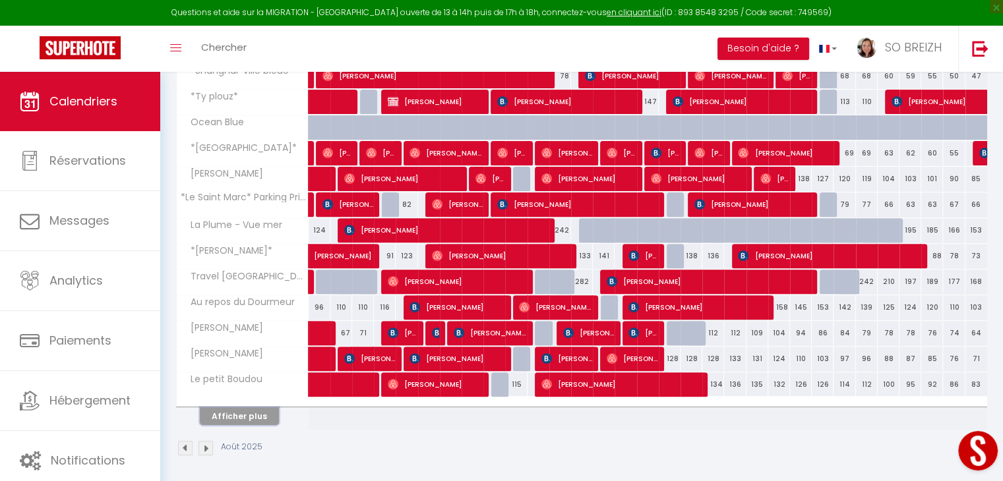
click at [266, 416] on button "Afficher plus" at bounding box center [239, 416] width 79 height 18
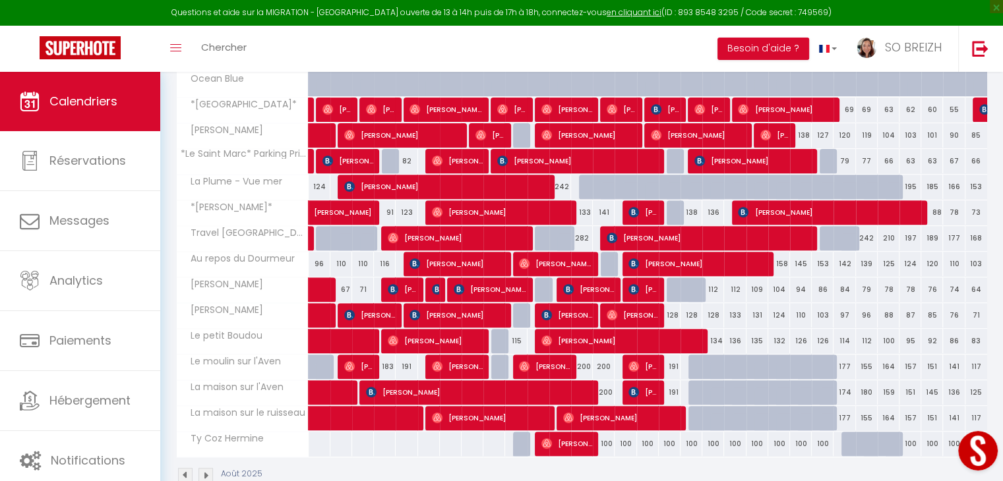
scroll to position [487, 0]
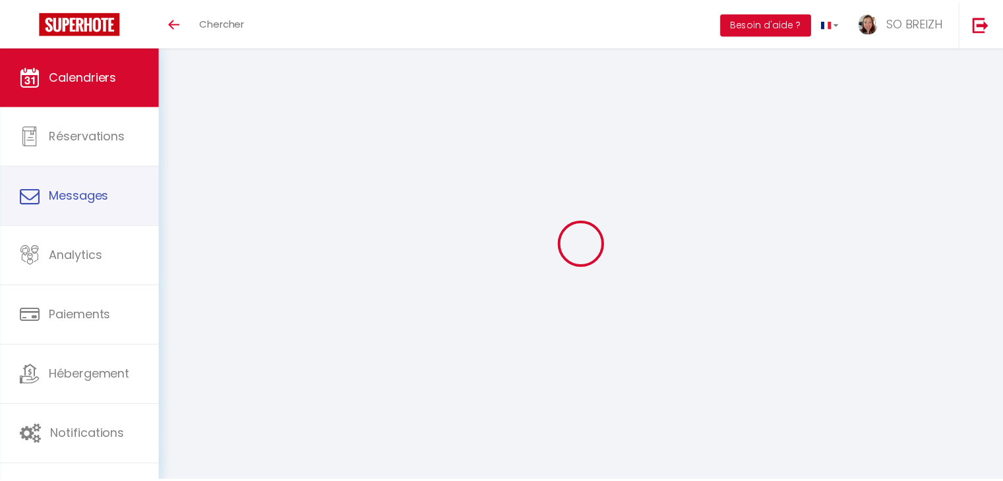
scroll to position [161, 0]
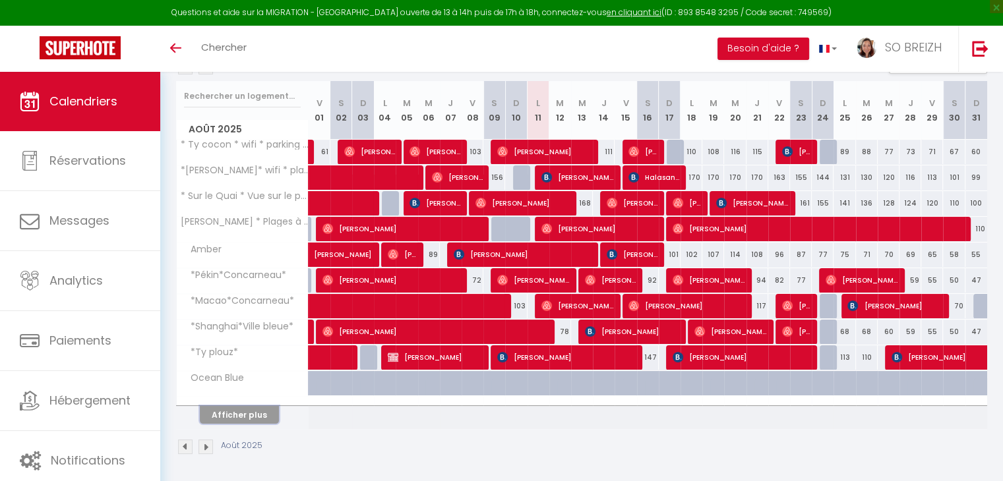
click at [256, 415] on button "Afficher plus" at bounding box center [239, 415] width 79 height 18
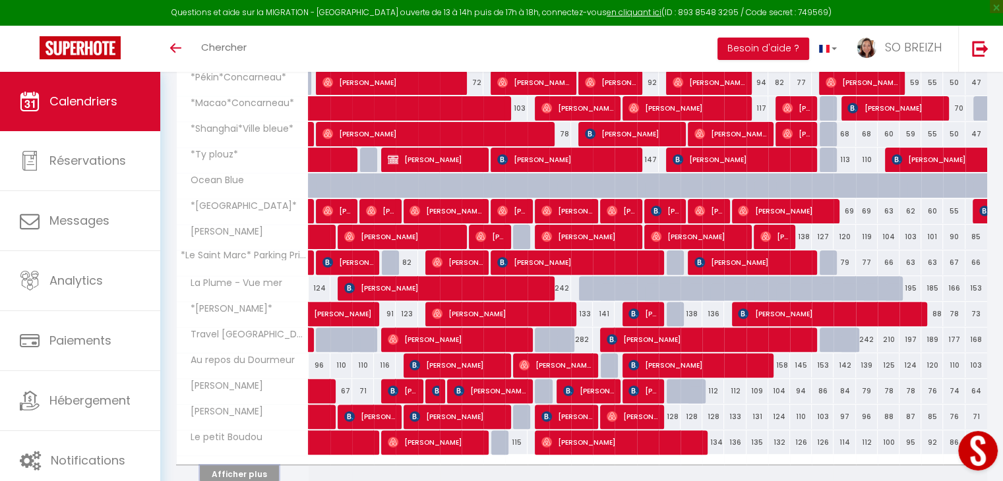
scroll to position [417, 0]
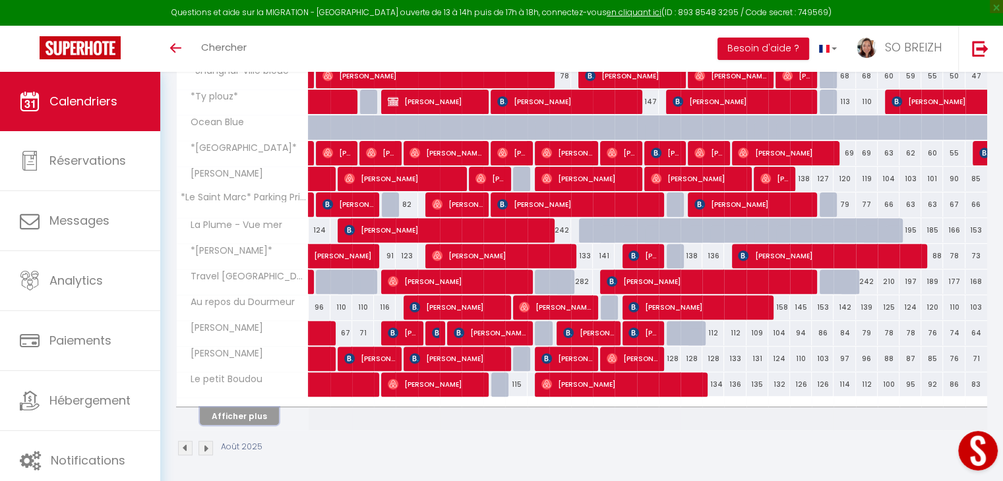
click at [242, 411] on button "Afficher plus" at bounding box center [239, 416] width 79 height 18
select select
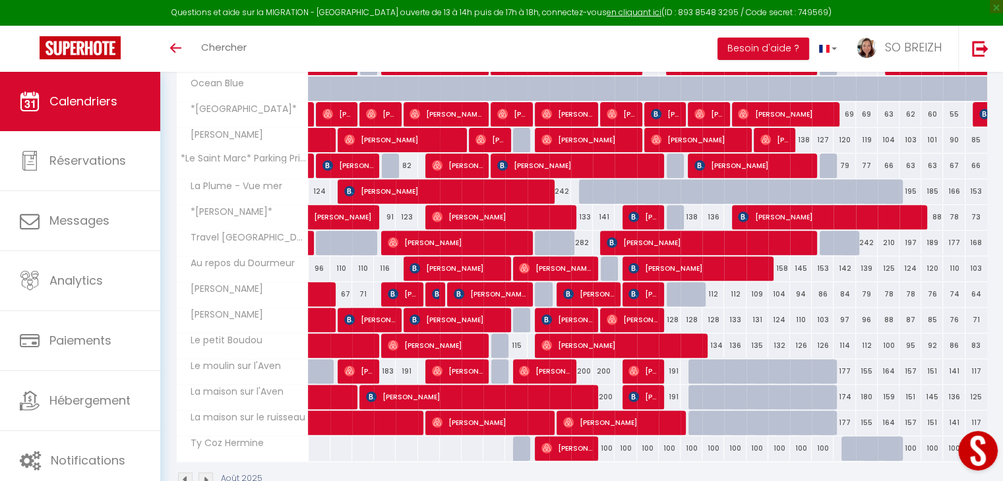
scroll to position [487, 0]
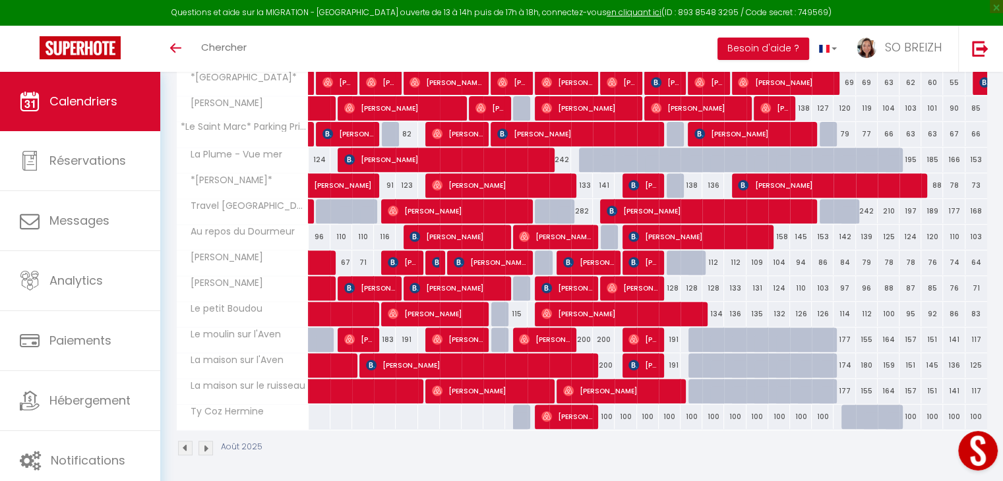
click at [609, 415] on div "100" at bounding box center [604, 417] width 22 height 24
type input "100"
select select "1"
type input "Jeu 14 Août 2025"
type input "Ven 15 Août 2025"
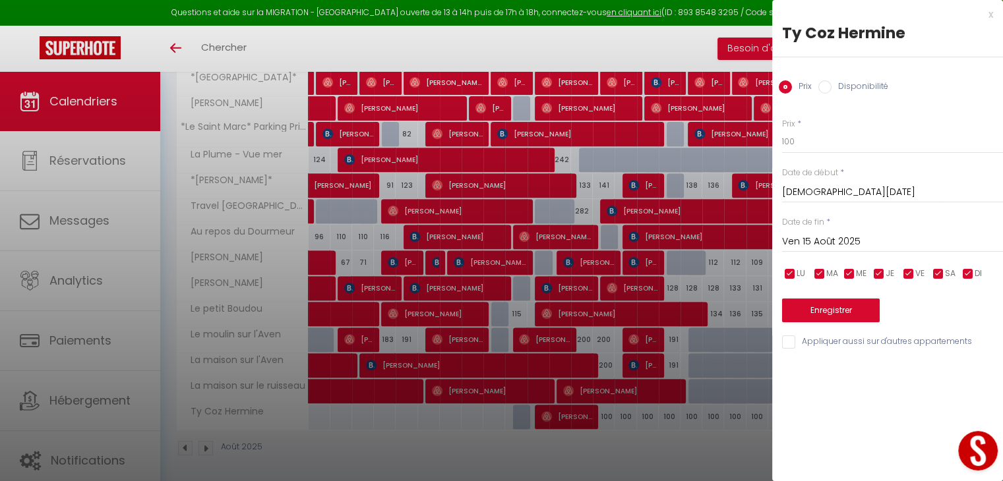
click at [822, 86] on input "Disponibilité" at bounding box center [824, 86] width 13 height 13
radio input "true"
radio input "false"
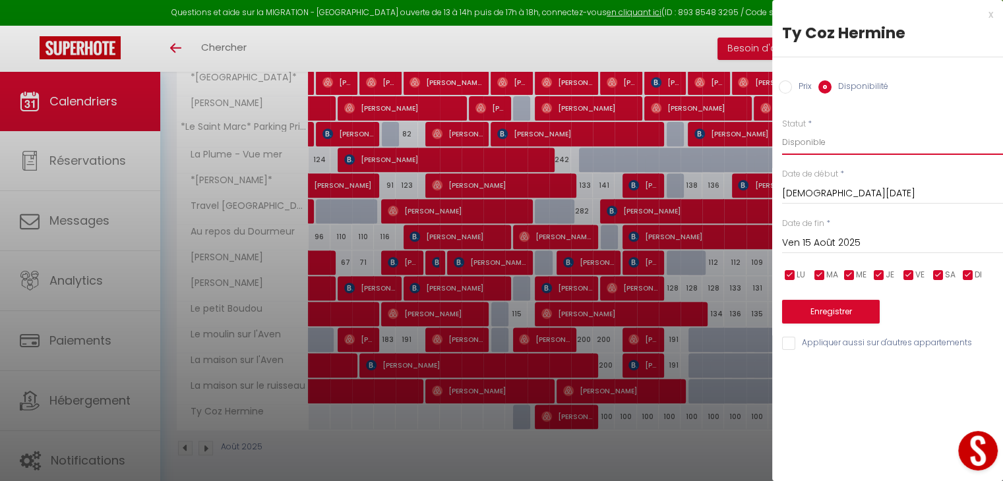
click at [816, 140] on select "Disponible Indisponible" at bounding box center [892, 142] width 221 height 25
select select "0"
click at [782, 130] on select "Disponible Indisponible" at bounding box center [892, 142] width 221 height 25
click at [848, 238] on input "Ven 15 Août 2025" at bounding box center [892, 243] width 221 height 17
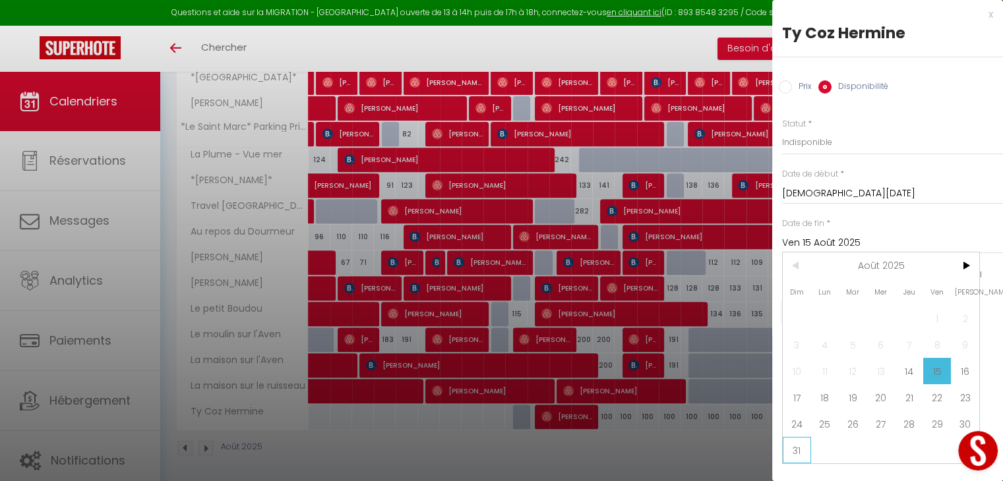
click at [794, 445] on span "31" at bounding box center [797, 450] width 28 height 26
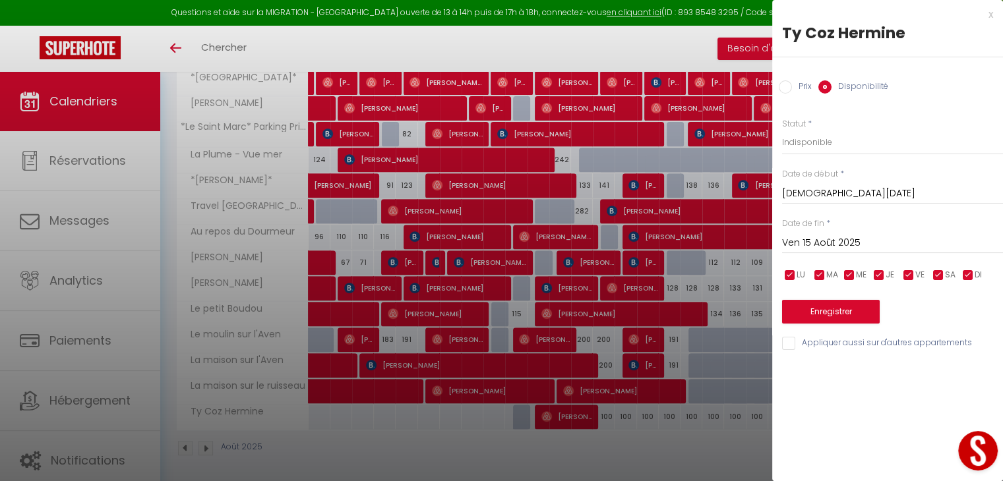
type input "Dim 31 Août 2025"
click at [834, 315] on button "Enregistrer" at bounding box center [831, 312] width 98 height 24
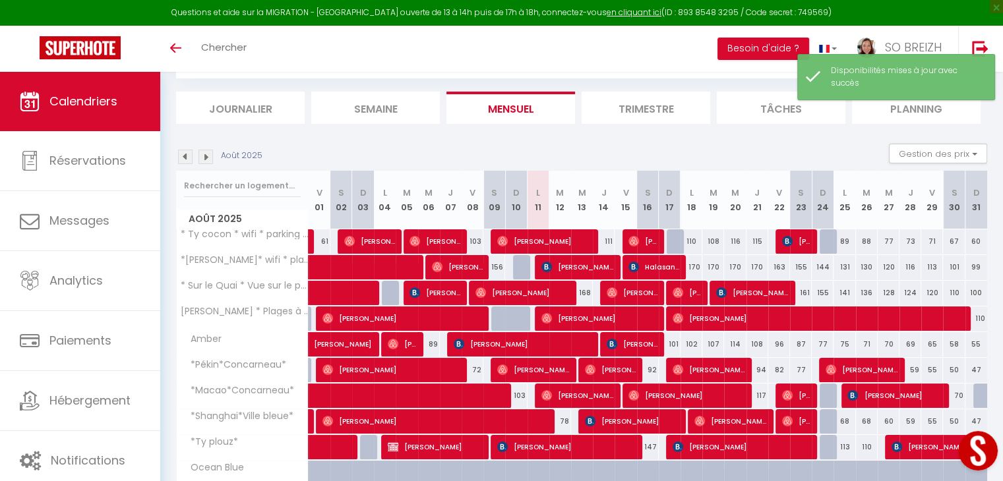
scroll to position [161, 0]
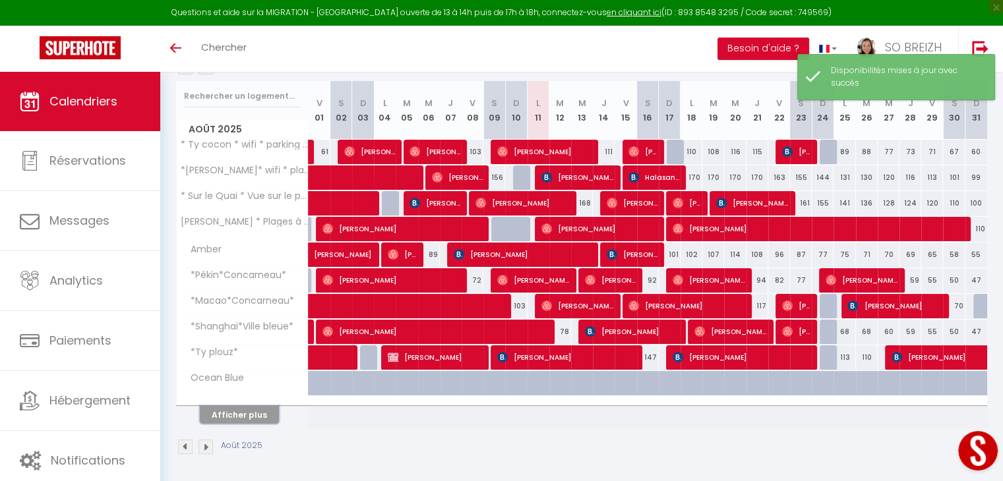
click at [239, 417] on button "Afficher plus" at bounding box center [239, 415] width 79 height 18
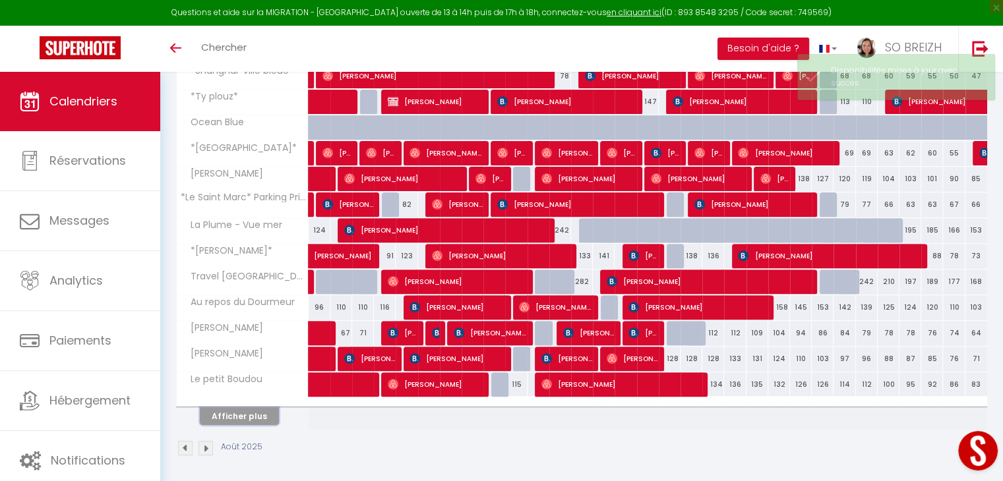
scroll to position [417, 0]
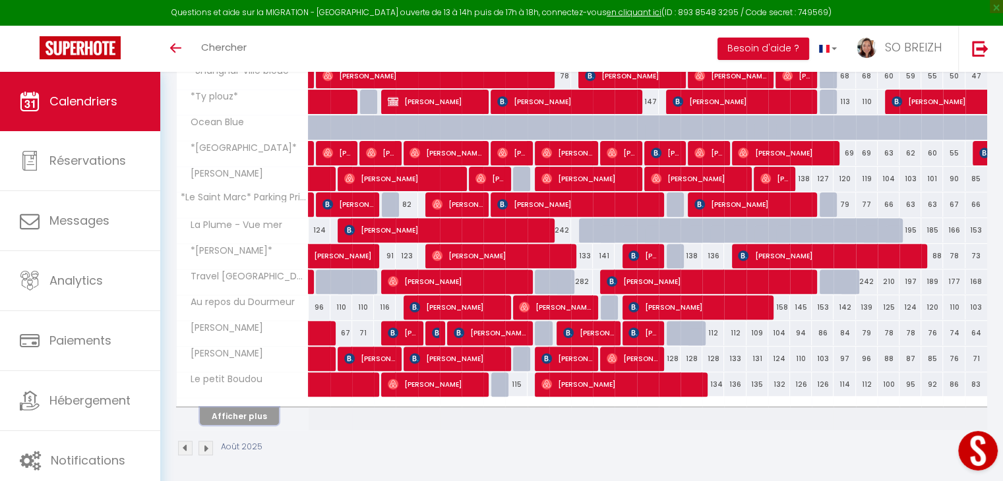
click at [256, 417] on button "Afficher plus" at bounding box center [239, 416] width 79 height 18
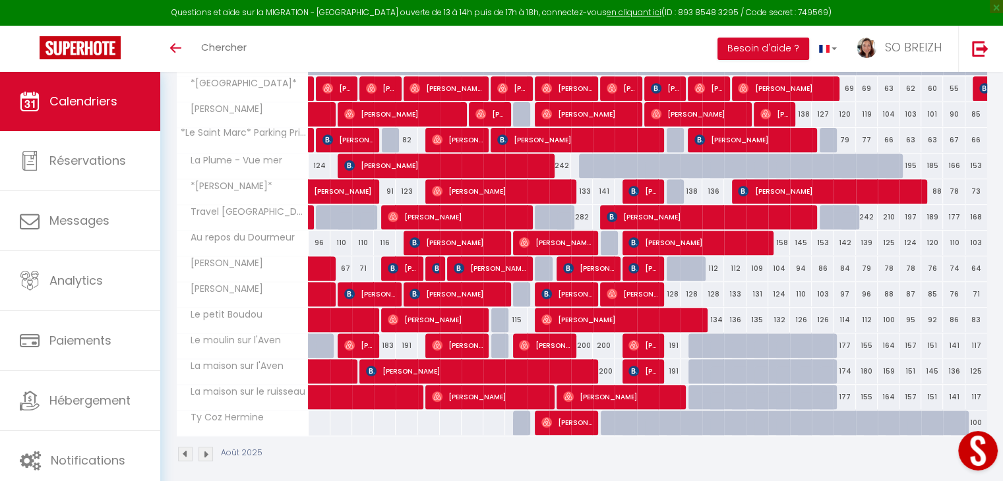
scroll to position [487, 0]
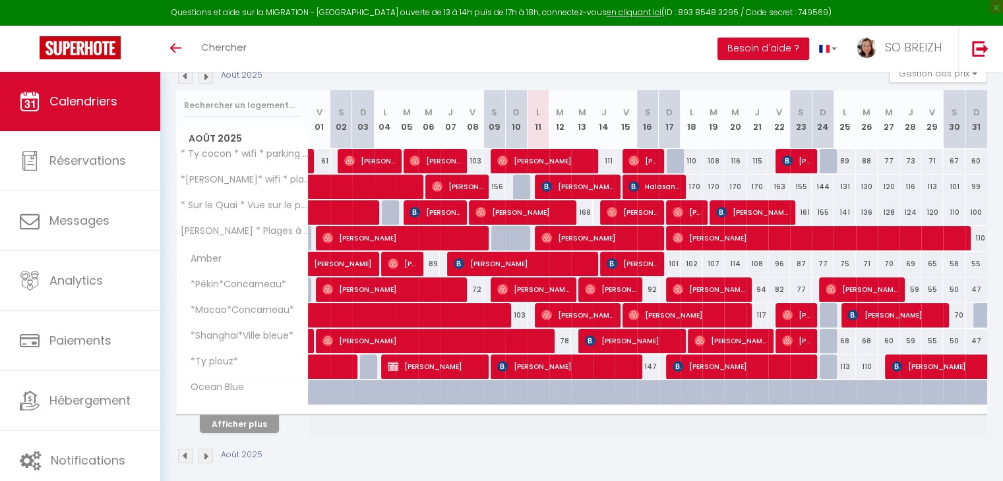
scroll to position [161, 0]
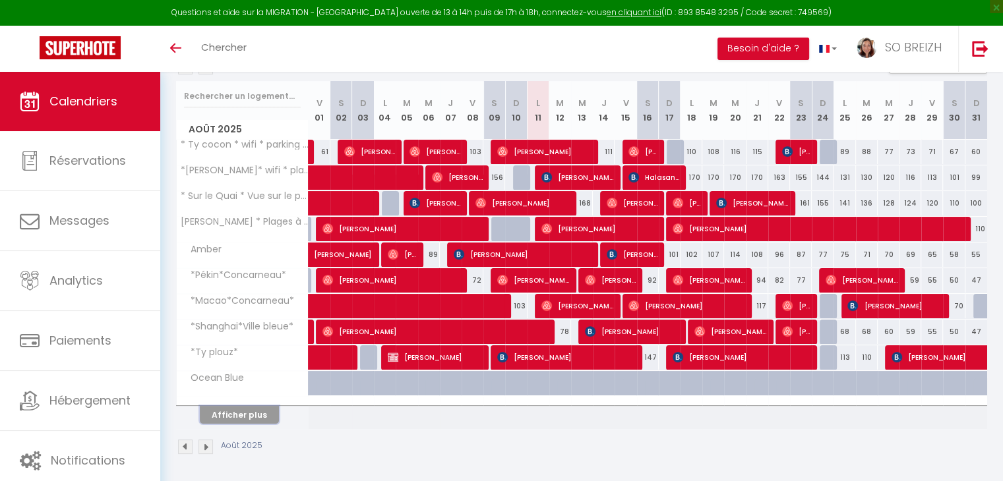
click at [248, 409] on button "Afficher plus" at bounding box center [239, 415] width 79 height 18
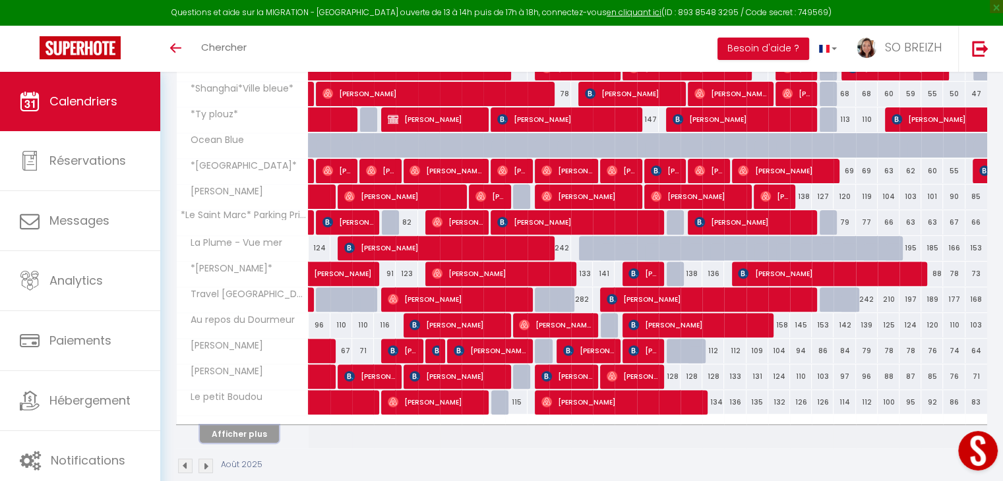
scroll to position [417, 0]
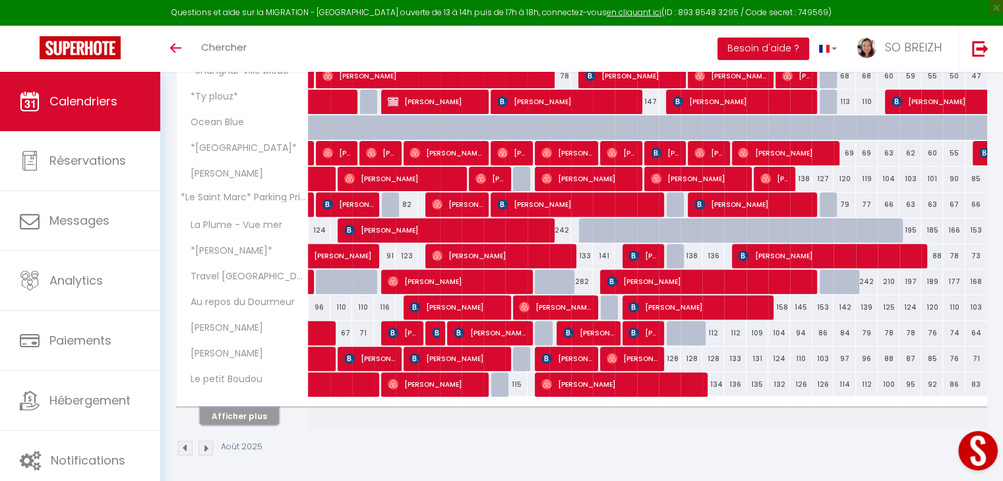
click at [245, 411] on button "Afficher plus" at bounding box center [239, 416] width 79 height 18
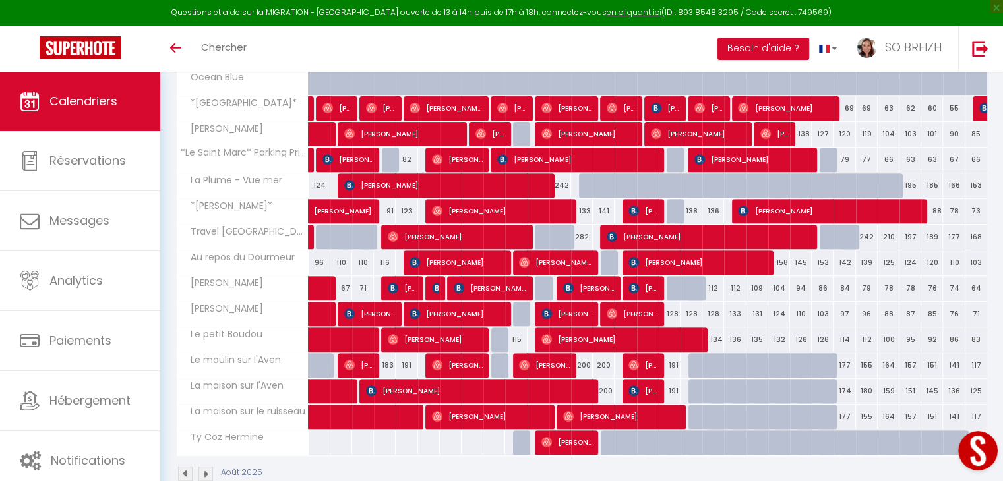
scroll to position [487, 0]
